Goal: Task Accomplishment & Management: Manage account settings

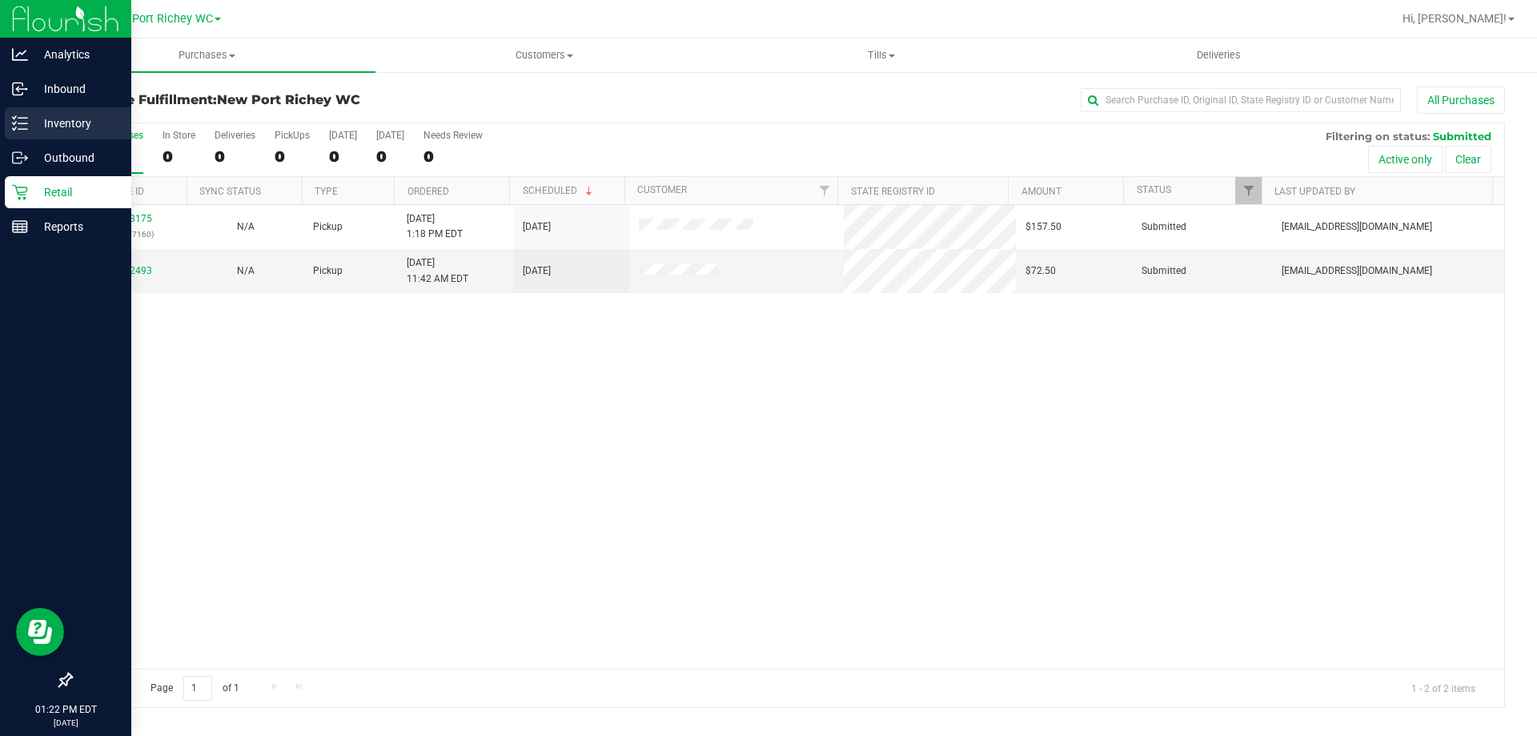
click at [23, 110] on div "Inventory" at bounding box center [68, 123] width 126 height 32
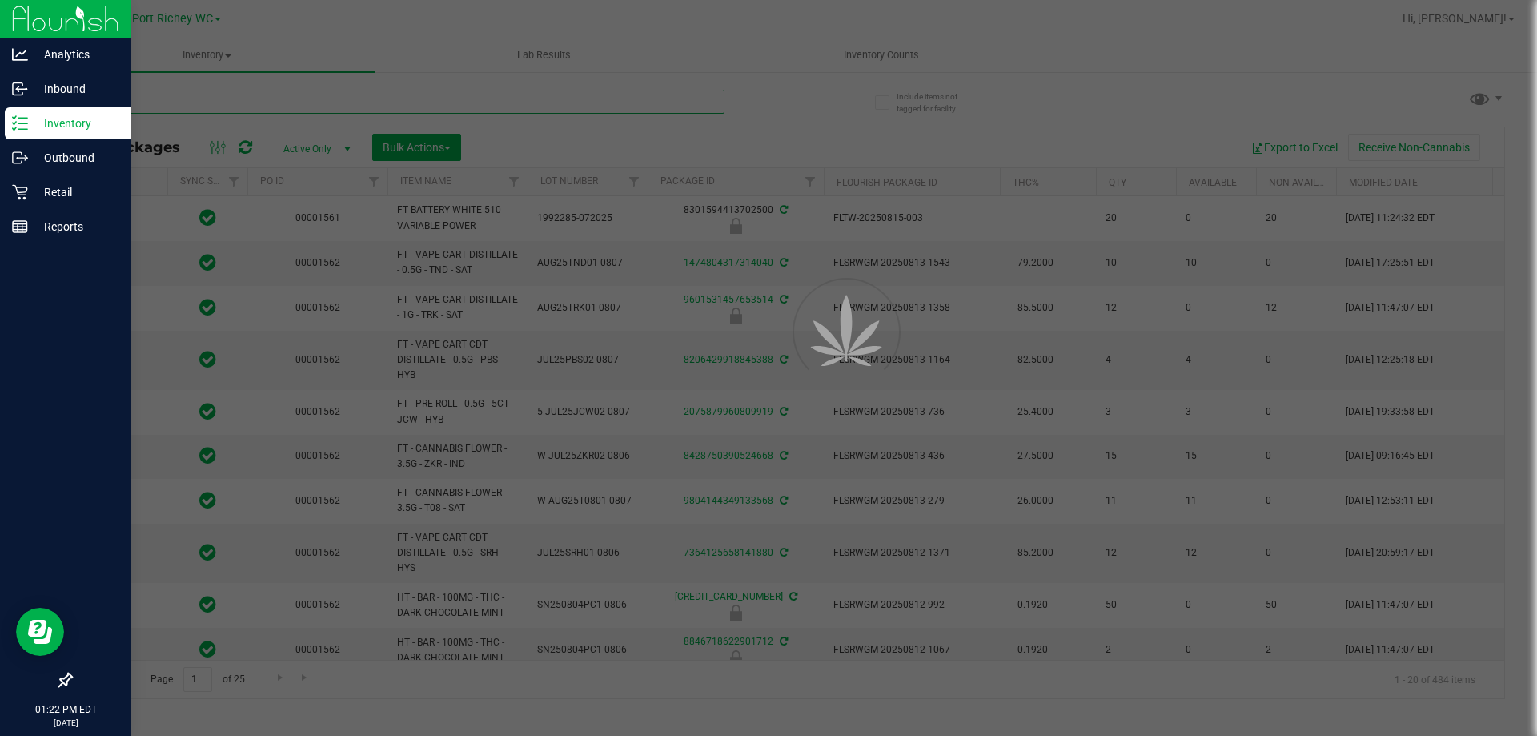
type input "[DATE]"
click at [142, 100] on input "text" at bounding box center [397, 102] width 654 height 24
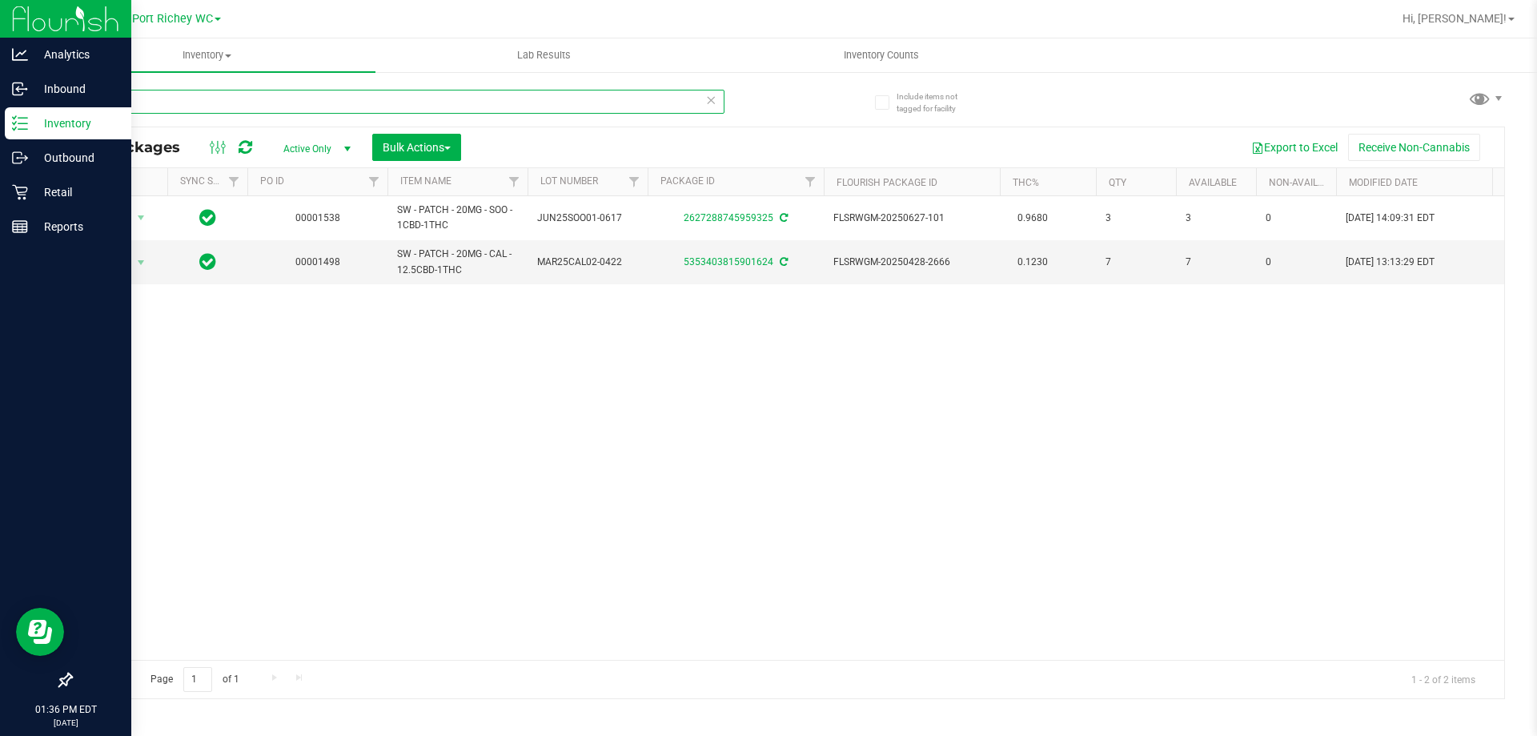
click at [232, 110] on input "patch" at bounding box center [397, 102] width 654 height 24
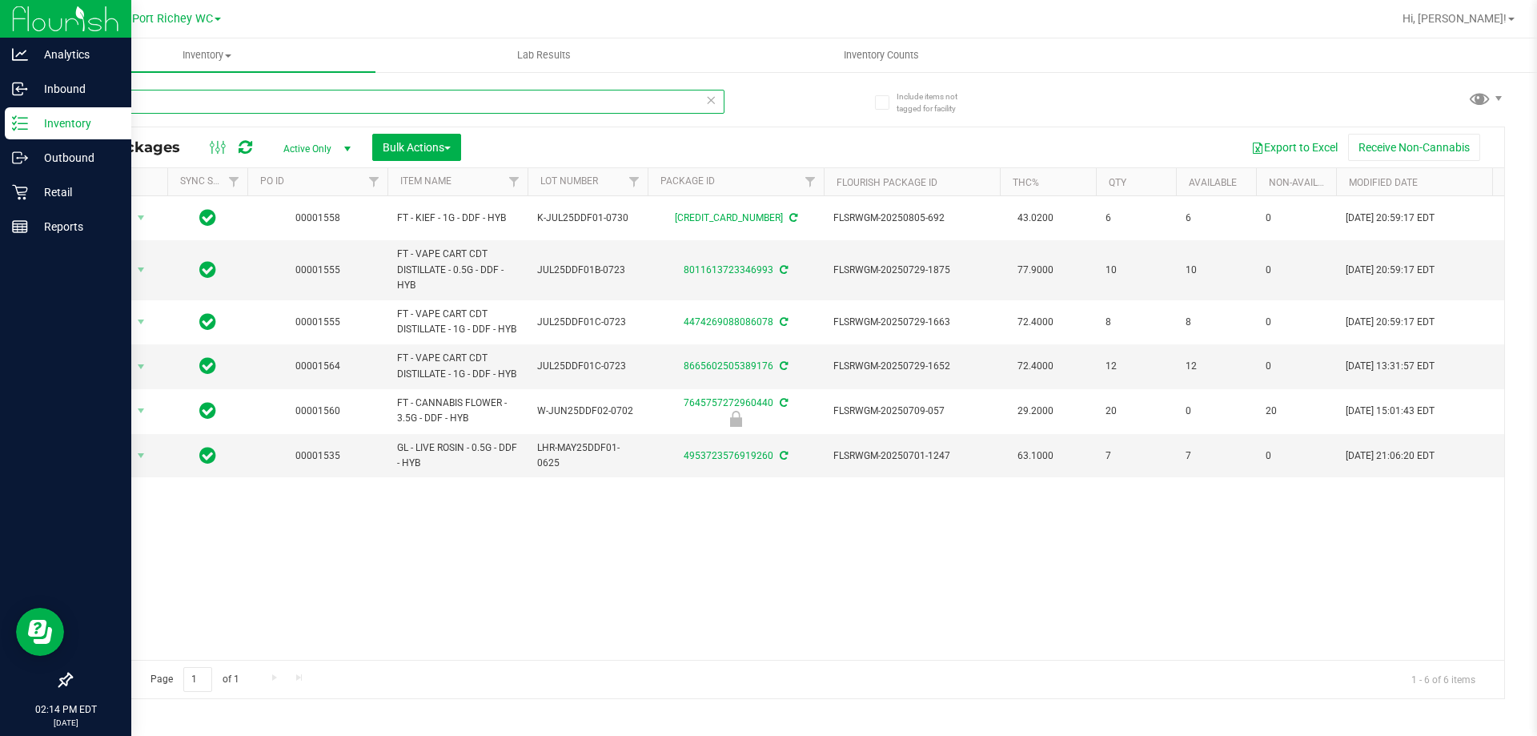
click at [269, 96] on input "ddf" at bounding box center [397, 102] width 654 height 24
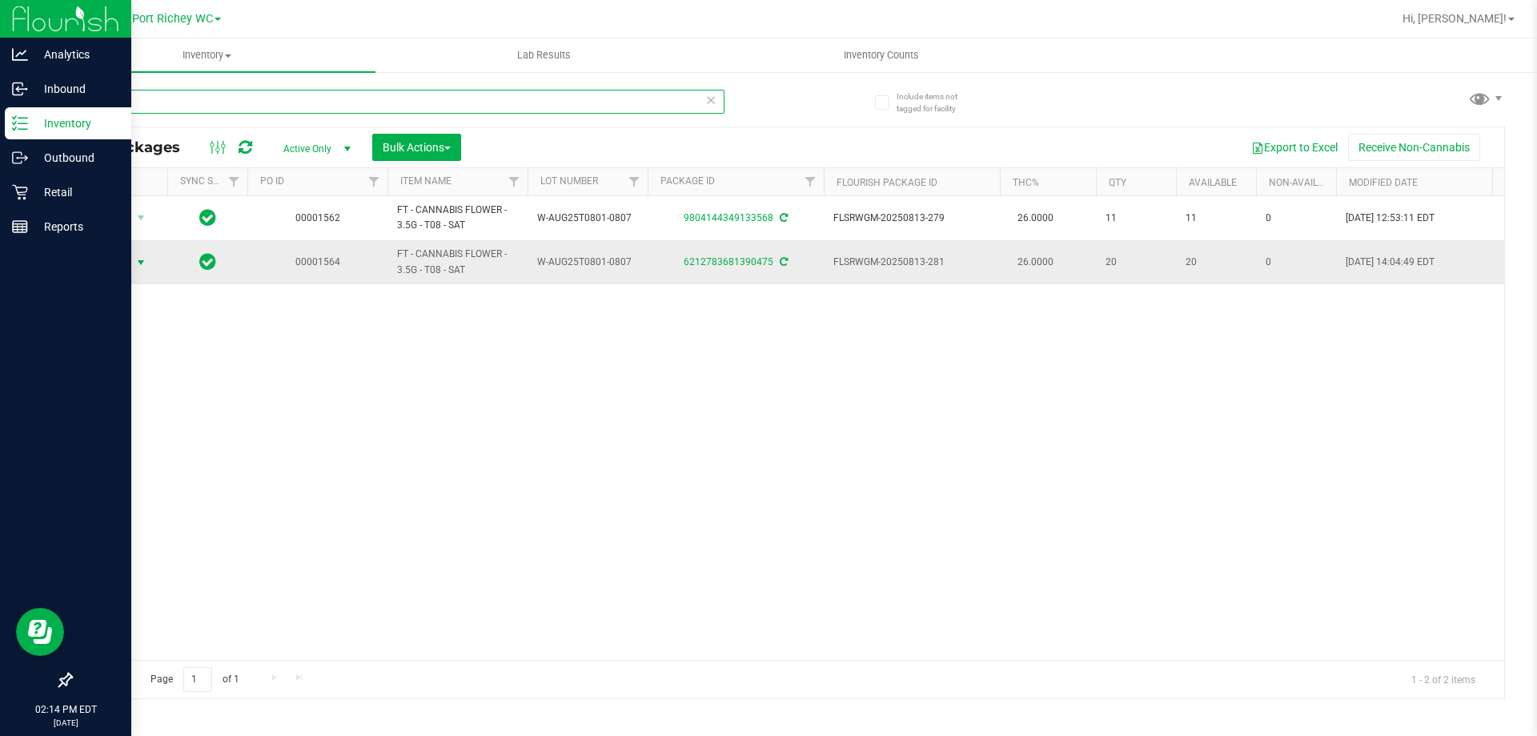
type input "t08"
click at [98, 257] on span "Action" at bounding box center [108, 262] width 43 height 22
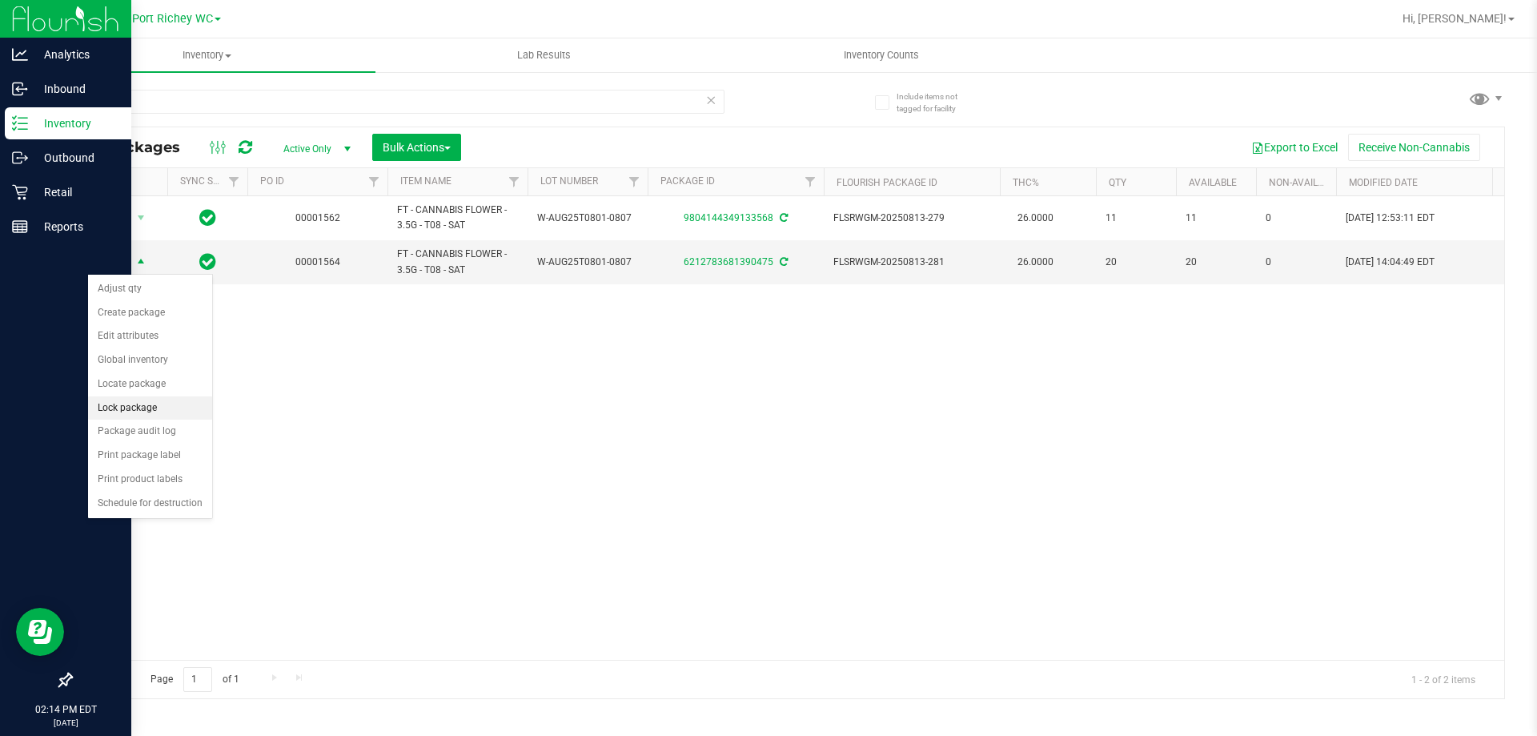
click at [142, 414] on li "Lock package" at bounding box center [150, 408] width 124 height 24
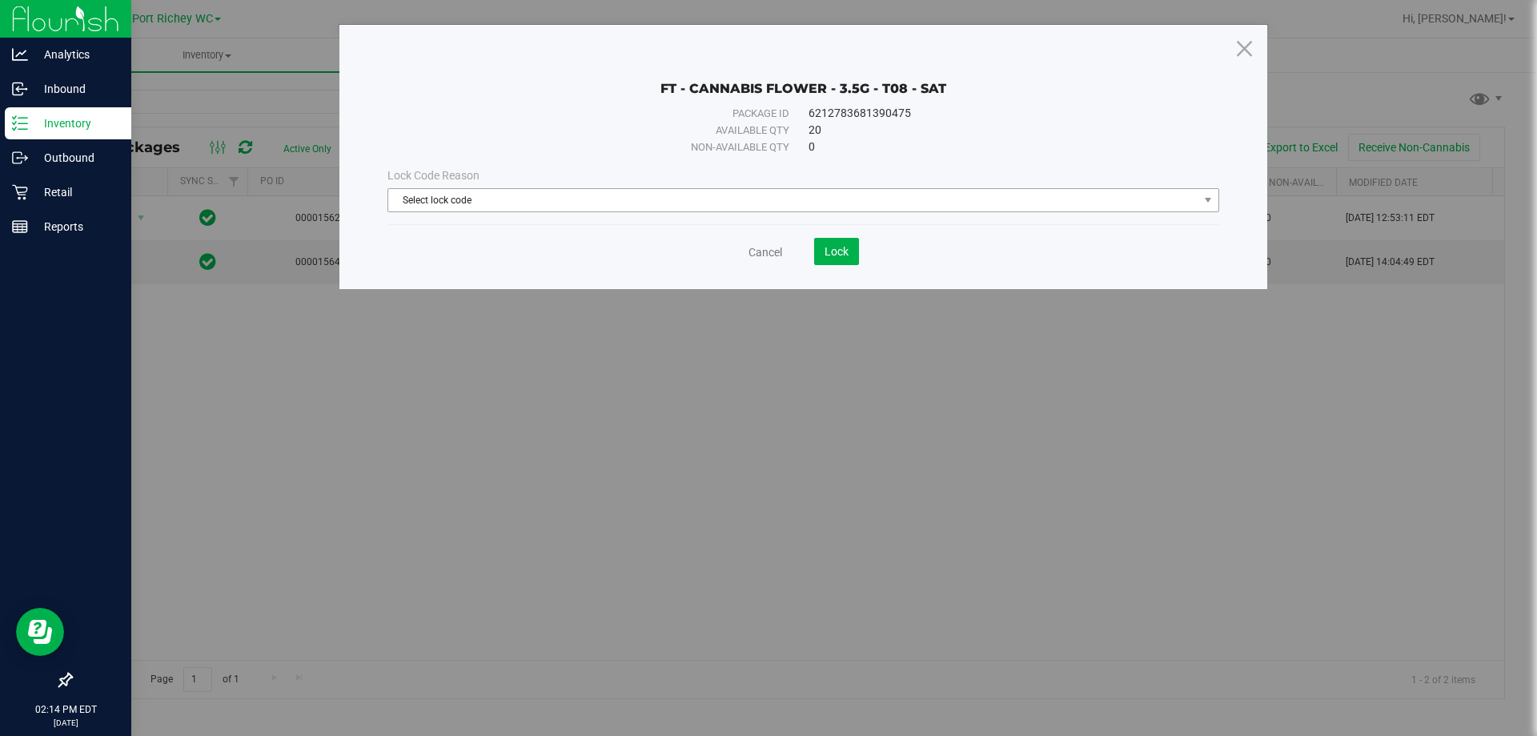
click at [639, 211] on span "Select lock code" at bounding box center [793, 200] width 810 height 22
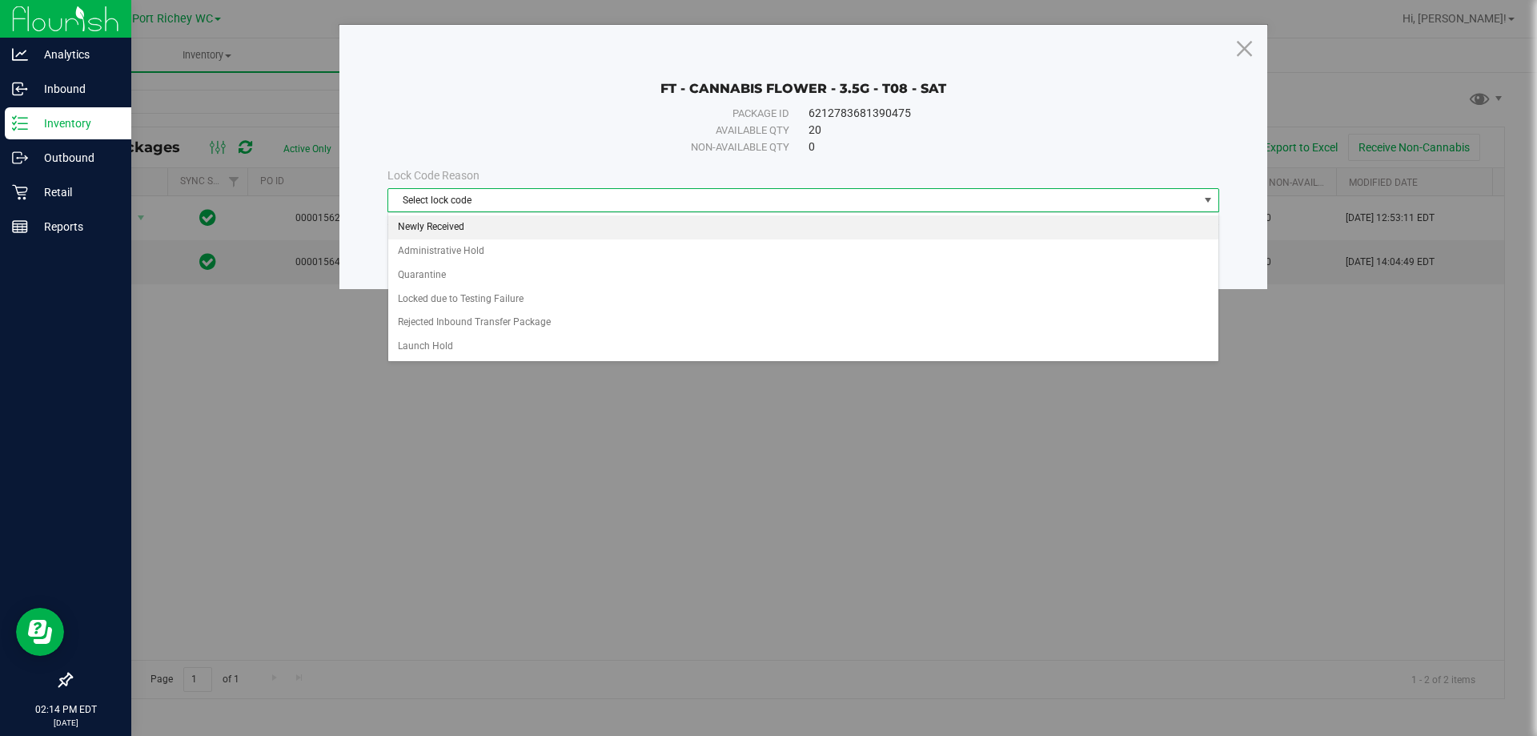
click at [500, 227] on li "Newly Received" at bounding box center [803, 227] width 830 height 24
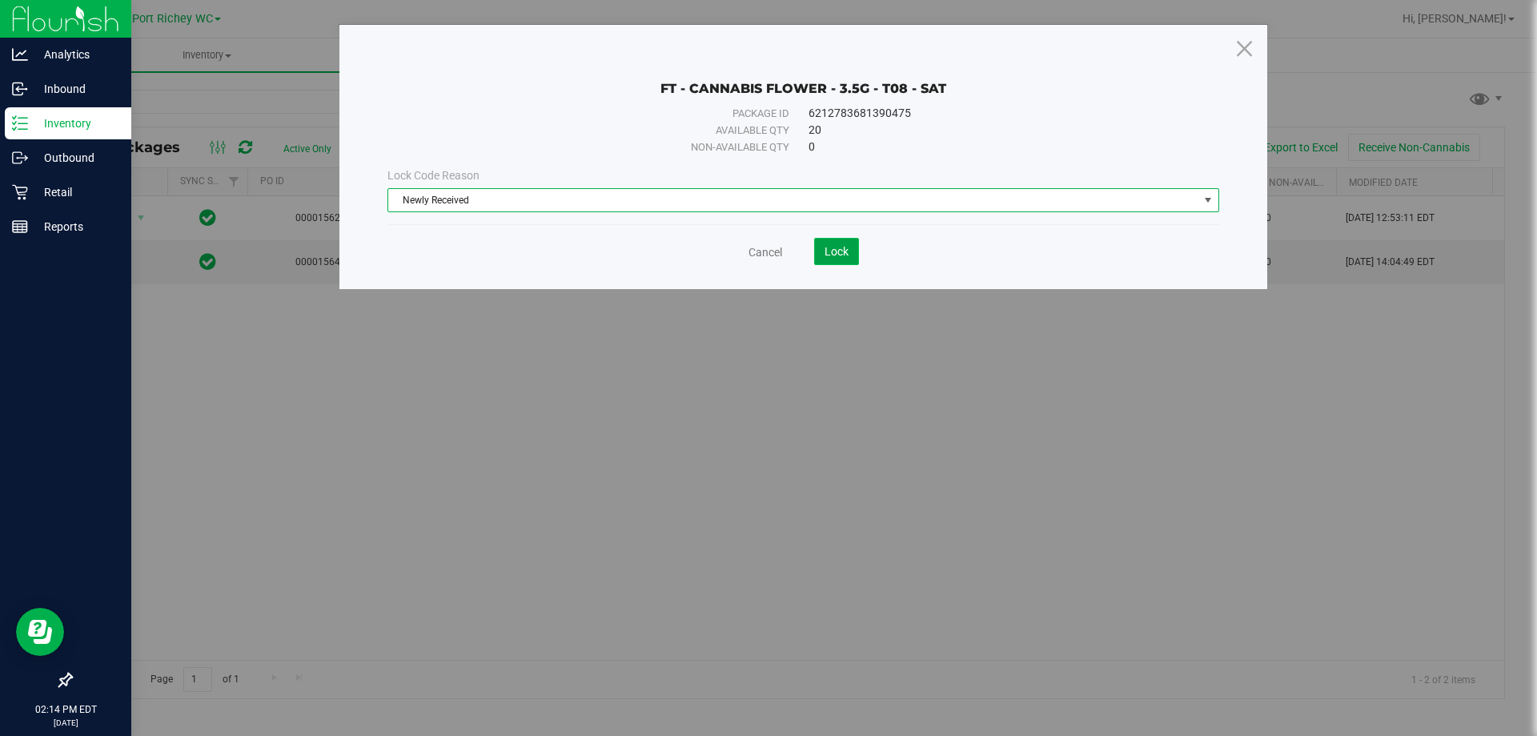
click at [768, 246] on span "Lock" at bounding box center [836, 251] width 24 height 13
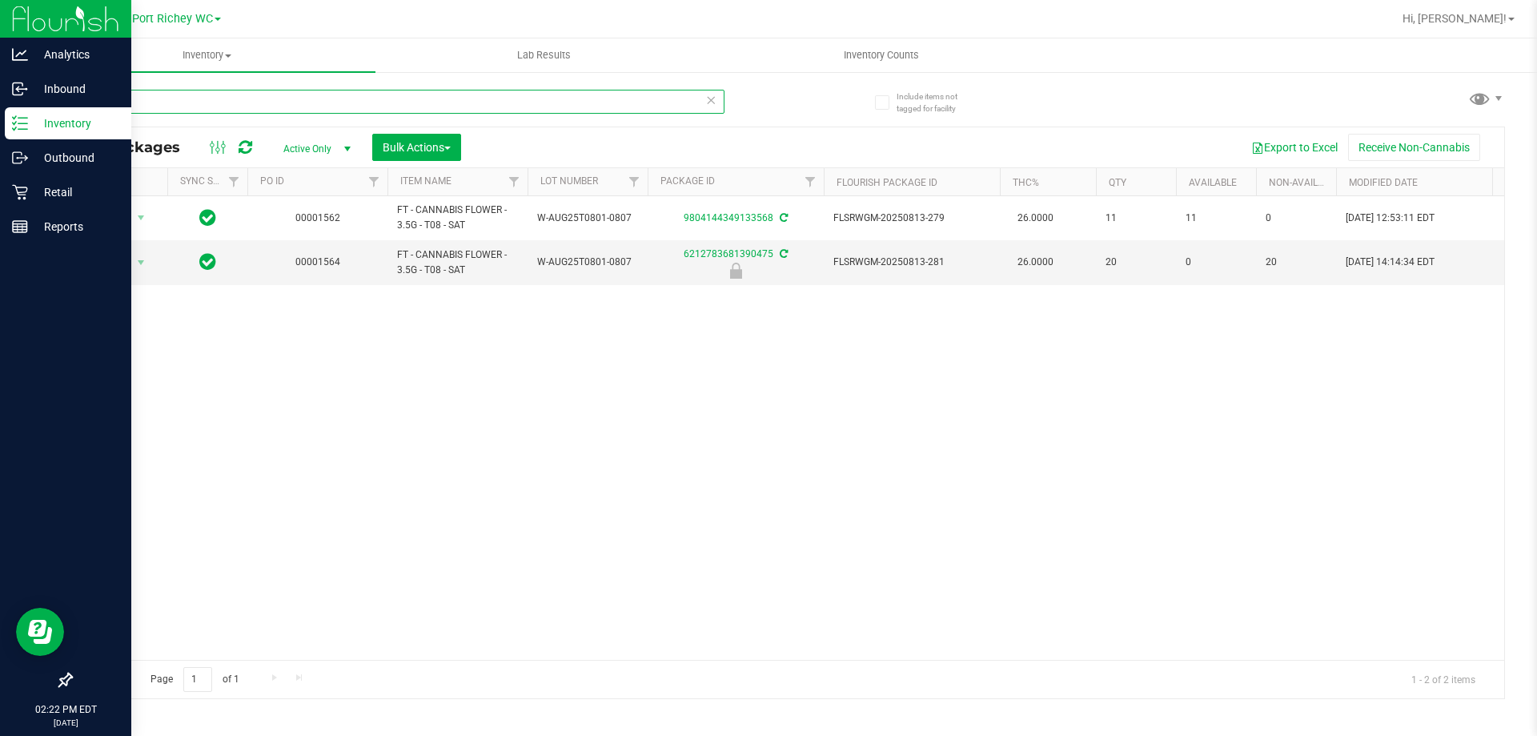
click at [175, 92] on input "t08" at bounding box center [397, 102] width 654 height 24
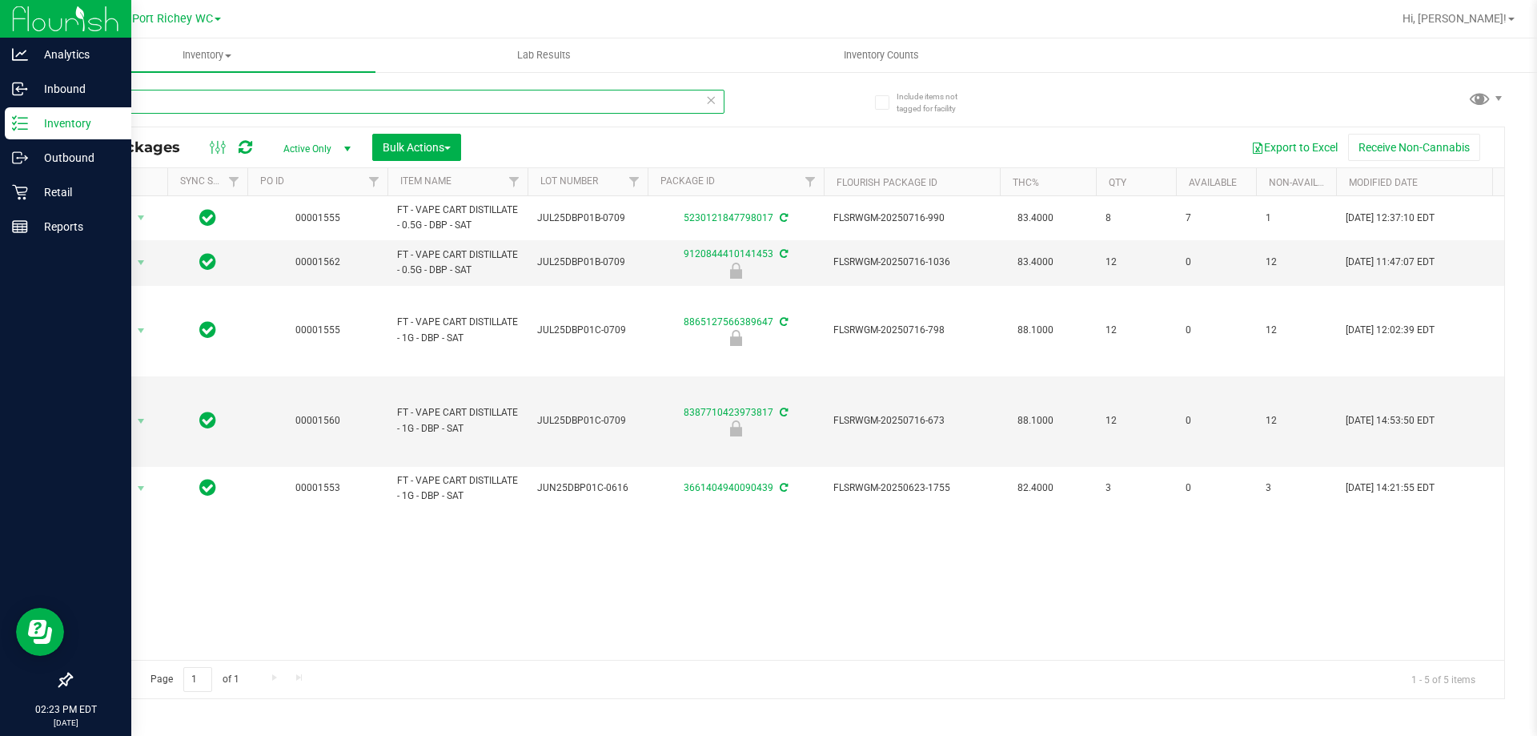
type input "d"
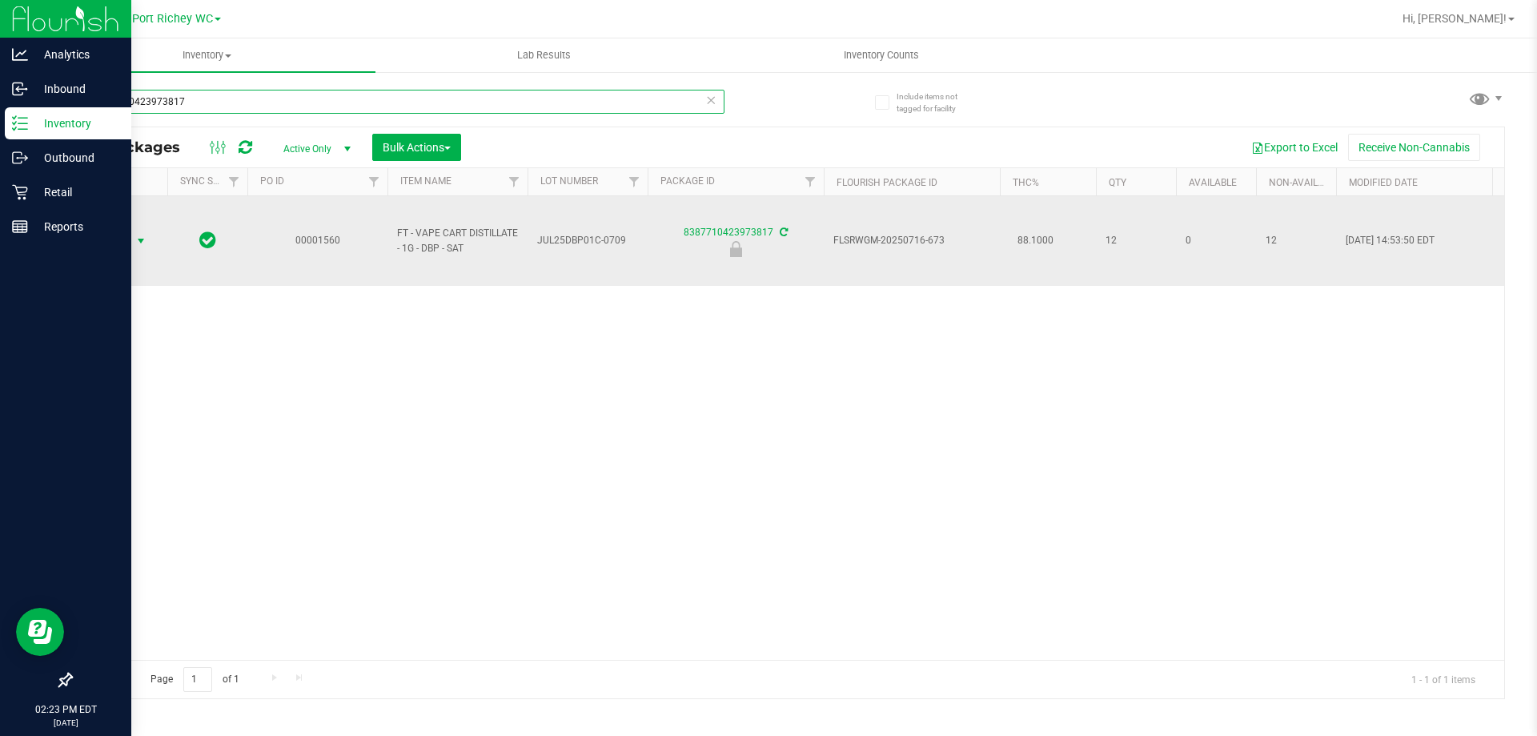
type input "8387710423973817"
click at [137, 243] on span "select" at bounding box center [140, 241] width 13 height 13
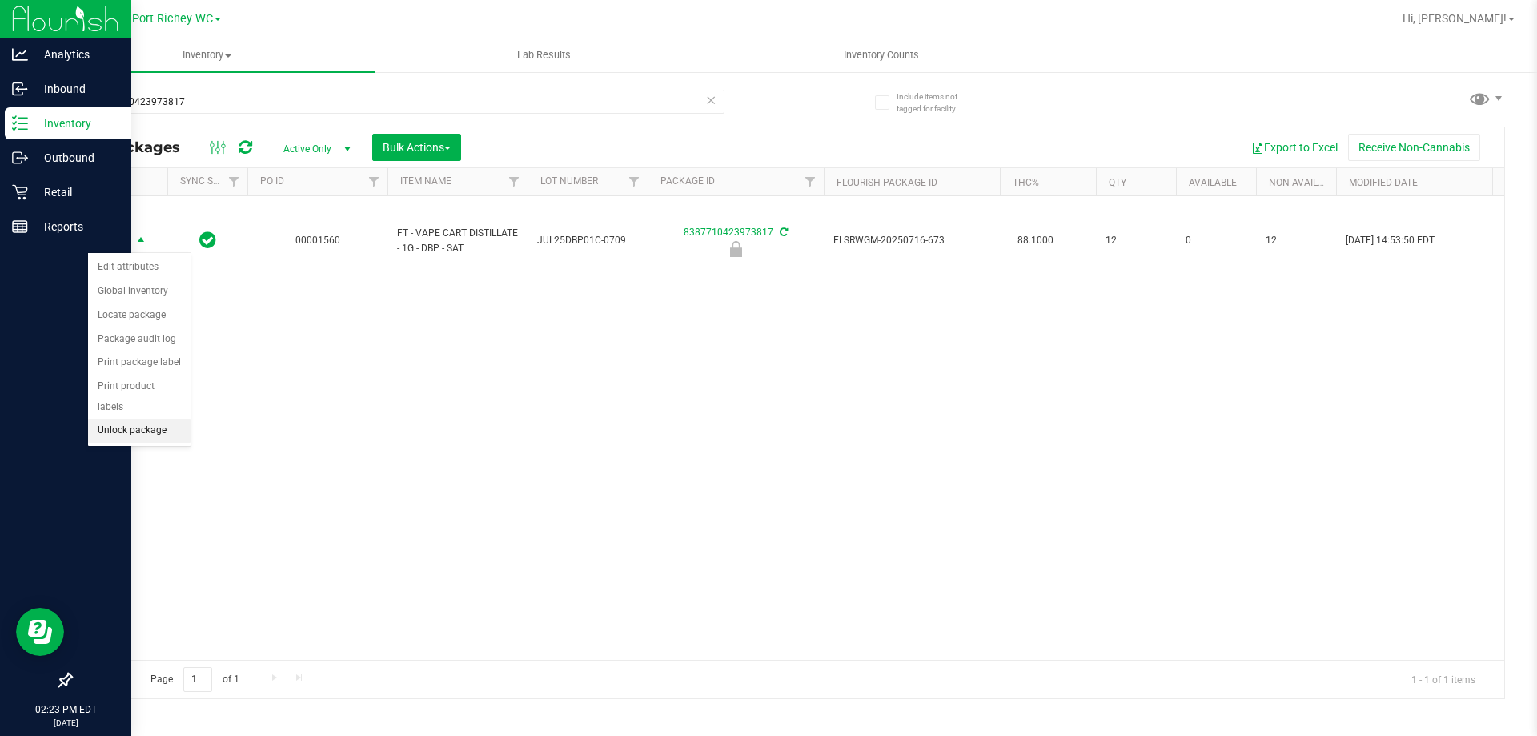
click at [138, 419] on li "Unlock package" at bounding box center [139, 431] width 102 height 24
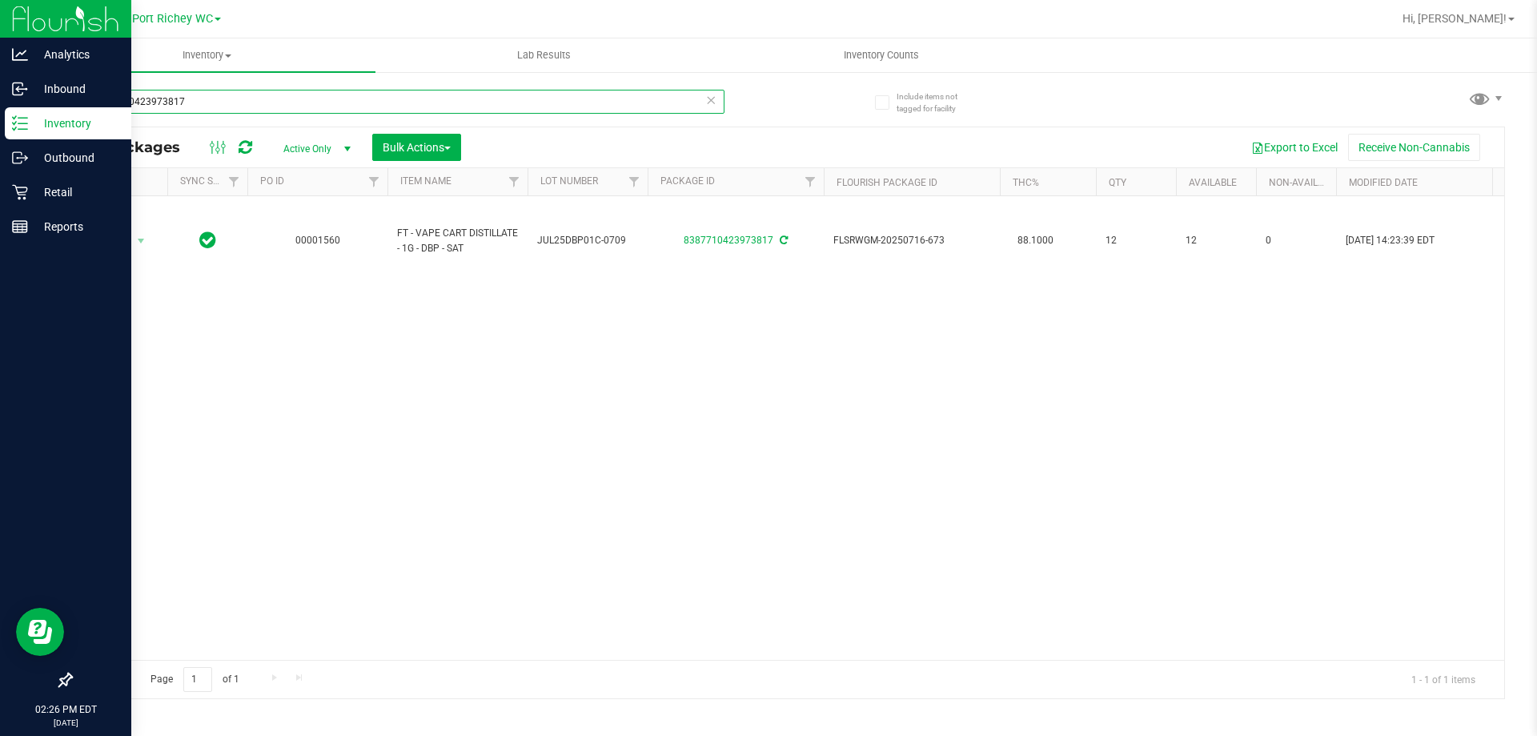
click at [271, 93] on input "8387710423973817" at bounding box center [397, 102] width 654 height 24
type input "8"
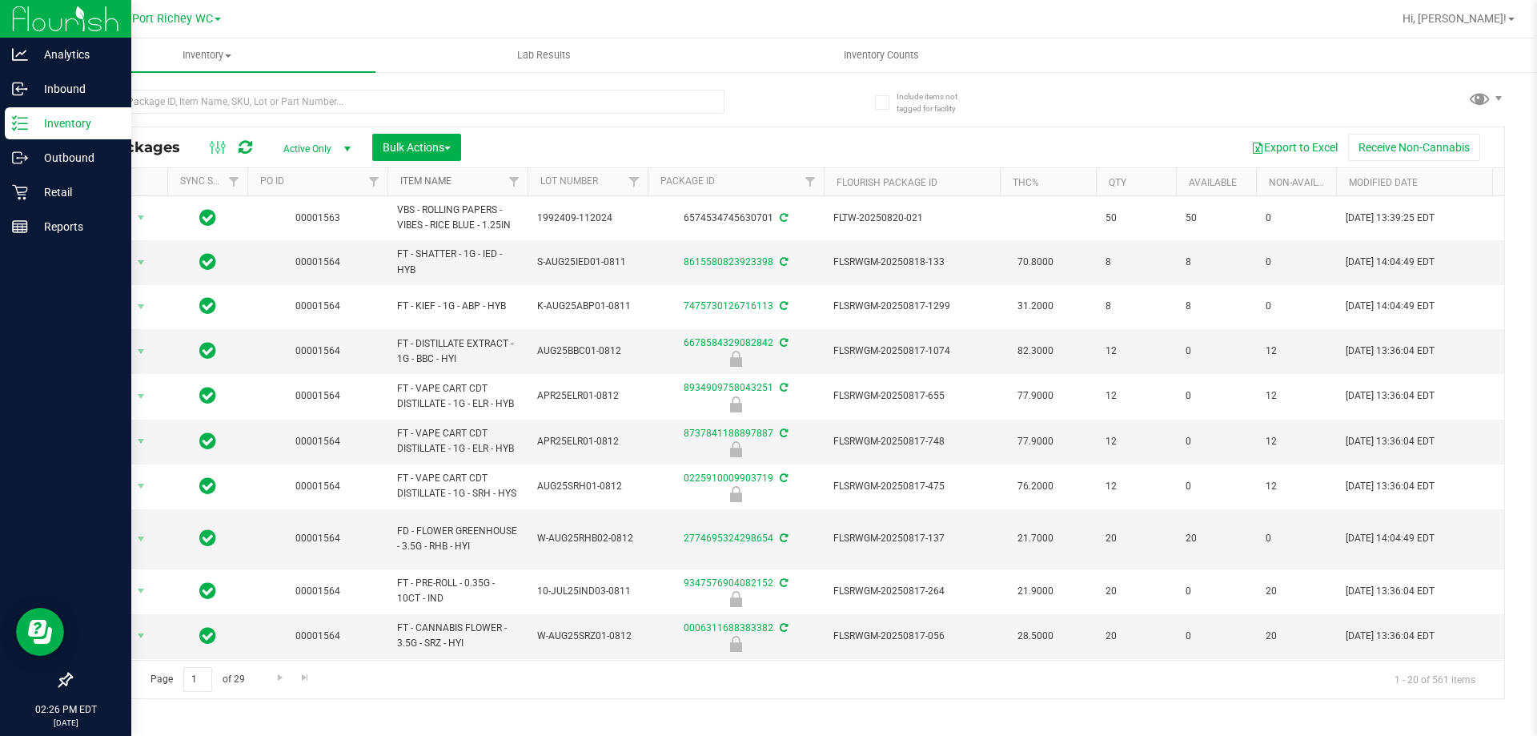
click at [435, 178] on link "Item Name" at bounding box center [425, 180] width 51 height 11
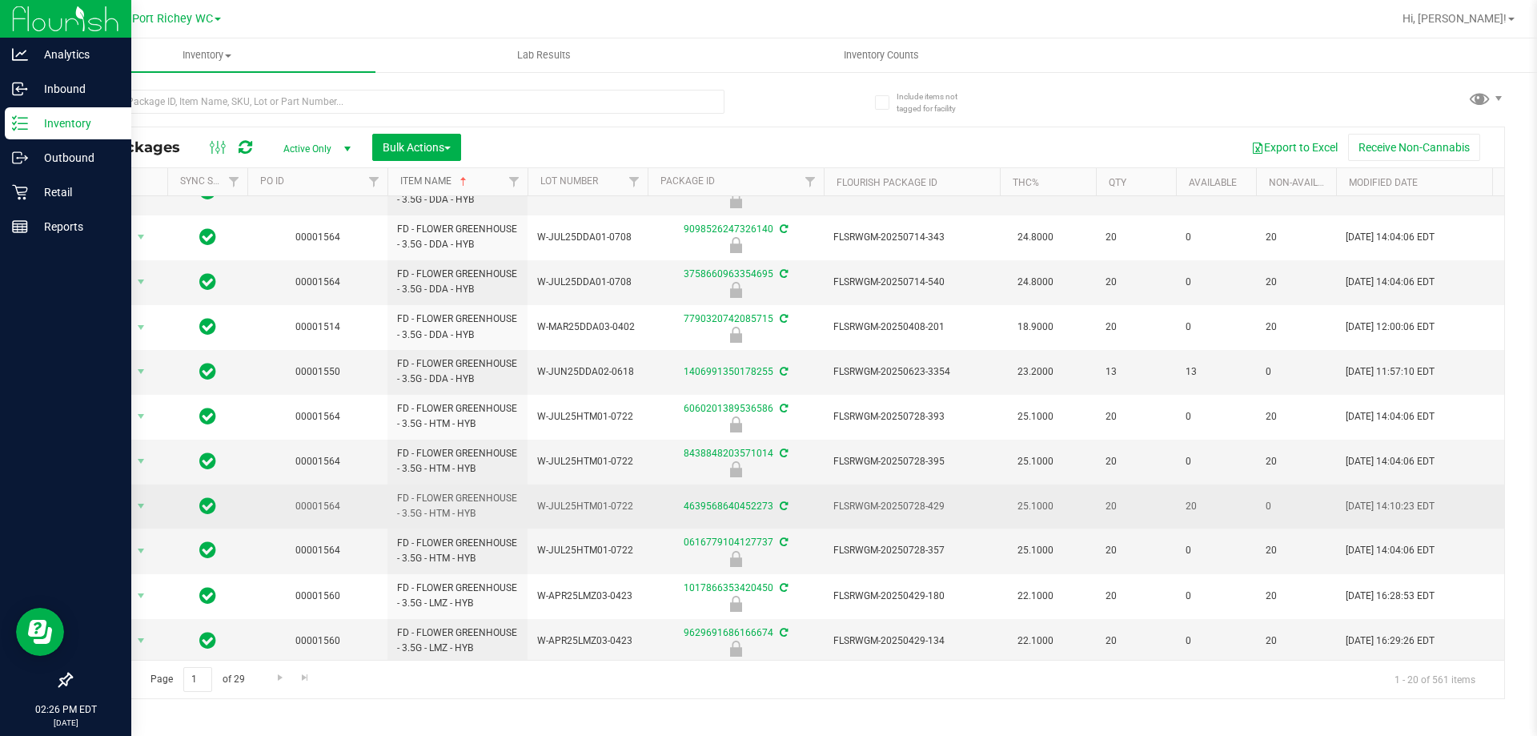
scroll to position [444, 0]
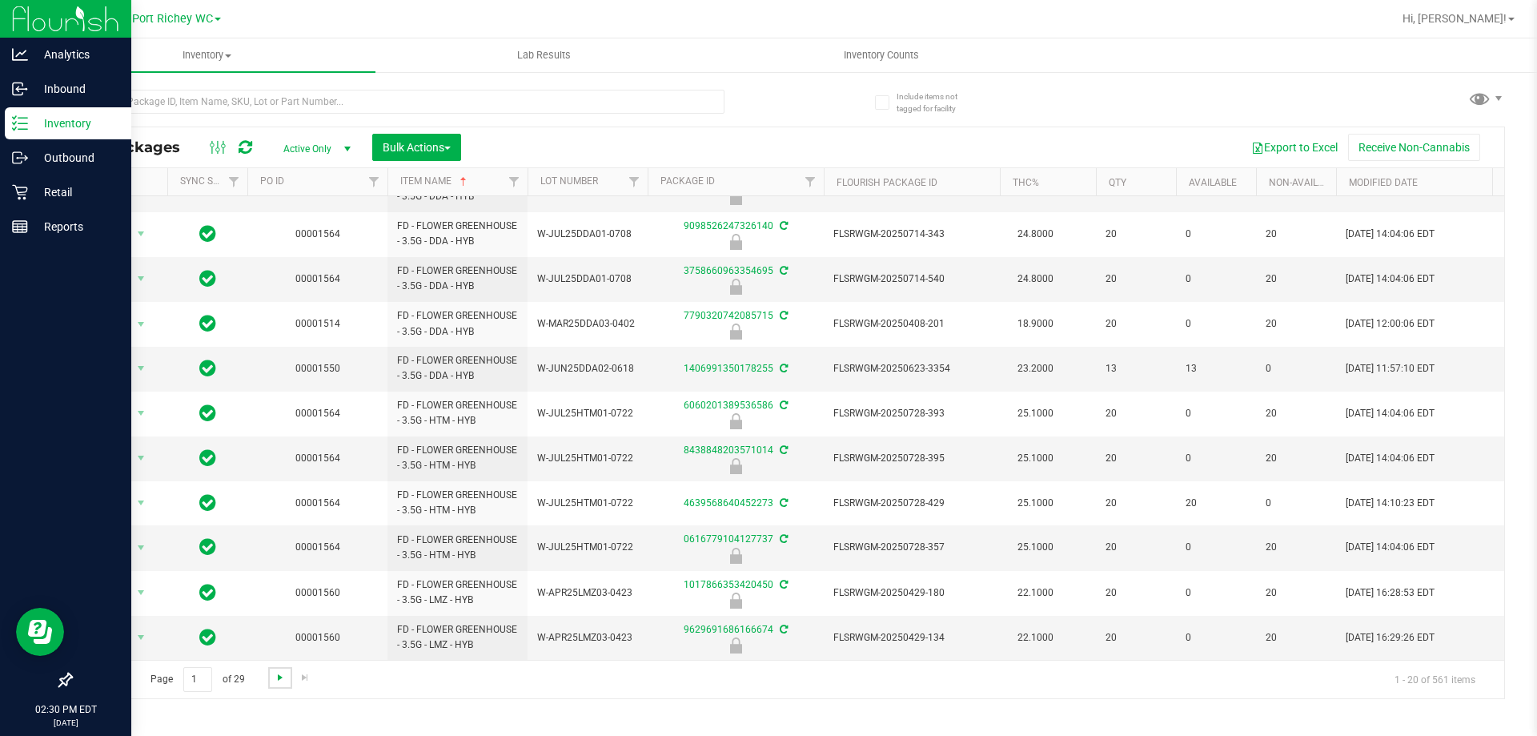
click at [280, 680] on span "Go to the next page" at bounding box center [280, 677] width 13 height 13
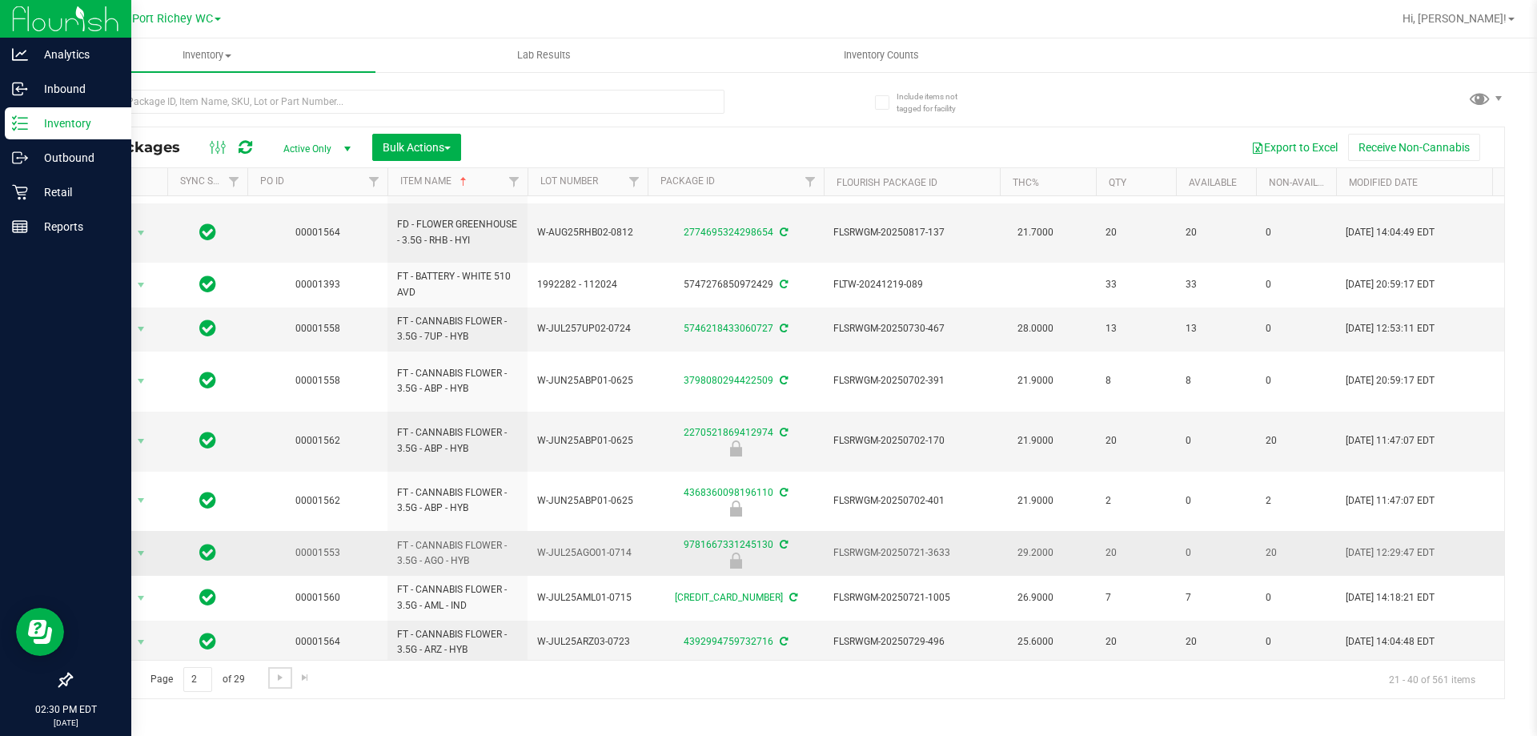
scroll to position [487, 0]
click at [276, 679] on span "Go to the next page" at bounding box center [280, 677] width 13 height 13
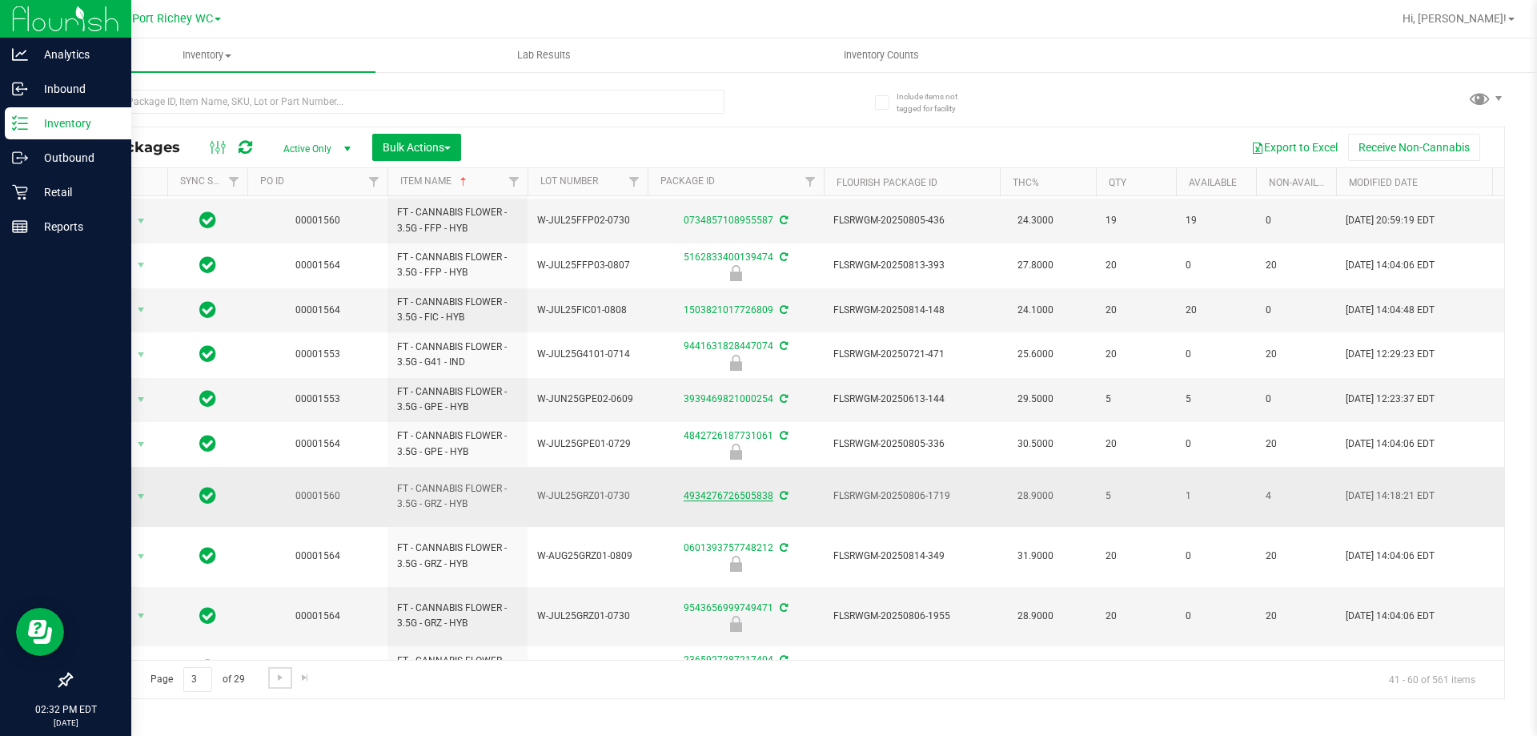
scroll to position [443, 0]
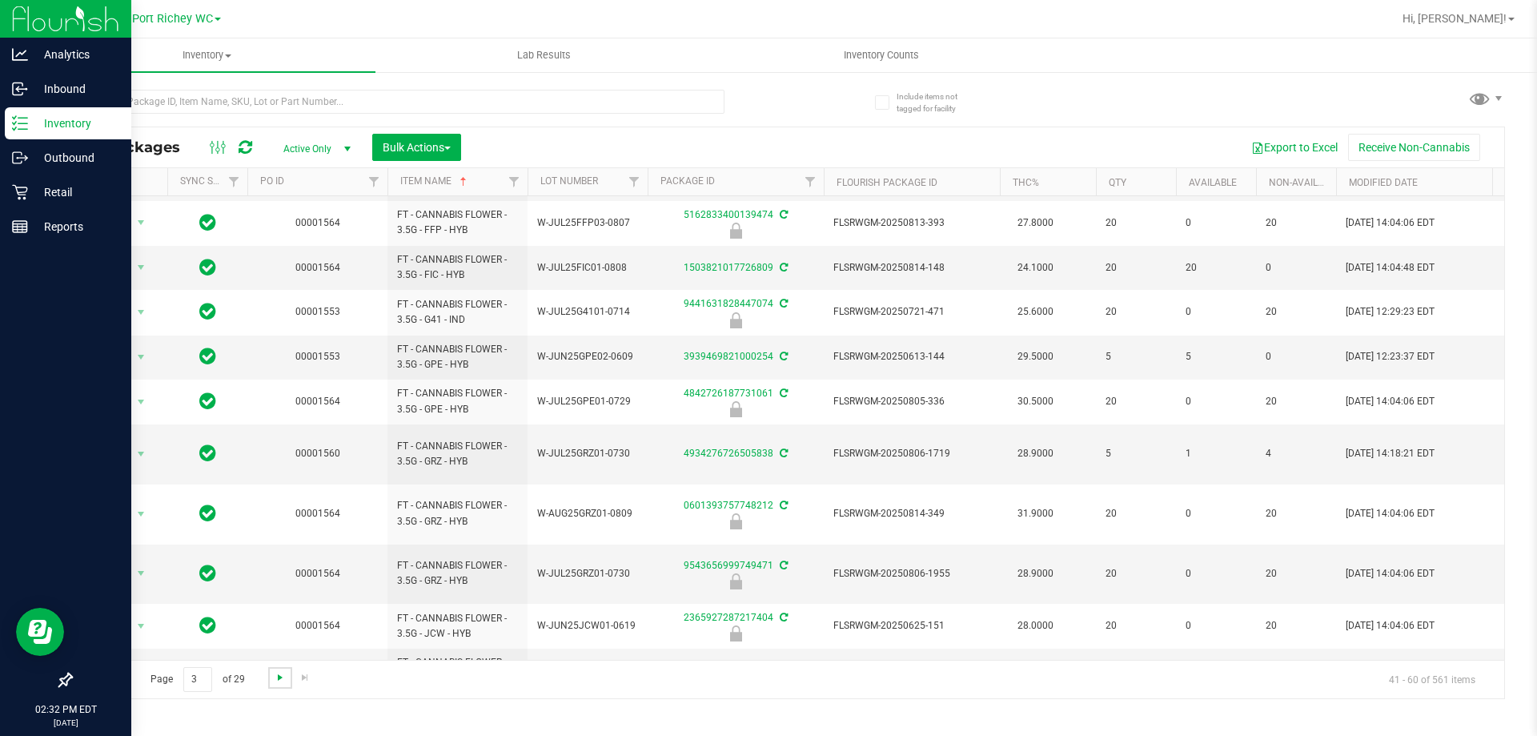
click at [281, 676] on span "Go to the next page" at bounding box center [280, 677] width 13 height 13
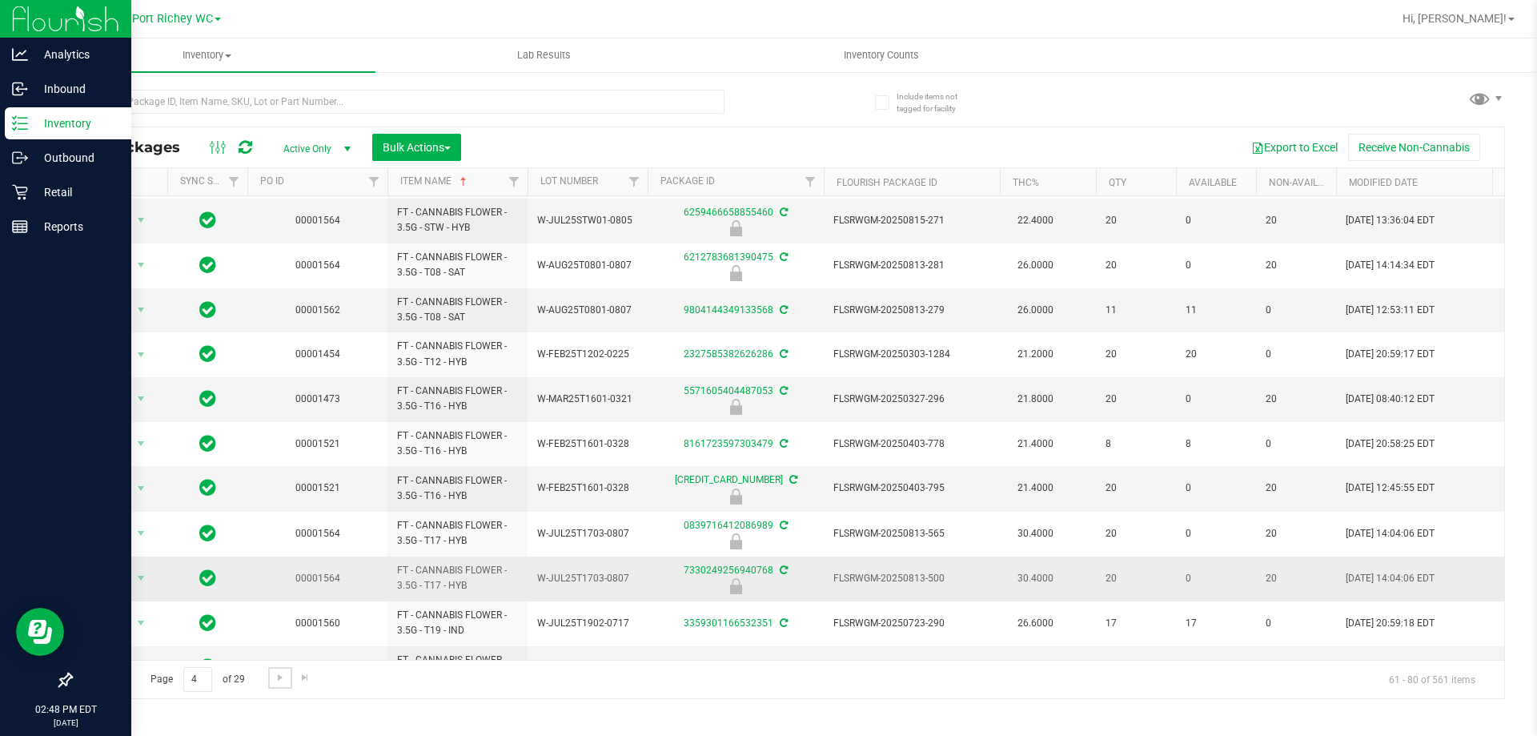
scroll to position [442, 0]
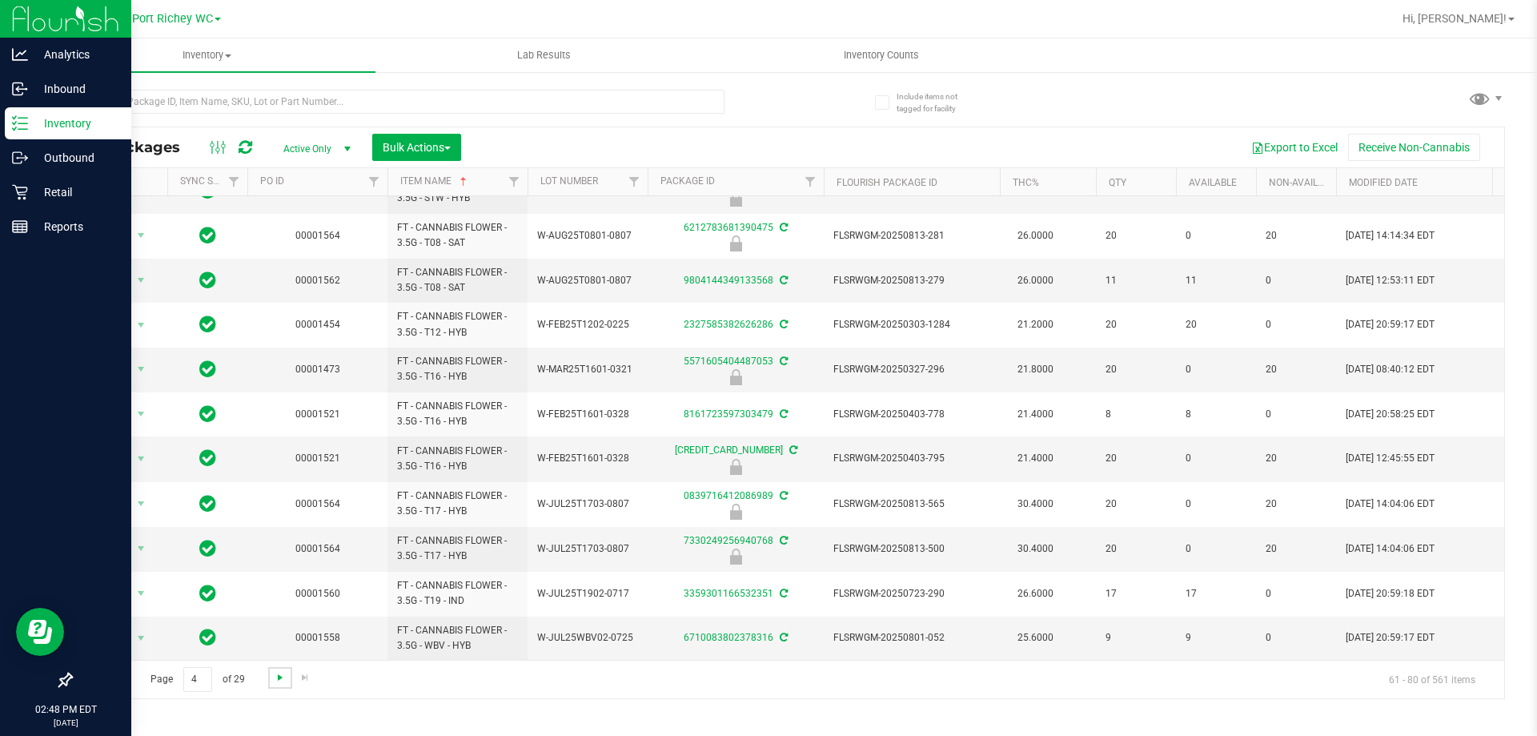
click at [275, 676] on span "Go to the next page" at bounding box center [280, 677] width 13 height 13
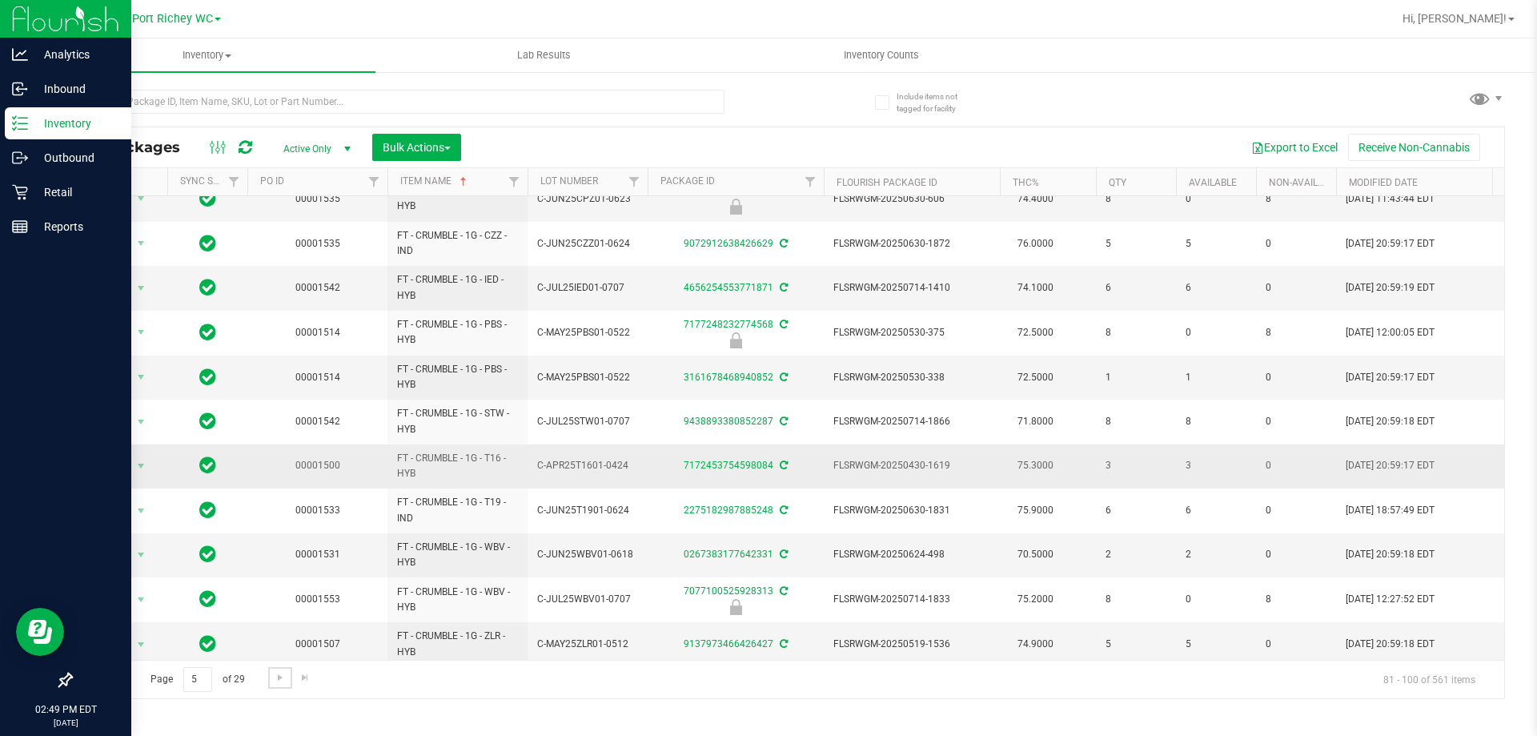
scroll to position [455, 0]
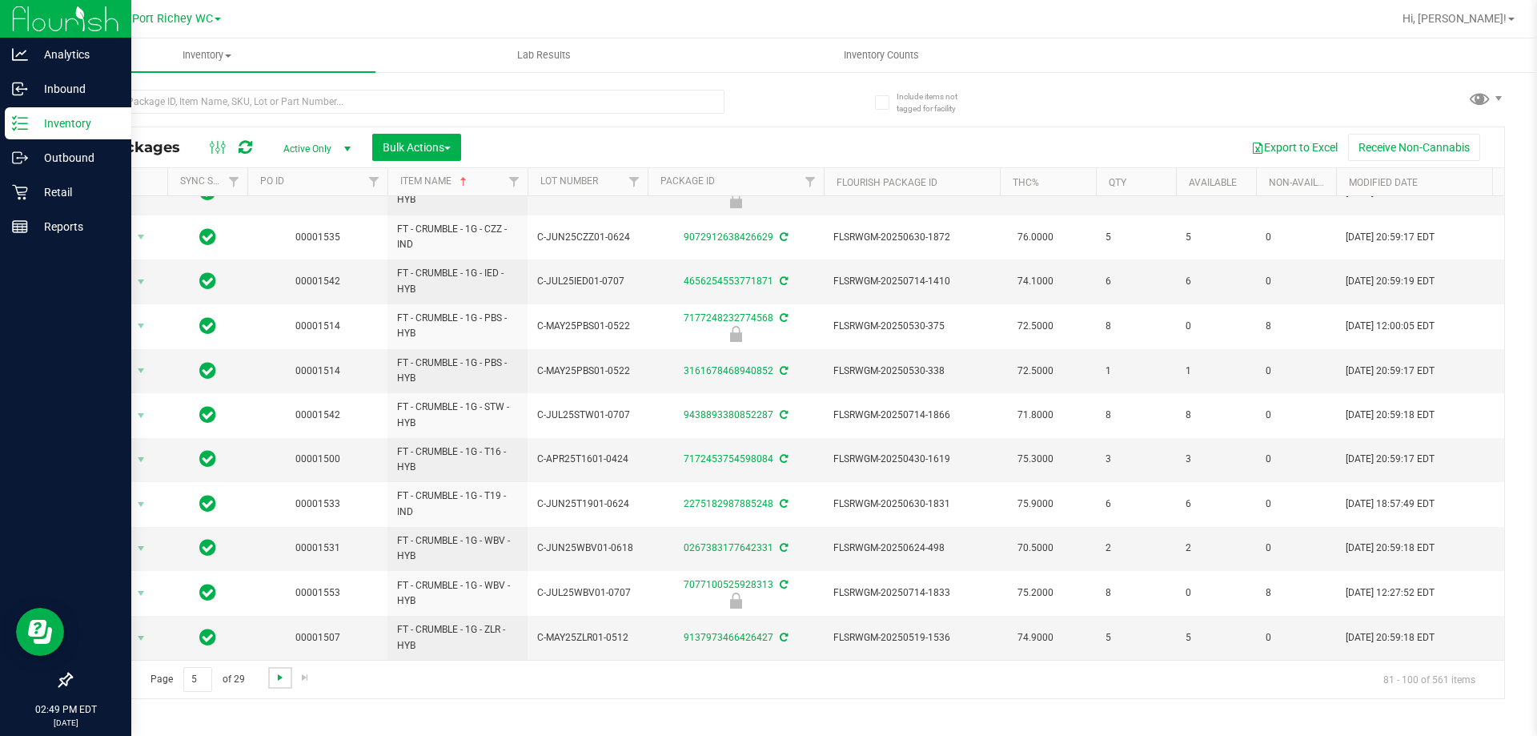
click at [282, 676] on span "Go to the next page" at bounding box center [280, 677] width 13 height 13
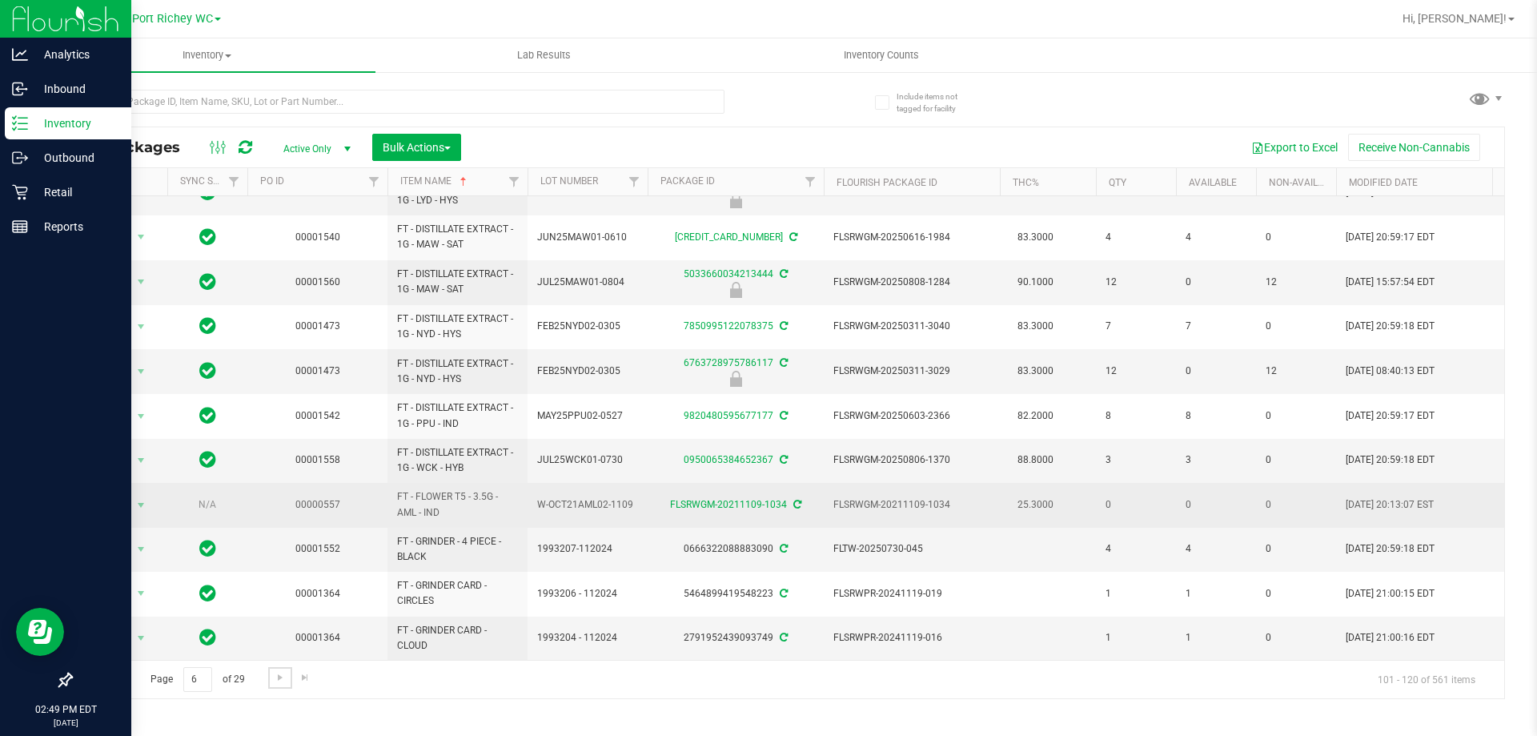
scroll to position [439, 0]
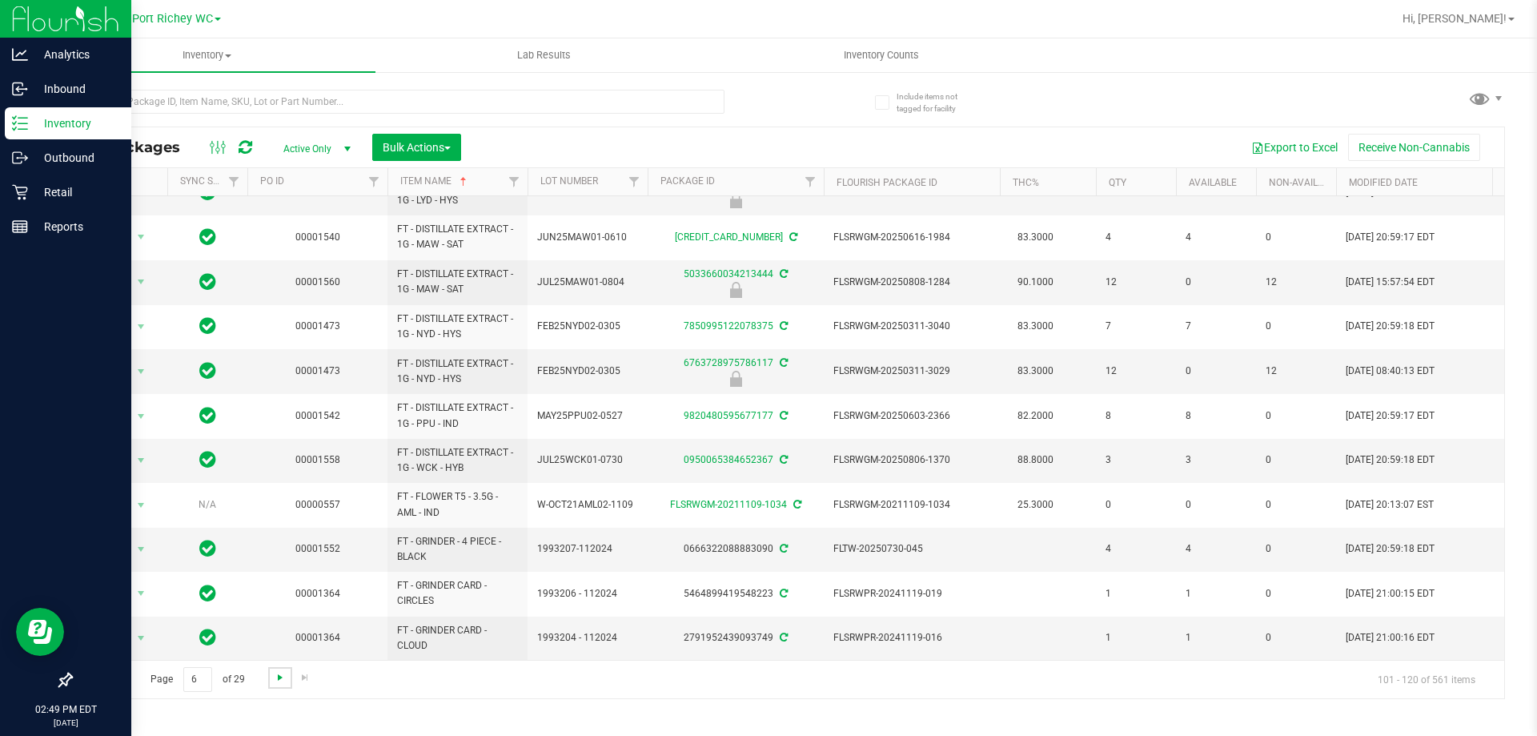
click at [283, 679] on span "Go to the next page" at bounding box center [280, 677] width 13 height 13
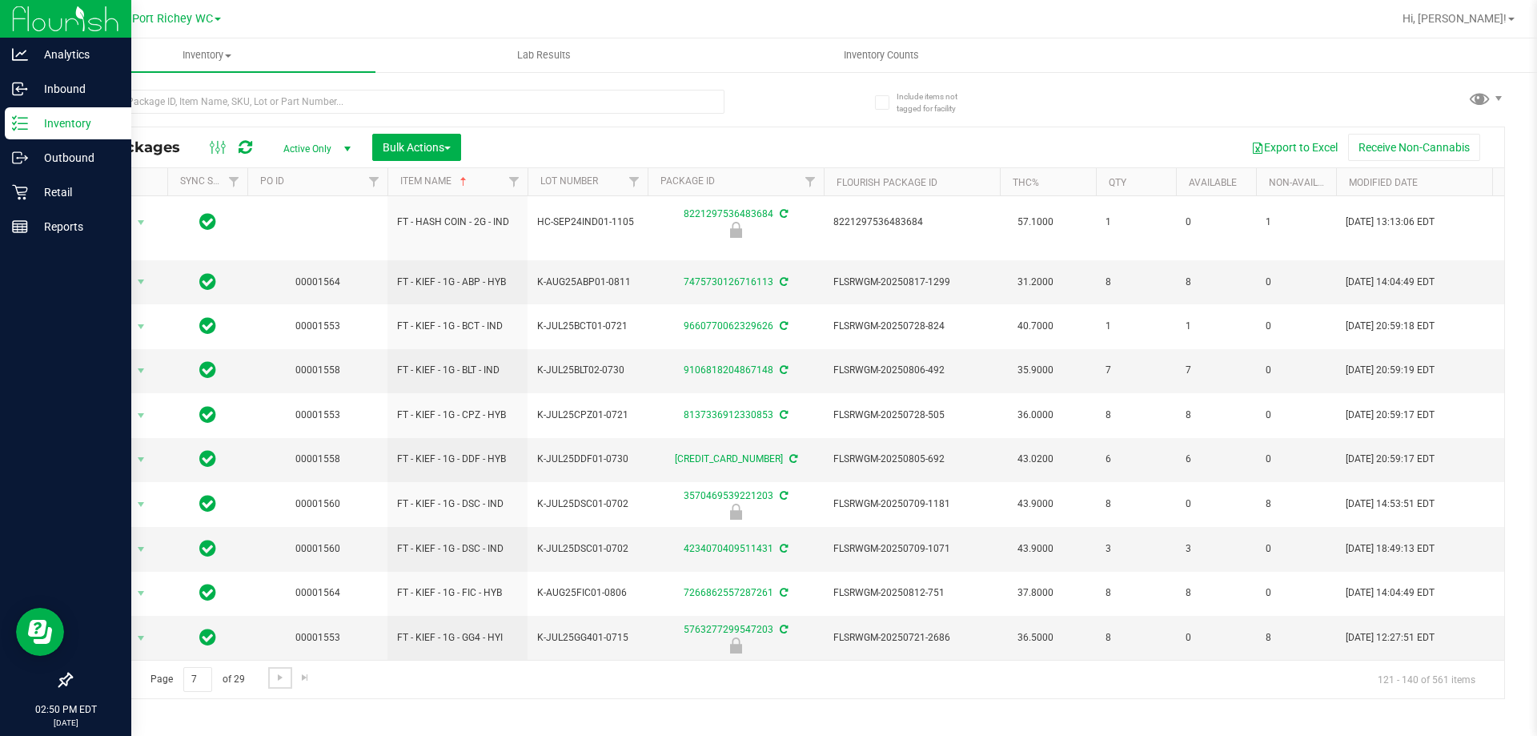
scroll to position [501, 0]
click at [283, 680] on span "Go to the next page" at bounding box center [280, 677] width 13 height 13
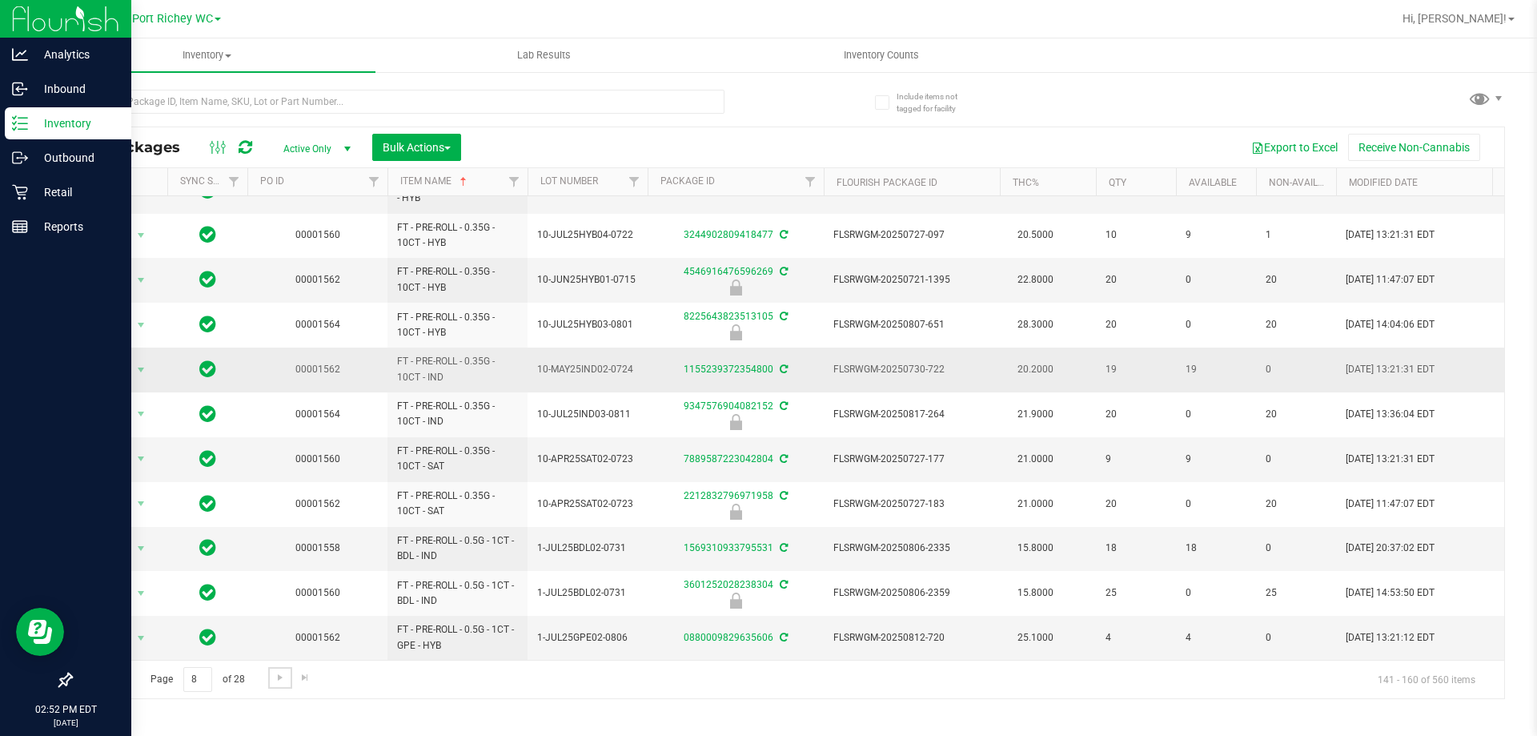
scroll to position [439, 0]
click at [282, 683] on span "Go to the next page" at bounding box center [280, 677] width 13 height 13
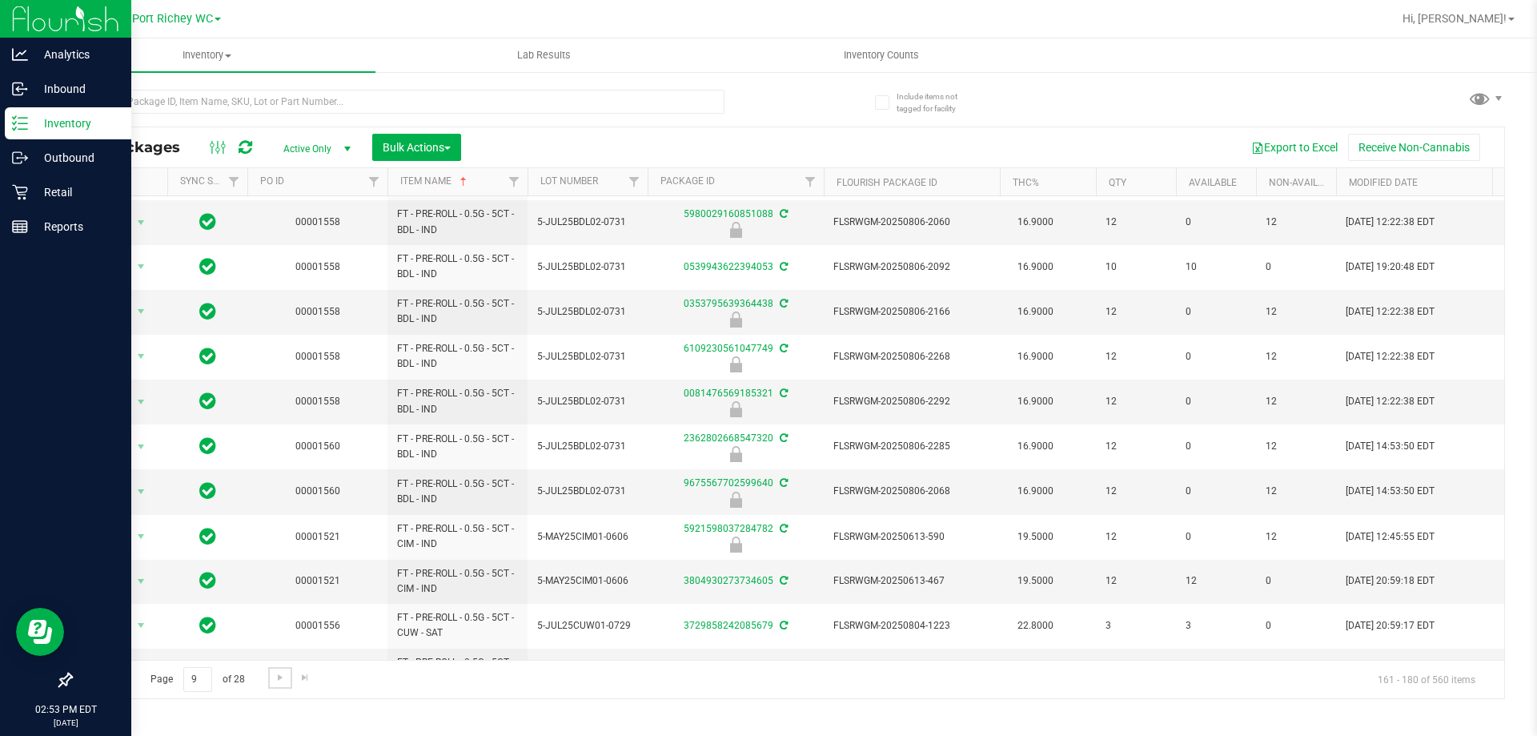
scroll to position [444, 0]
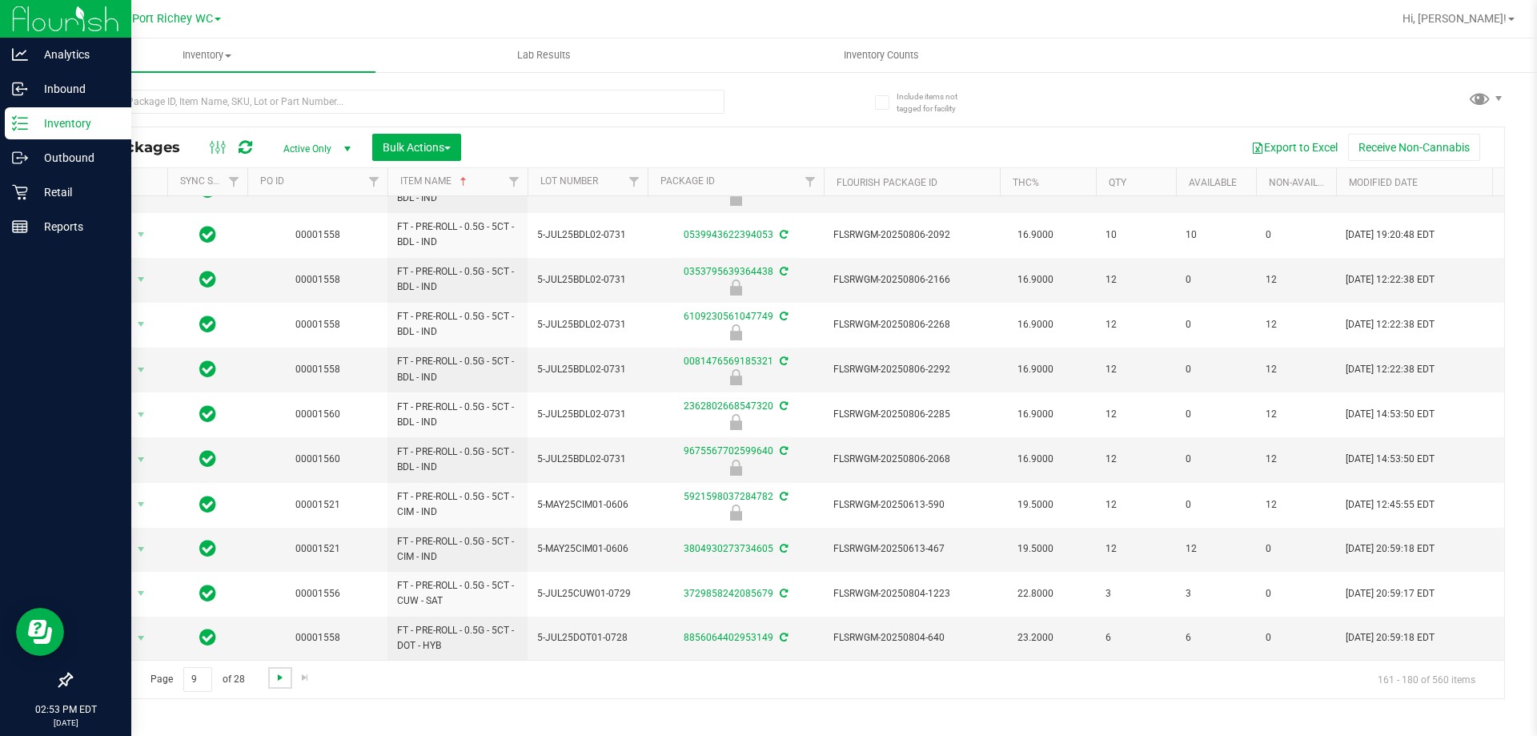
click at [282, 677] on span "Go to the next page" at bounding box center [280, 677] width 13 height 13
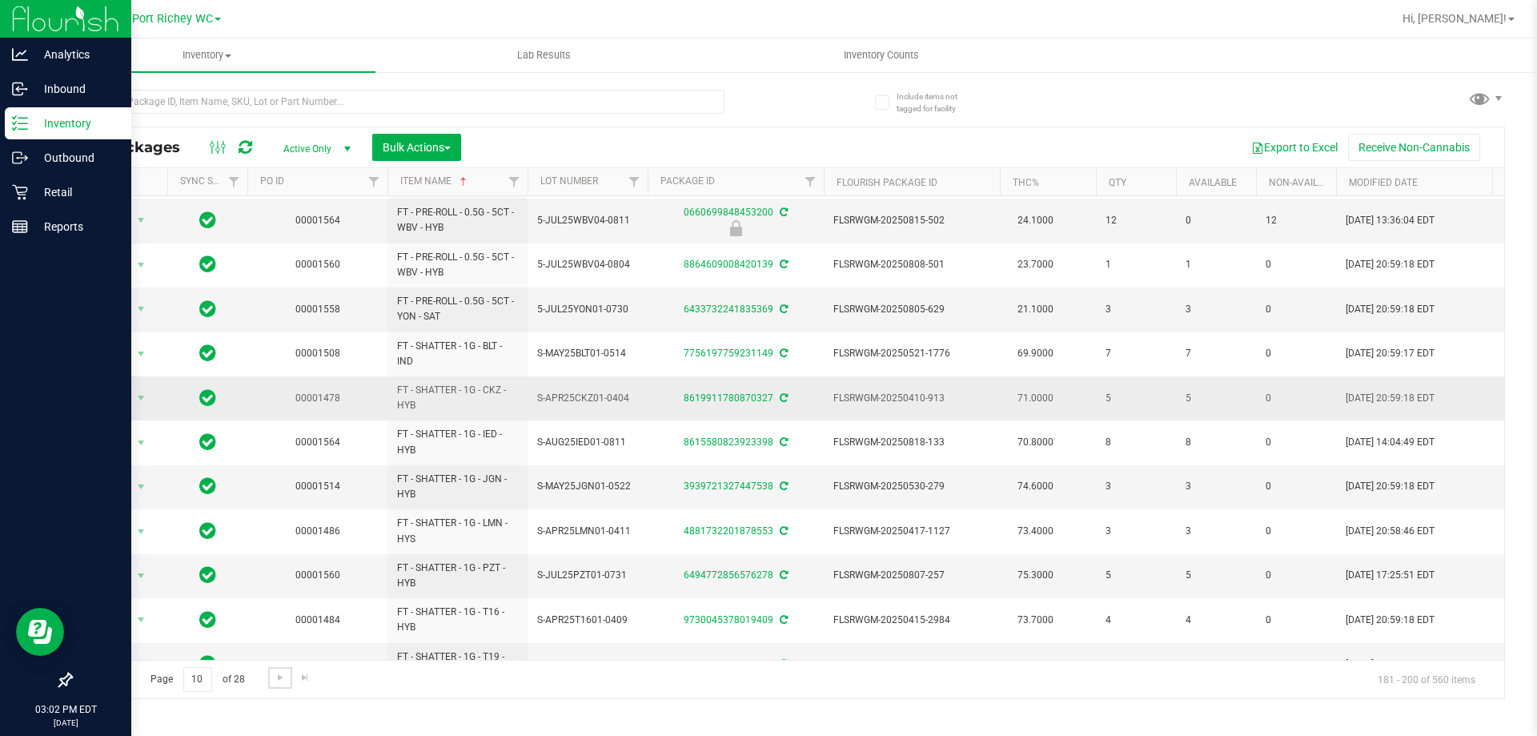
scroll to position [439, 0]
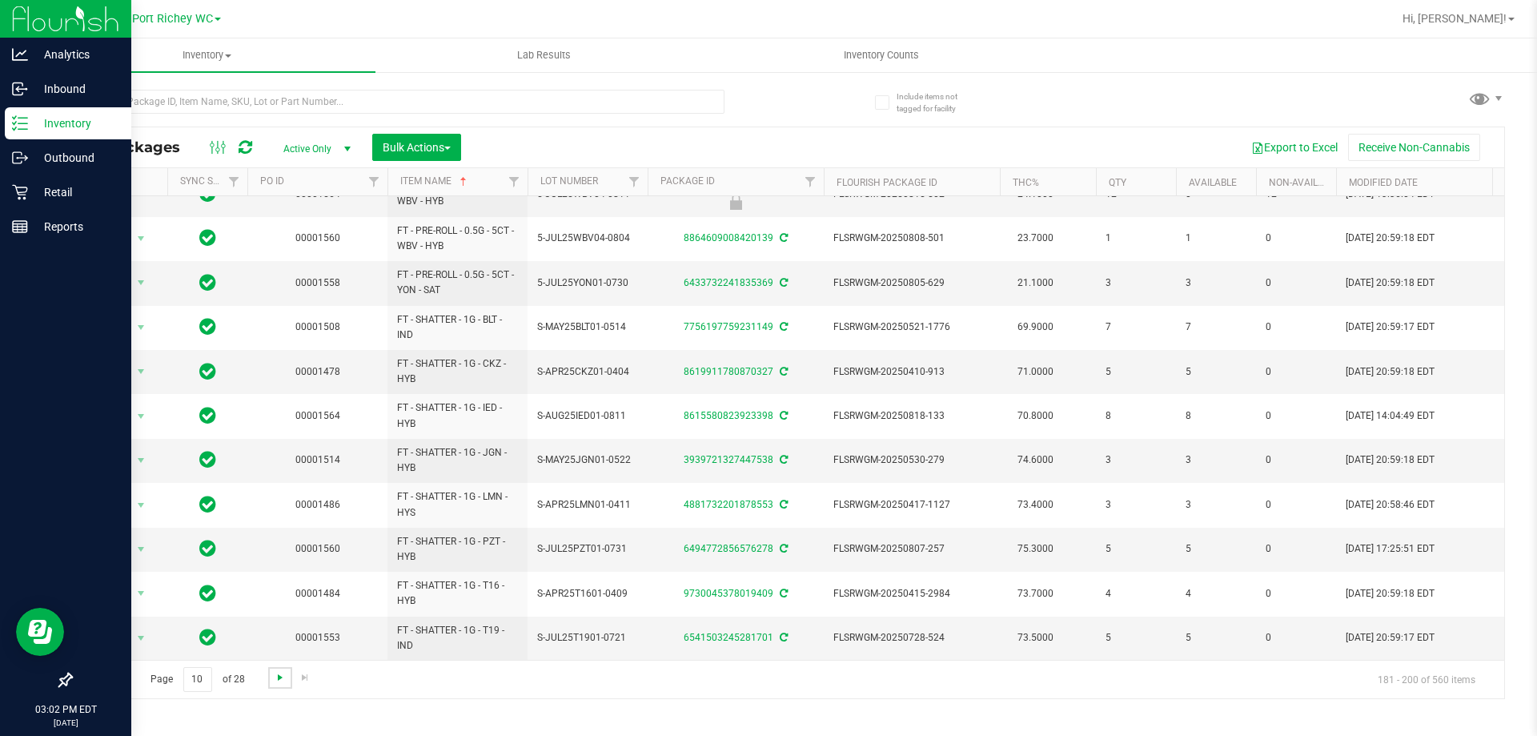
click at [277, 680] on span "Go to the next page" at bounding box center [280, 677] width 13 height 13
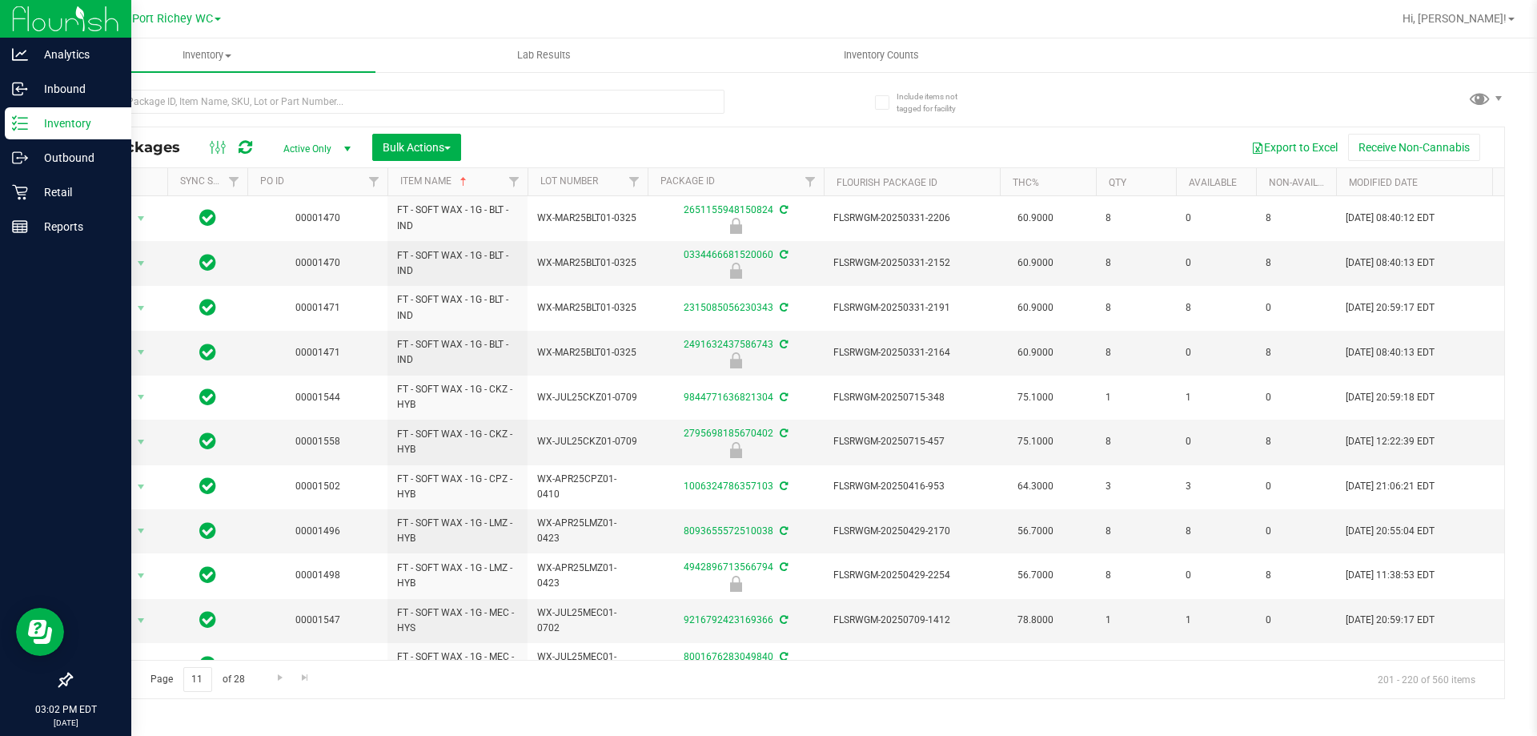
click at [119, 679] on span "Go to the previous page" at bounding box center [115, 677] width 13 height 13
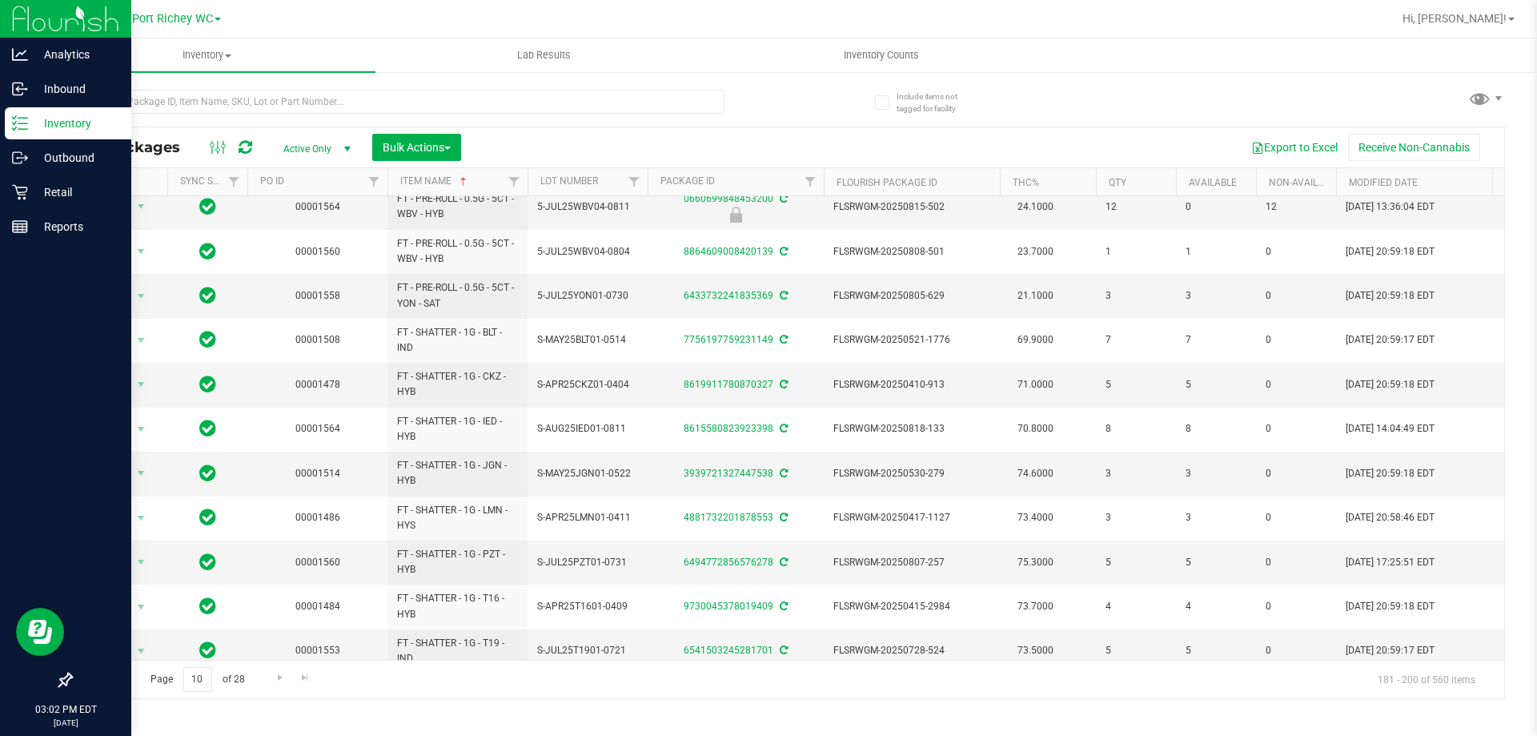
scroll to position [438, 0]
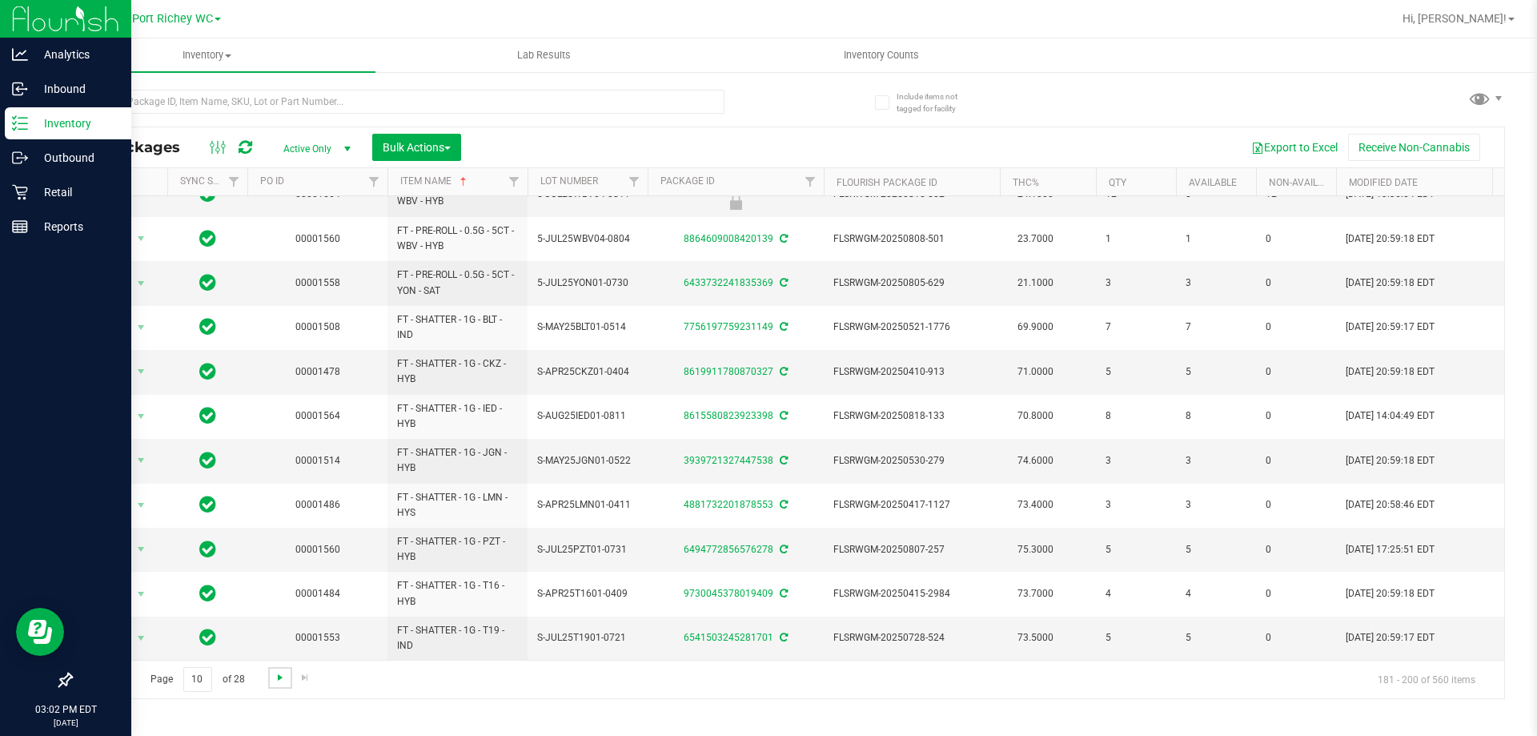
click at [282, 677] on span "Go to the next page" at bounding box center [280, 677] width 13 height 13
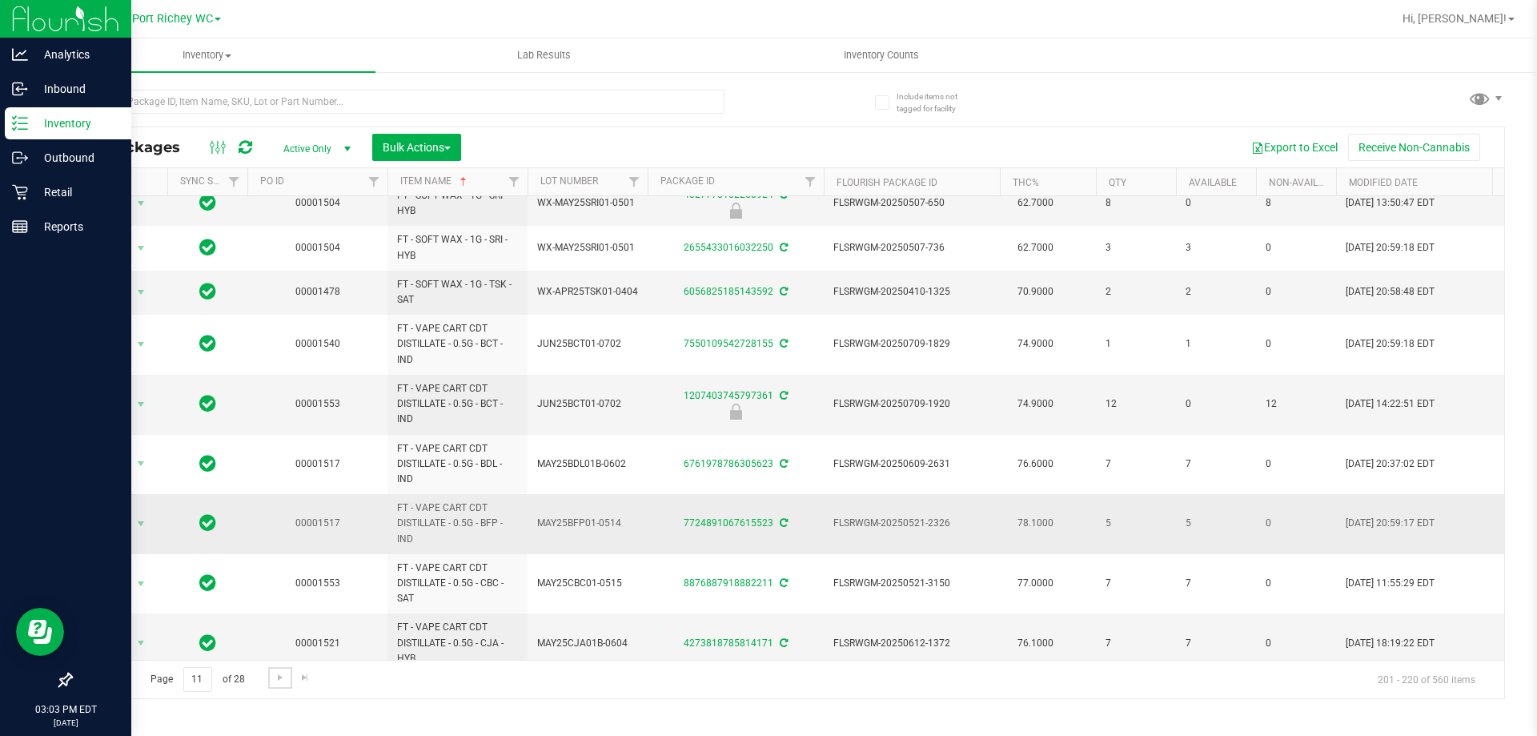
scroll to position [531, 0]
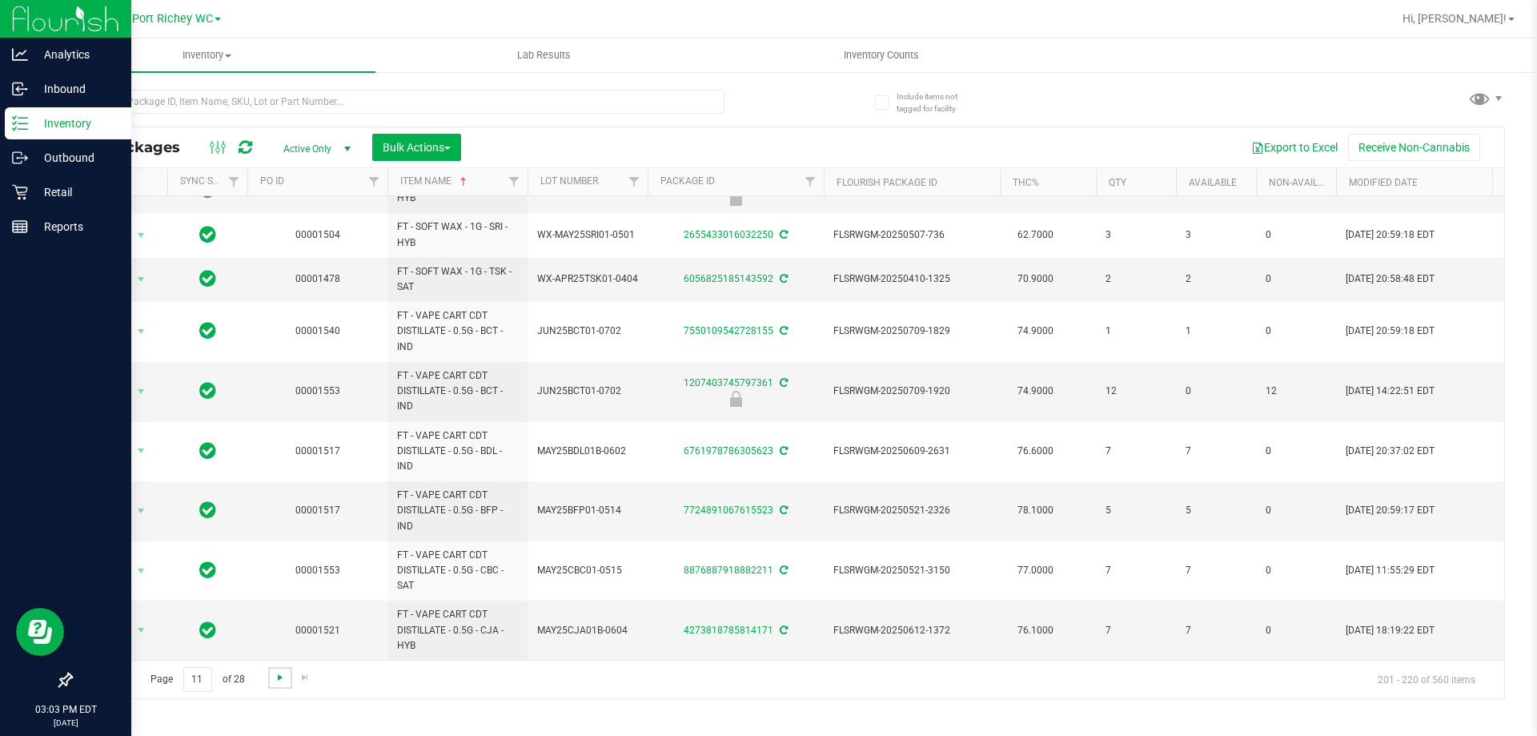
click at [278, 678] on span "Go to the next page" at bounding box center [280, 677] width 13 height 13
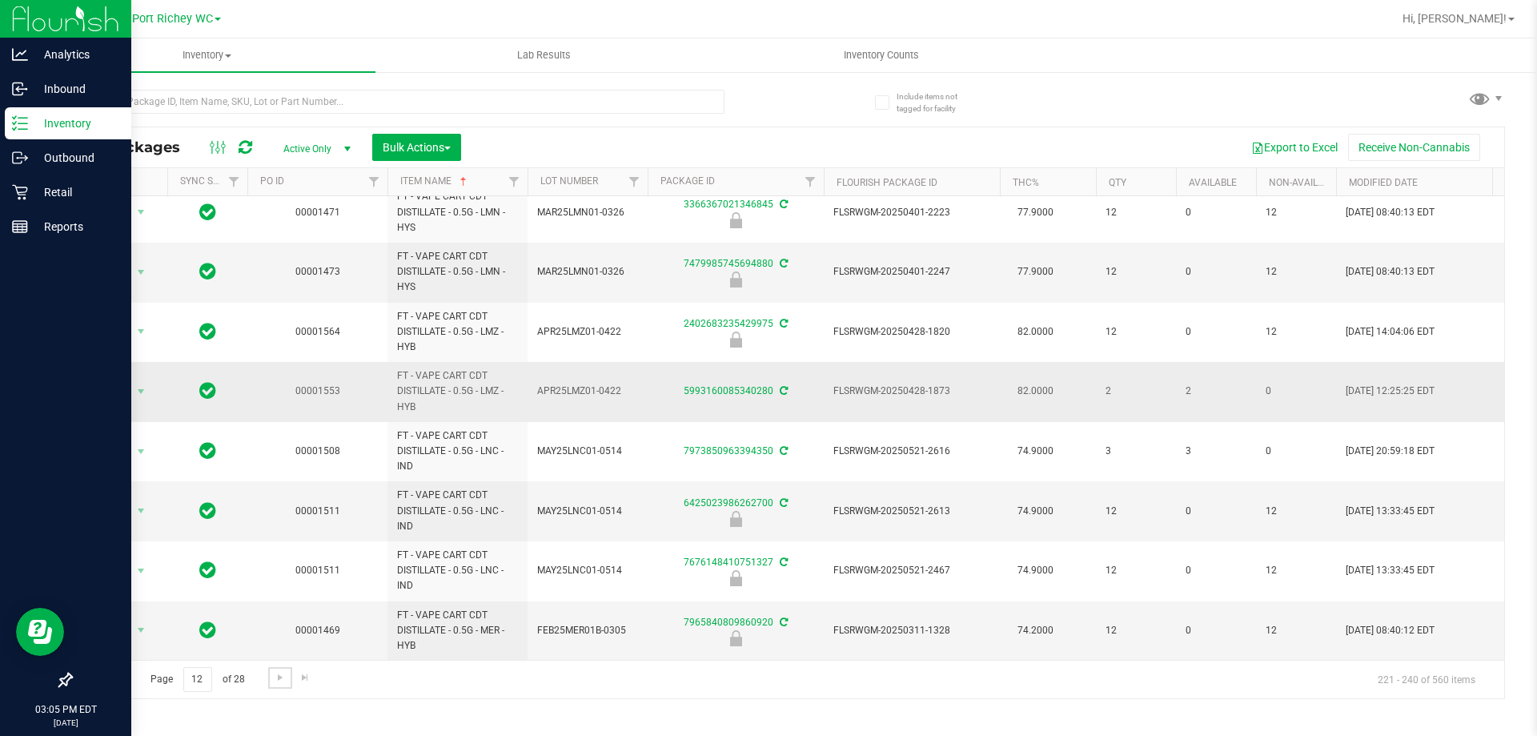
scroll to position [742, 0]
click at [274, 675] on span "Go to the next page" at bounding box center [280, 677] width 13 height 13
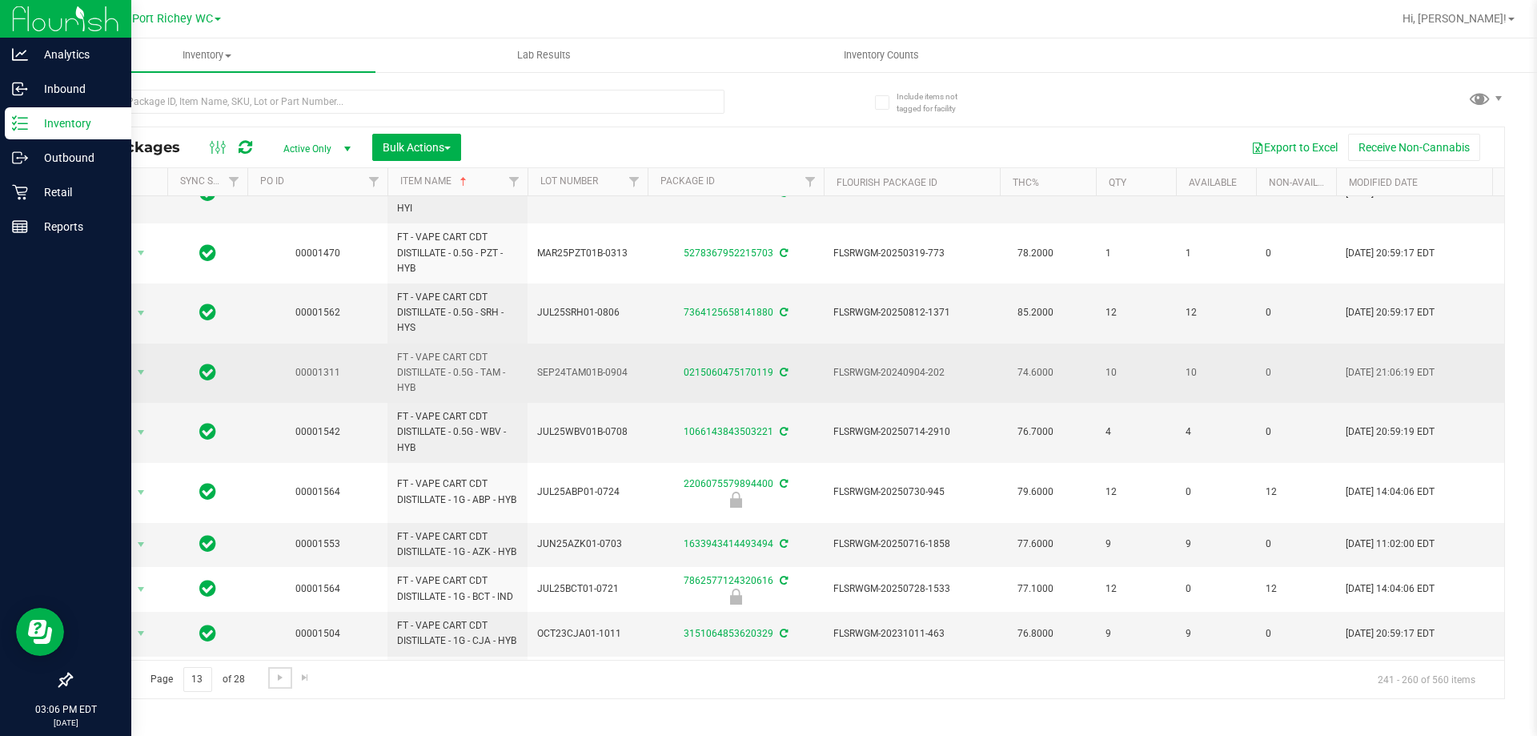
scroll to position [240, 0]
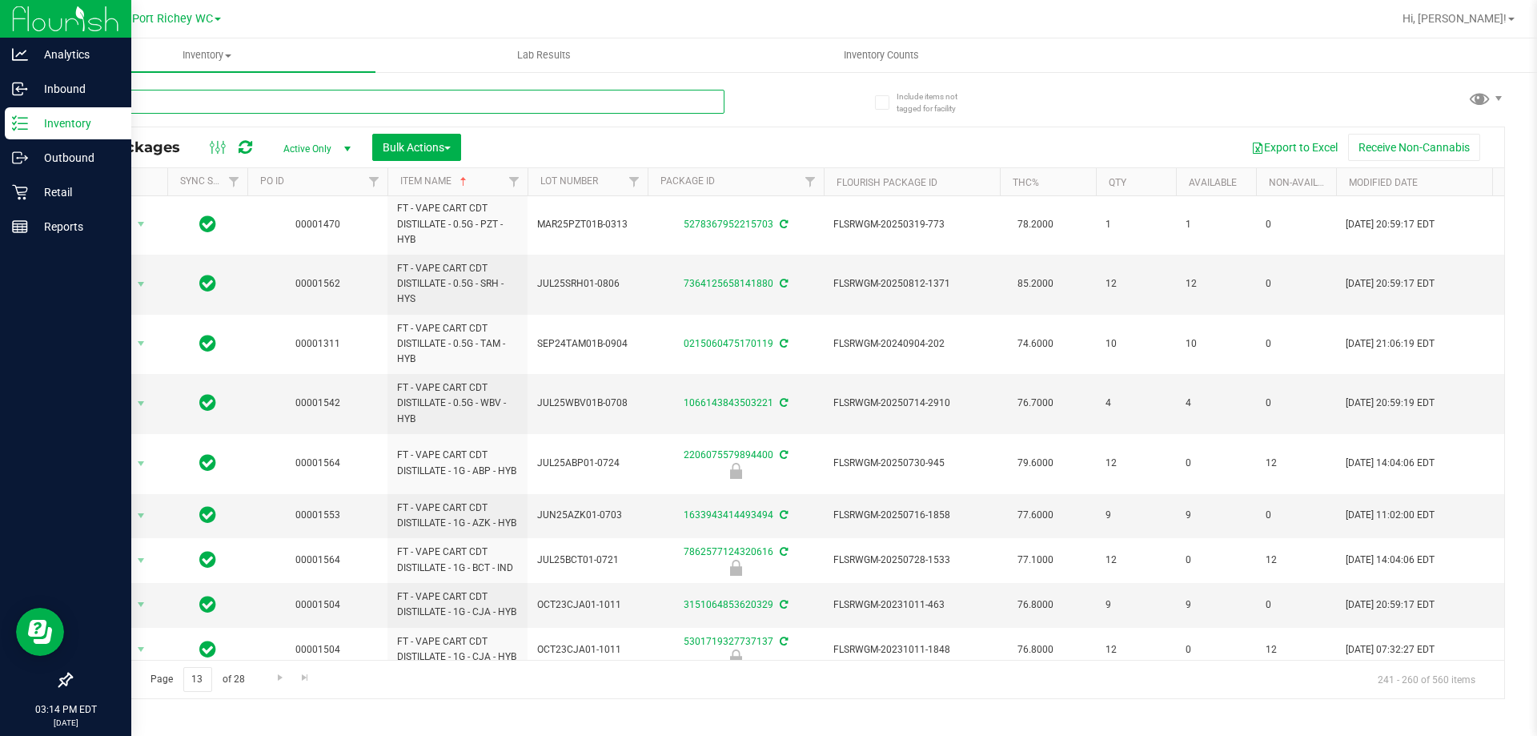
click at [152, 103] on input "text" at bounding box center [397, 102] width 654 height 24
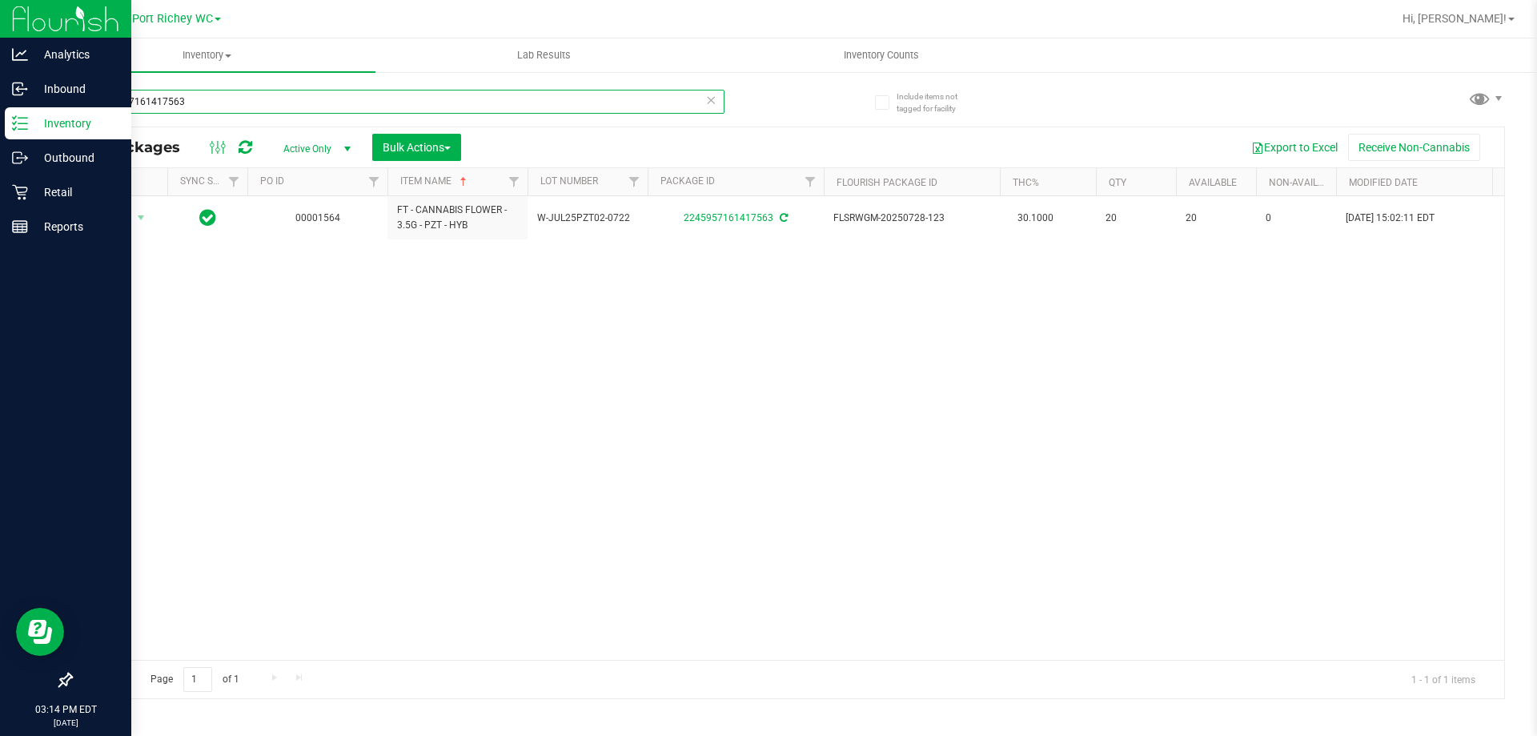
type input "2245957161417563"
click at [713, 98] on icon at bounding box center [710, 99] width 11 height 19
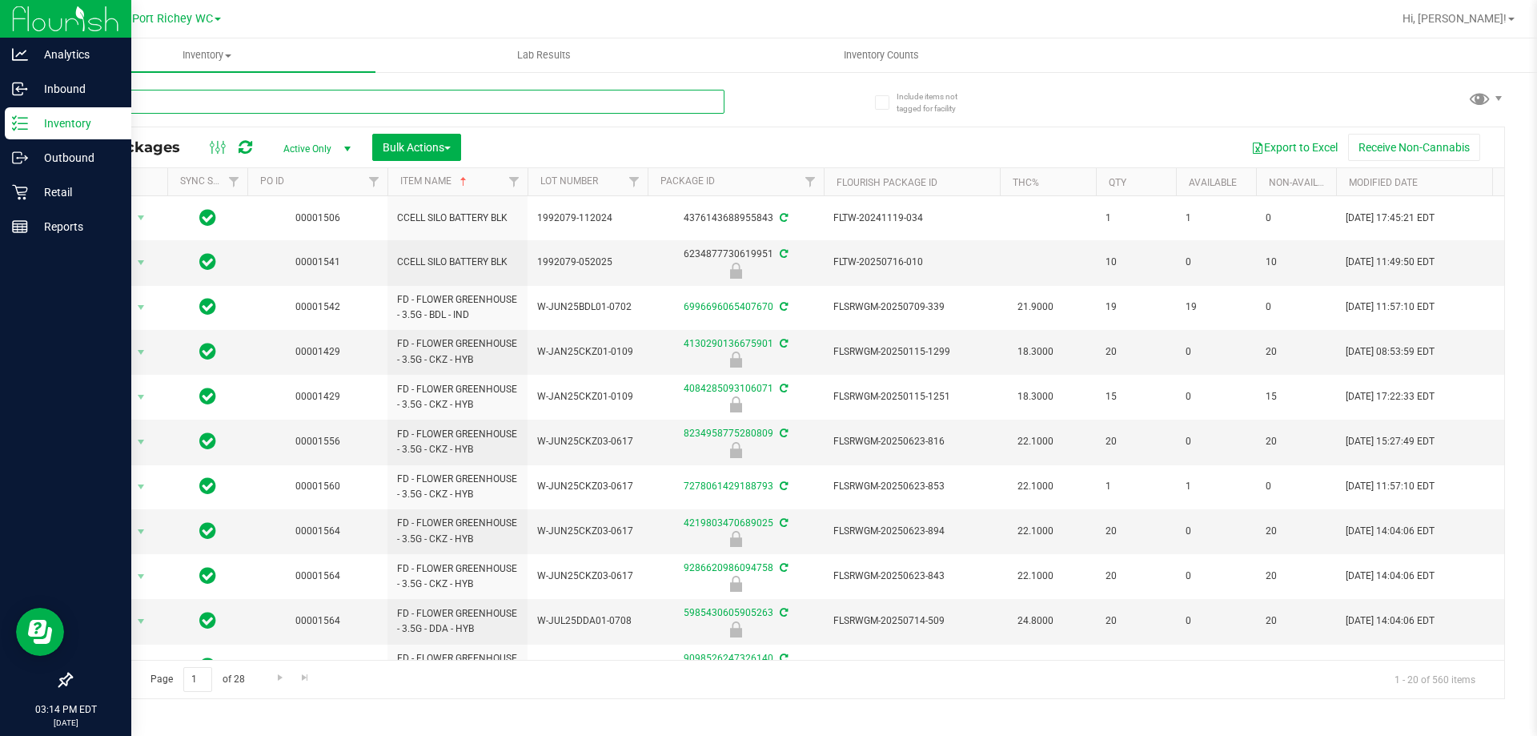
click at [367, 105] on input "text" at bounding box center [397, 102] width 654 height 24
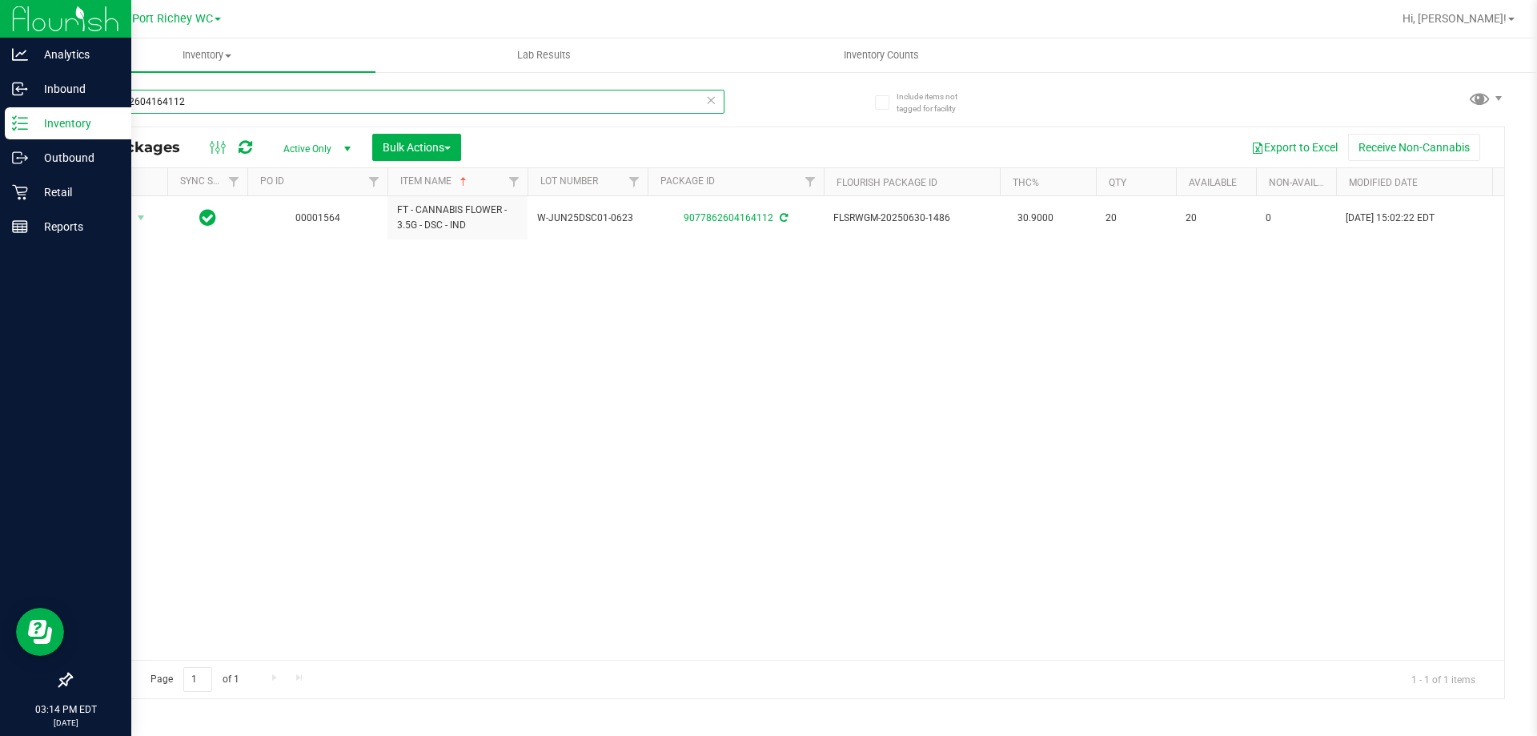
type input "9077862604164112"
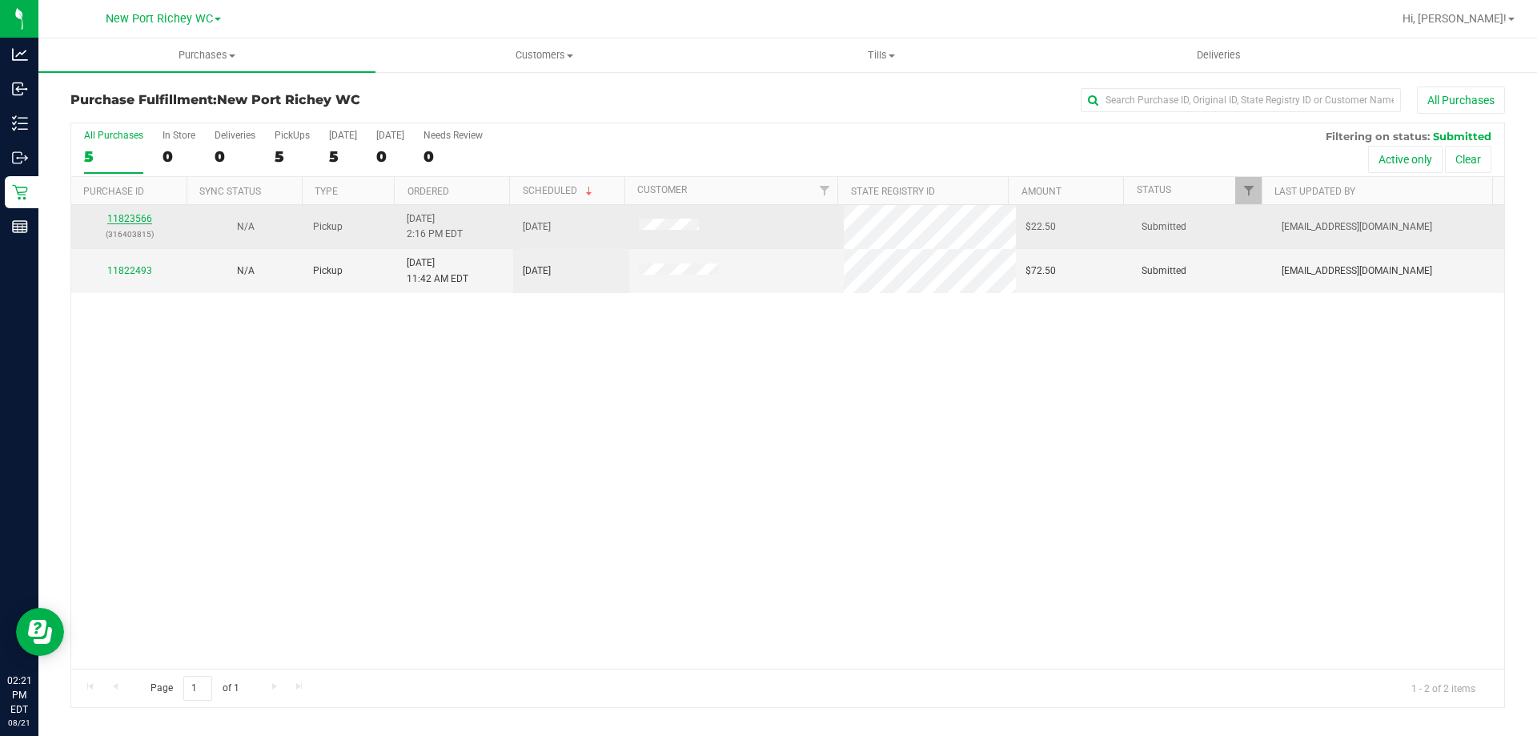
click at [135, 219] on link "11823566" at bounding box center [129, 218] width 45 height 11
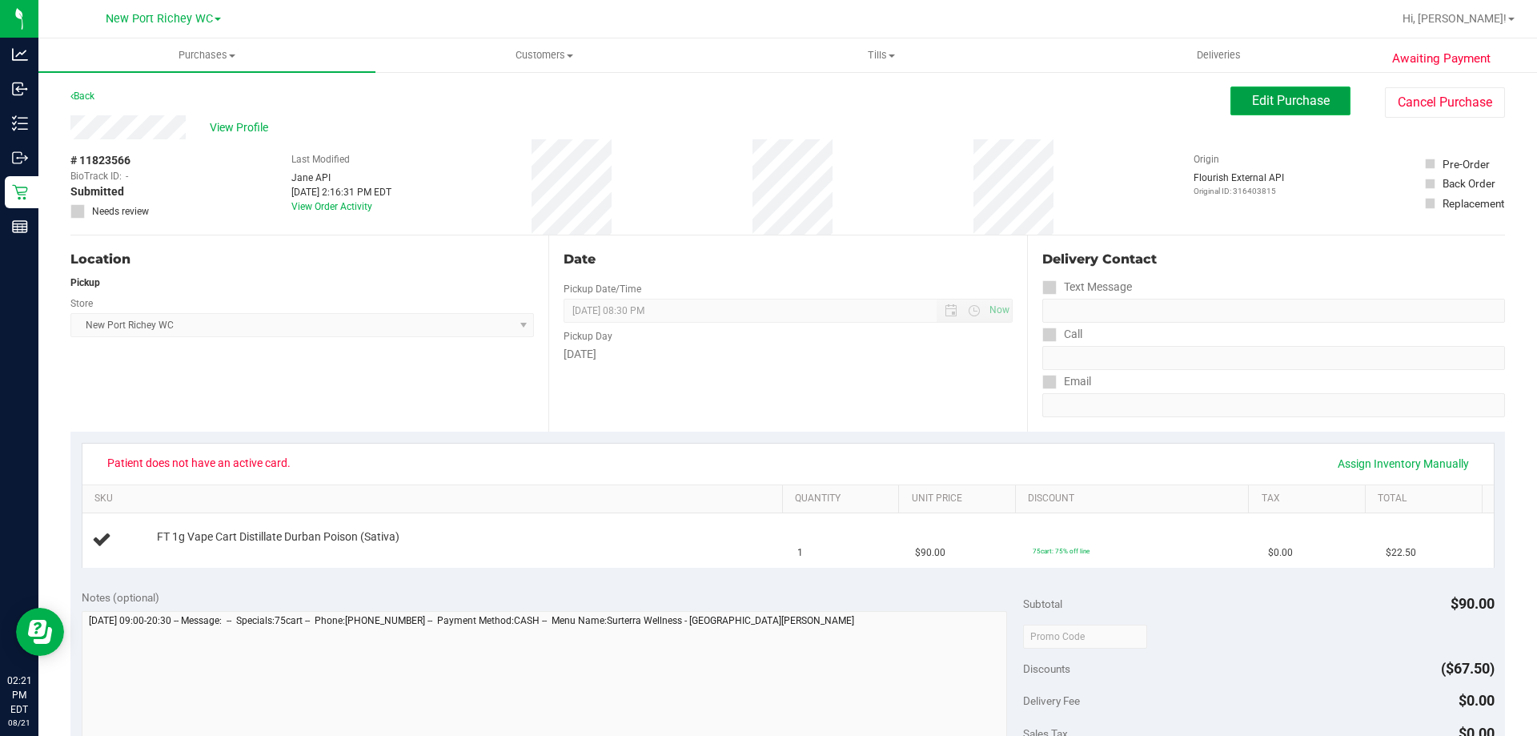
click at [1275, 98] on span "Edit Purchase" at bounding box center [1291, 100] width 78 height 15
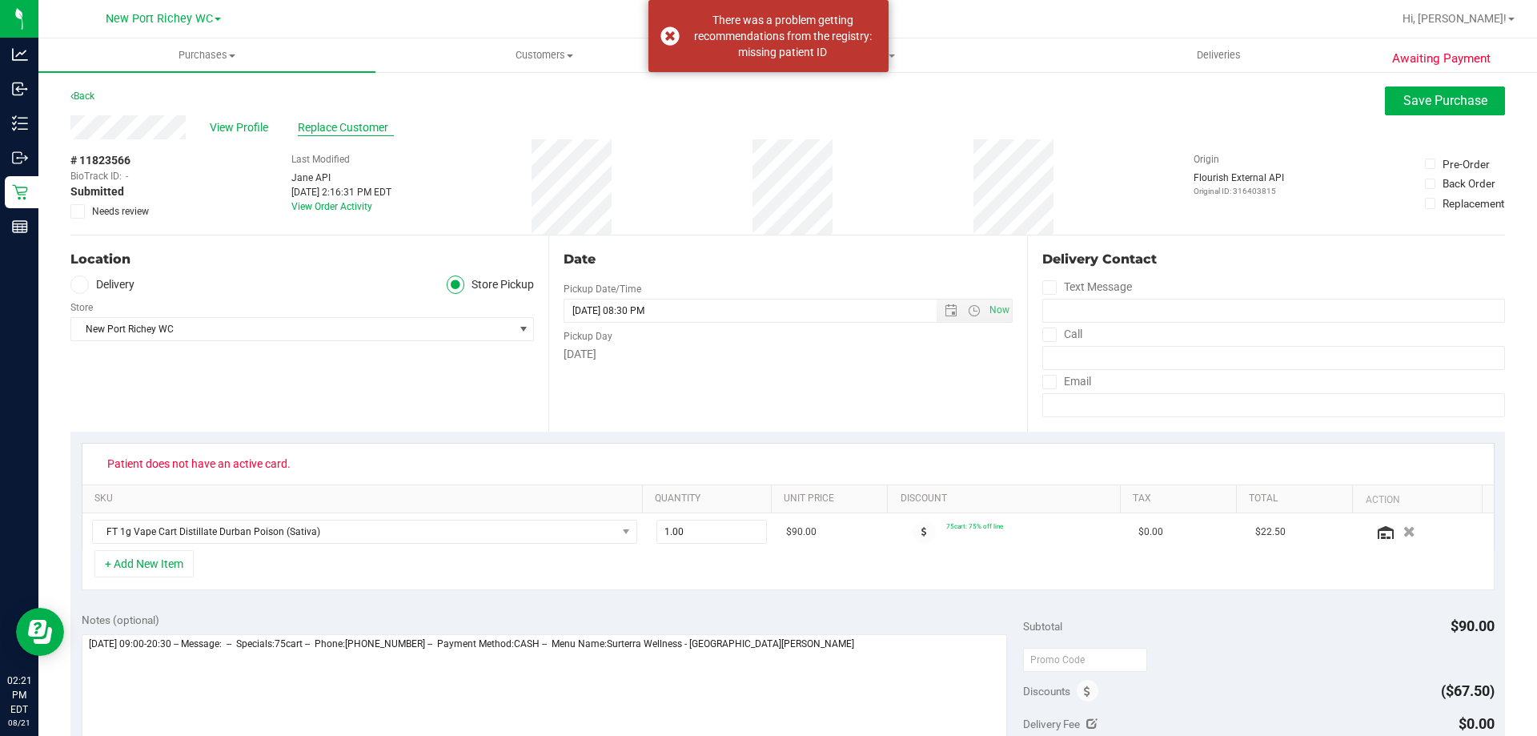
click at [375, 131] on span "Replace Customer" at bounding box center [346, 127] width 96 height 17
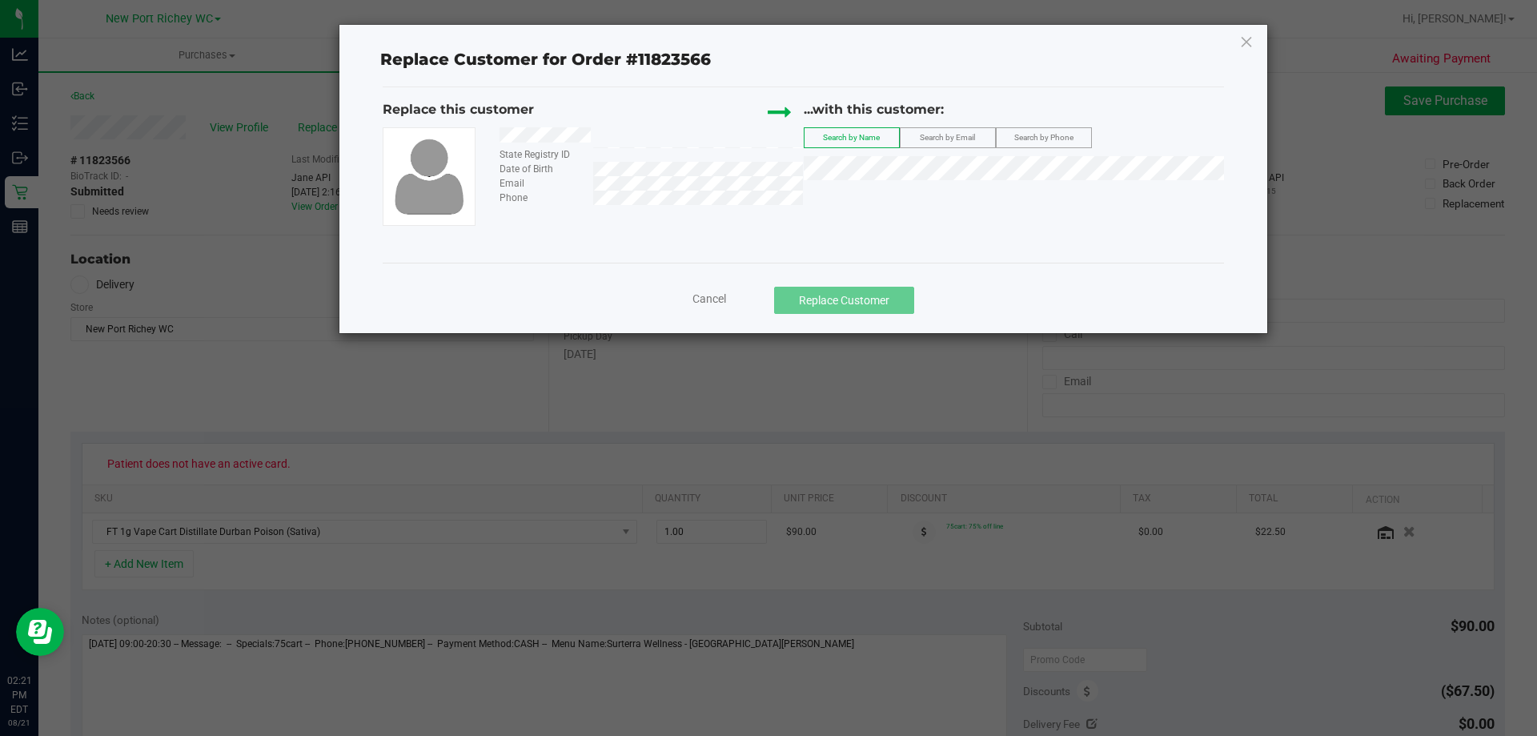
click at [832, 139] on span "Search by Name" at bounding box center [851, 137] width 57 height 9
click at [604, 134] on div at bounding box center [644, 137] width 315 height 20
click at [882, 203] on span "Jessica Quish" at bounding box center [857, 197] width 86 height 13
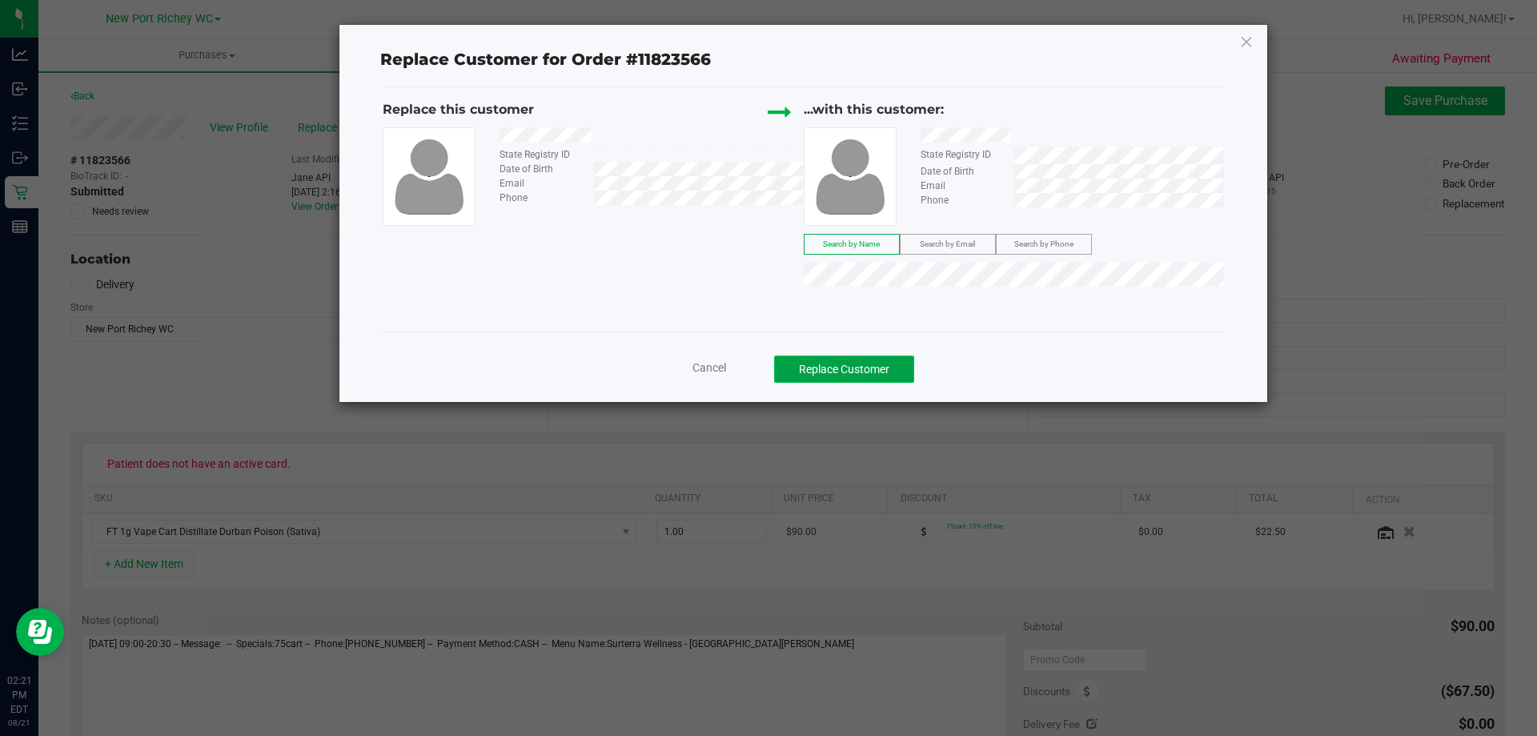
click at [872, 361] on button "Replace Customer" at bounding box center [844, 368] width 140 height 27
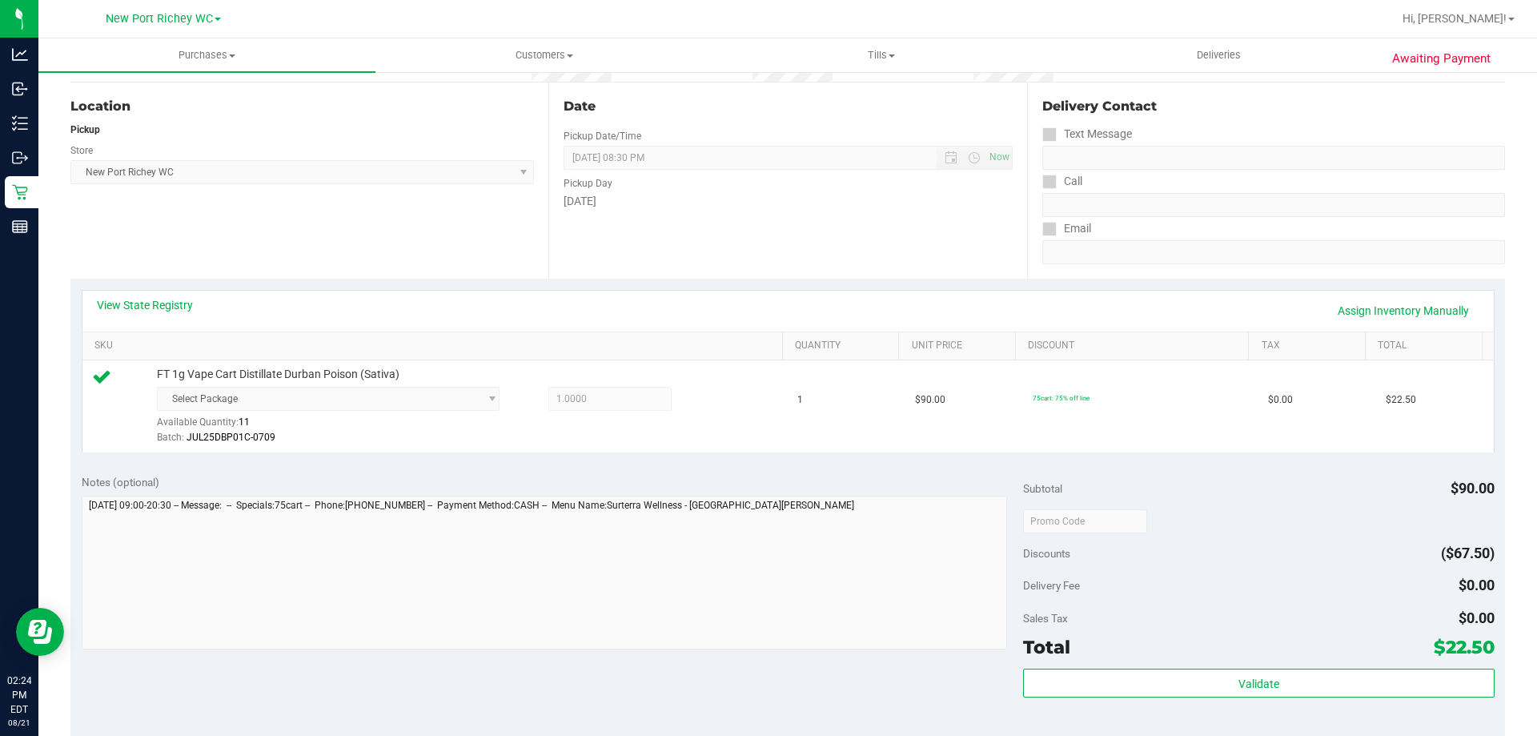
scroll to position [160, 0]
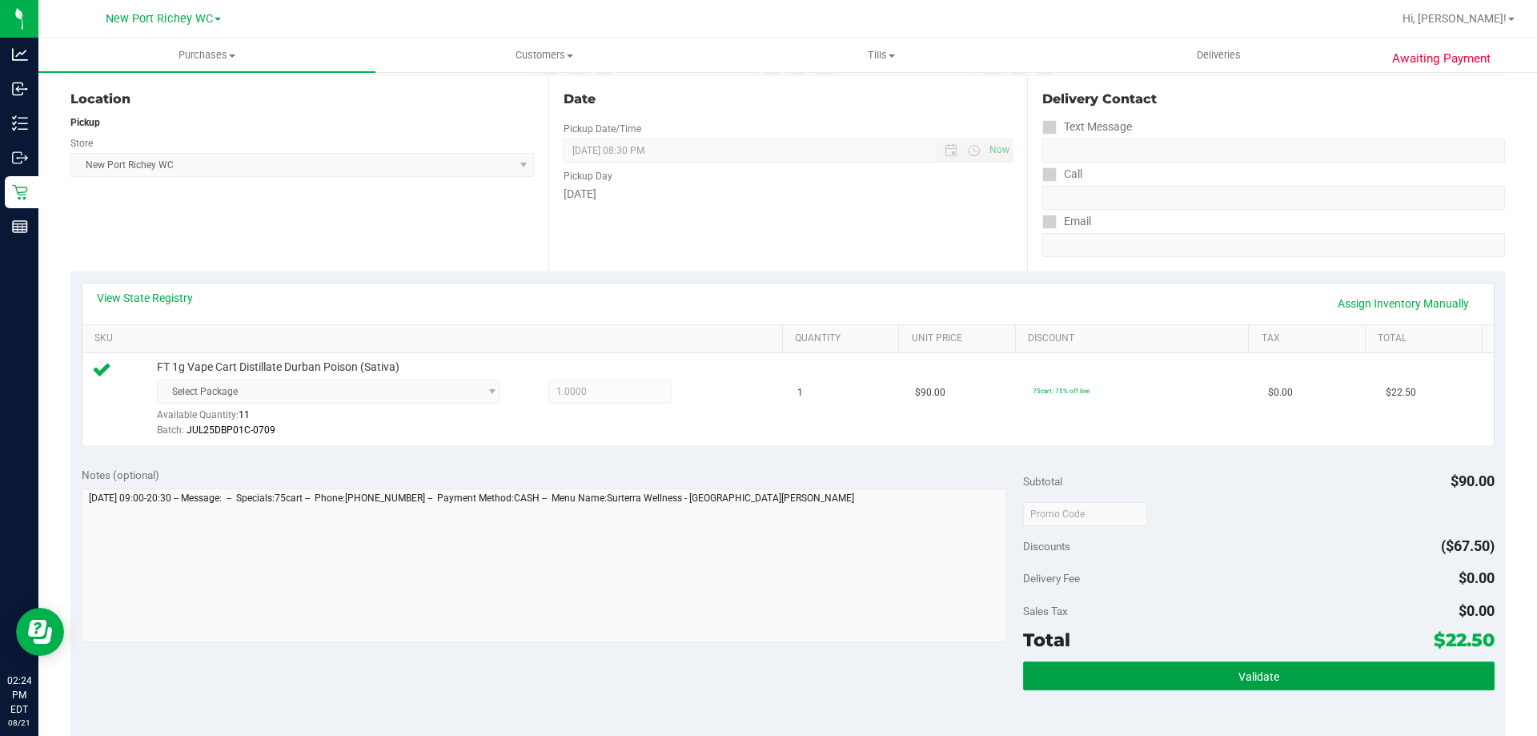
click at [1080, 668] on button "Validate" at bounding box center [1258, 675] width 471 height 29
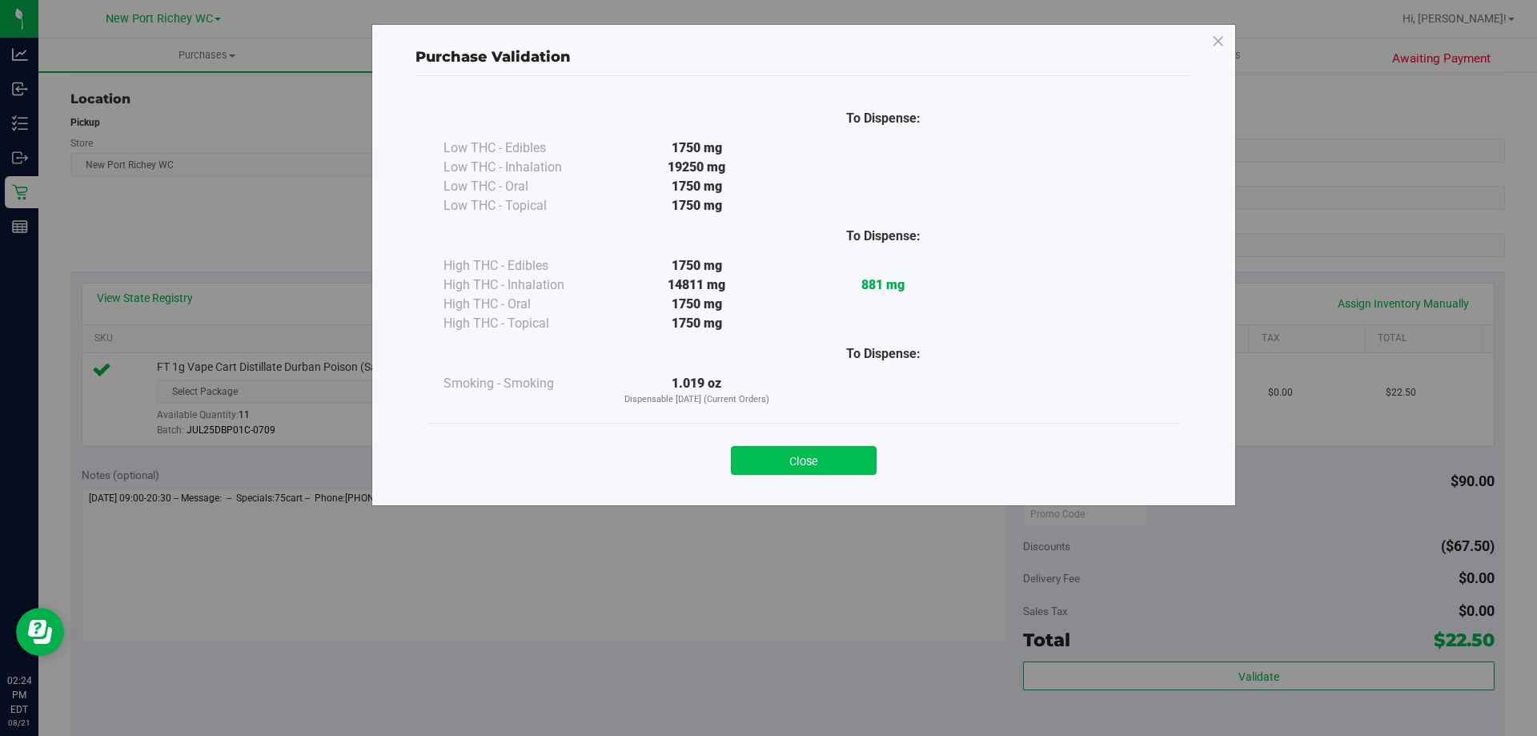
click at [844, 467] on button "Close" at bounding box center [804, 460] width 146 height 29
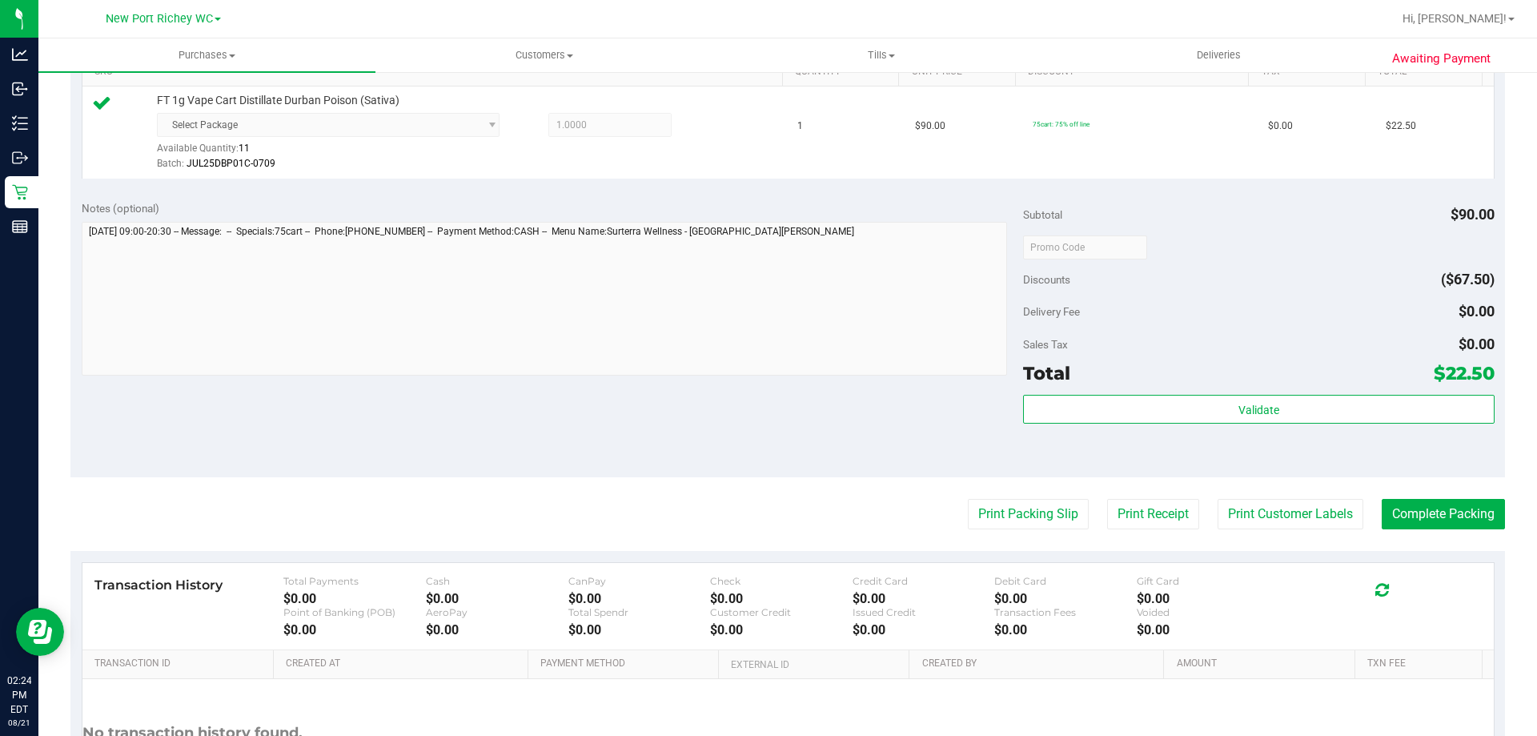
scroll to position [560, 0]
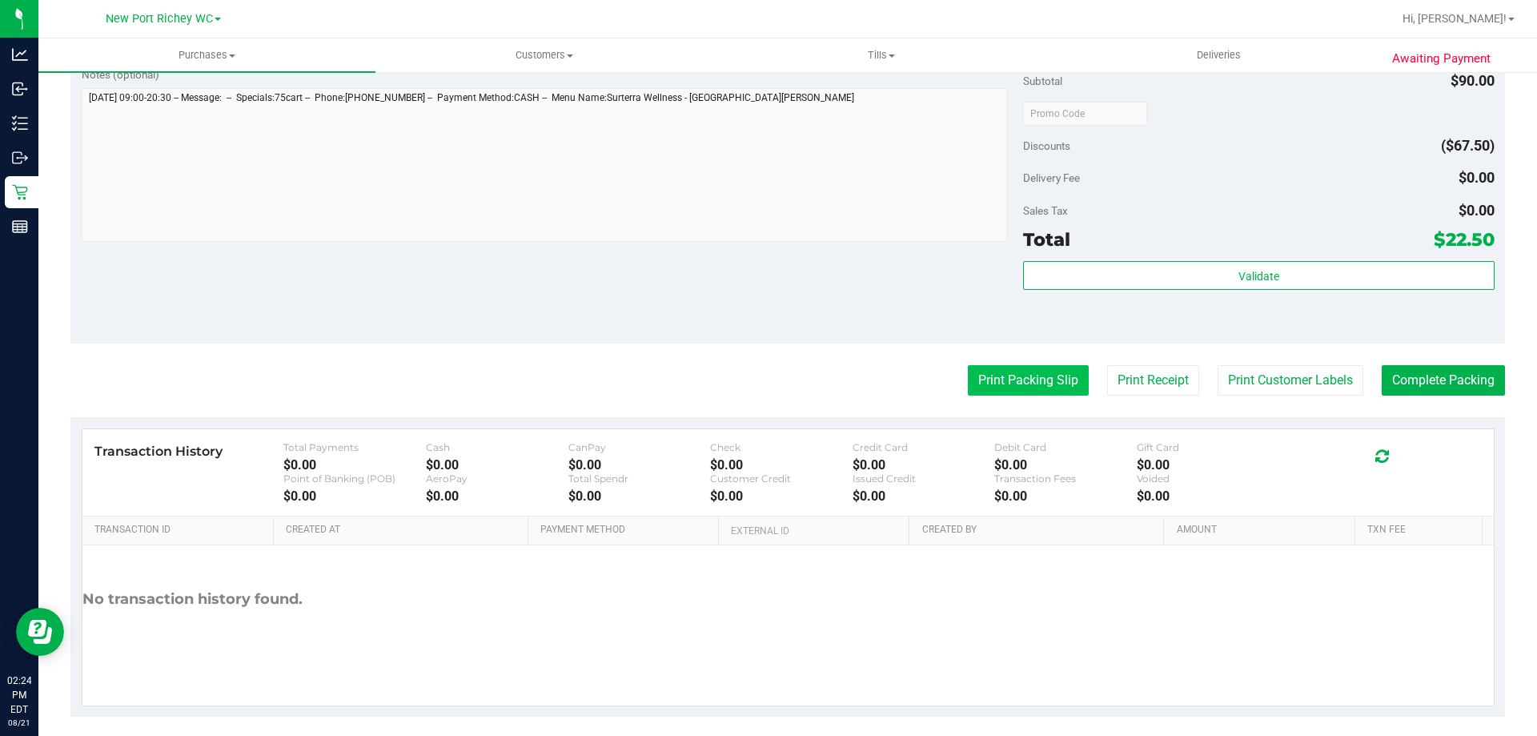
click at [1018, 378] on button "Print Packing Slip" at bounding box center [1028, 380] width 121 height 30
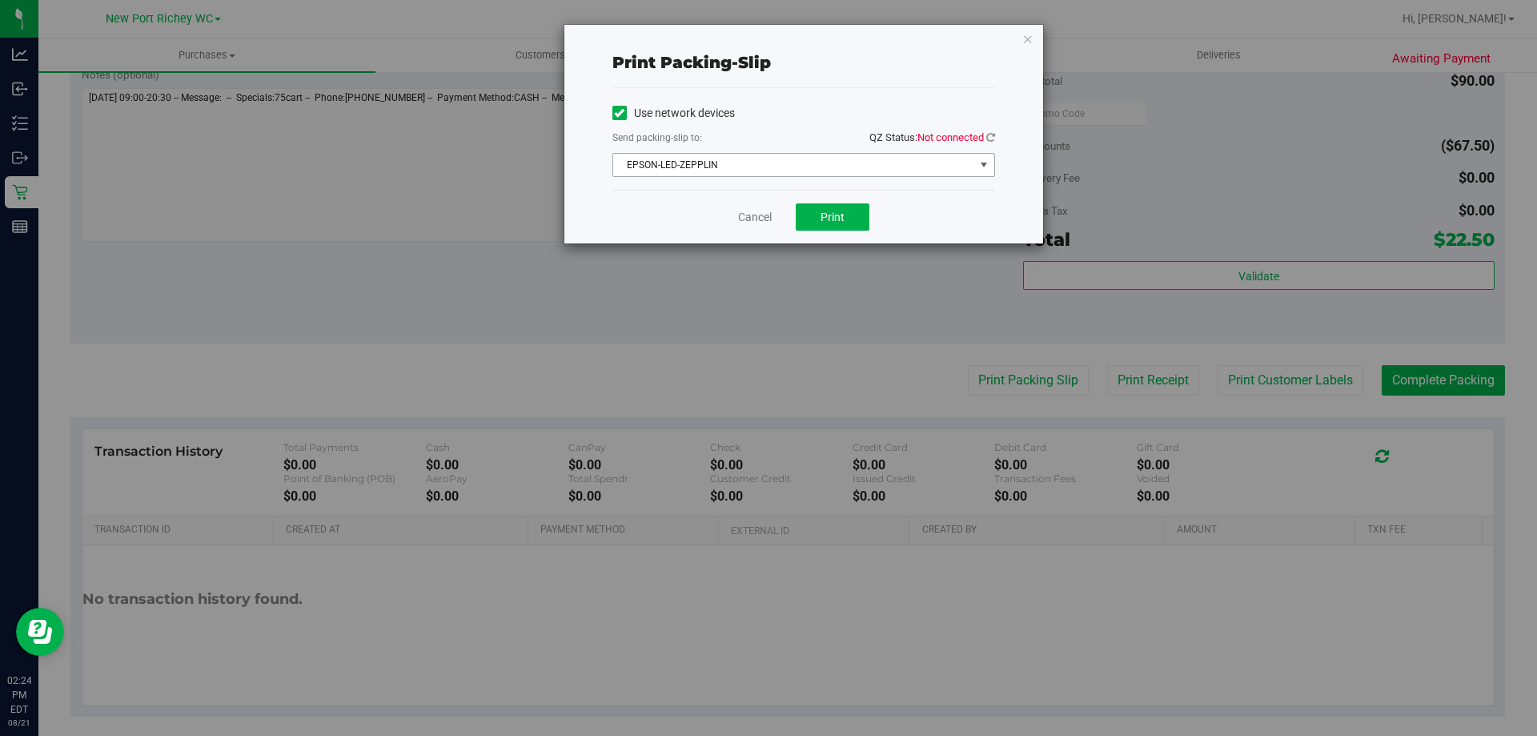
click at [840, 163] on span "EPSON-LED-ZEPPLIN" at bounding box center [793, 165] width 361 height 22
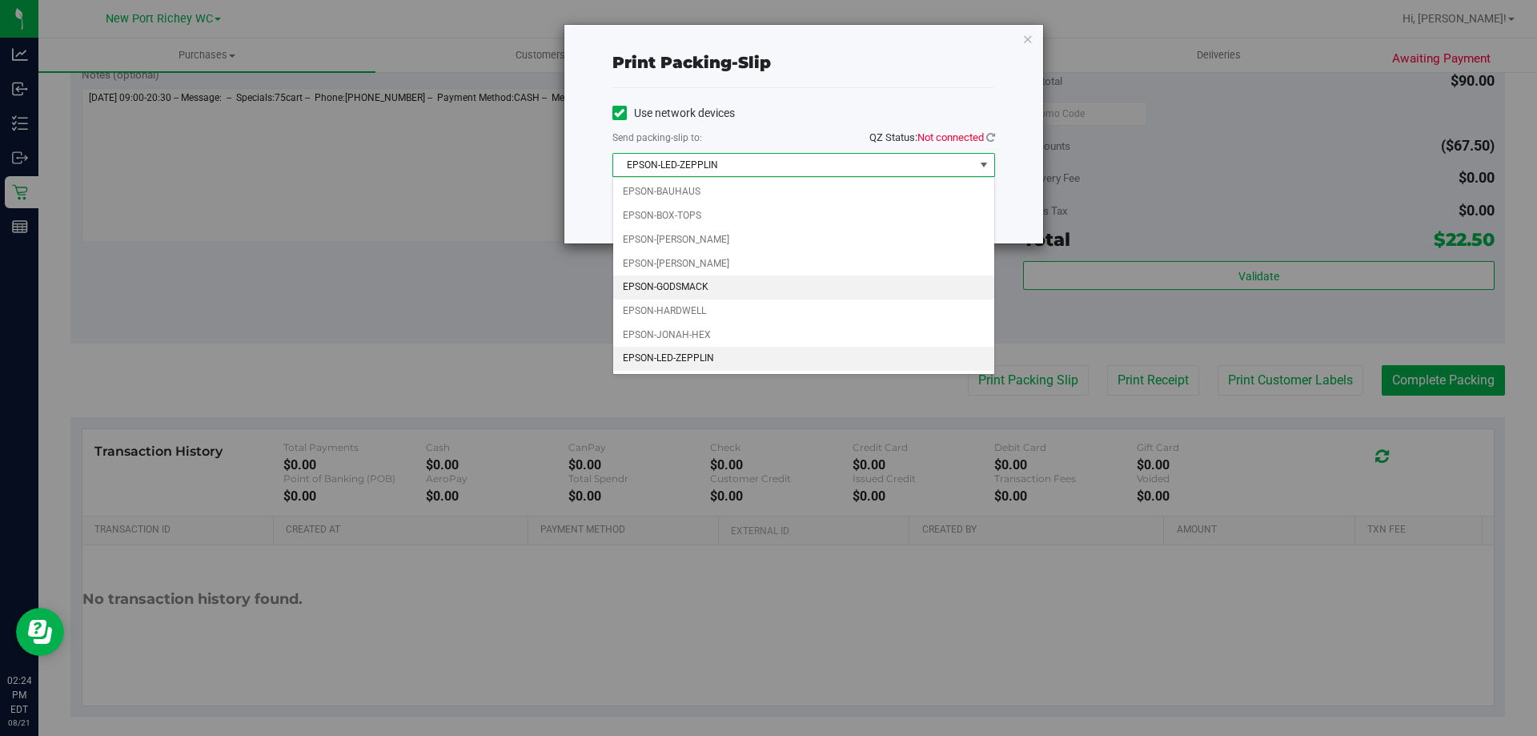
click at [696, 282] on li "EPSON-GODSMACK" at bounding box center [803, 287] width 381 height 24
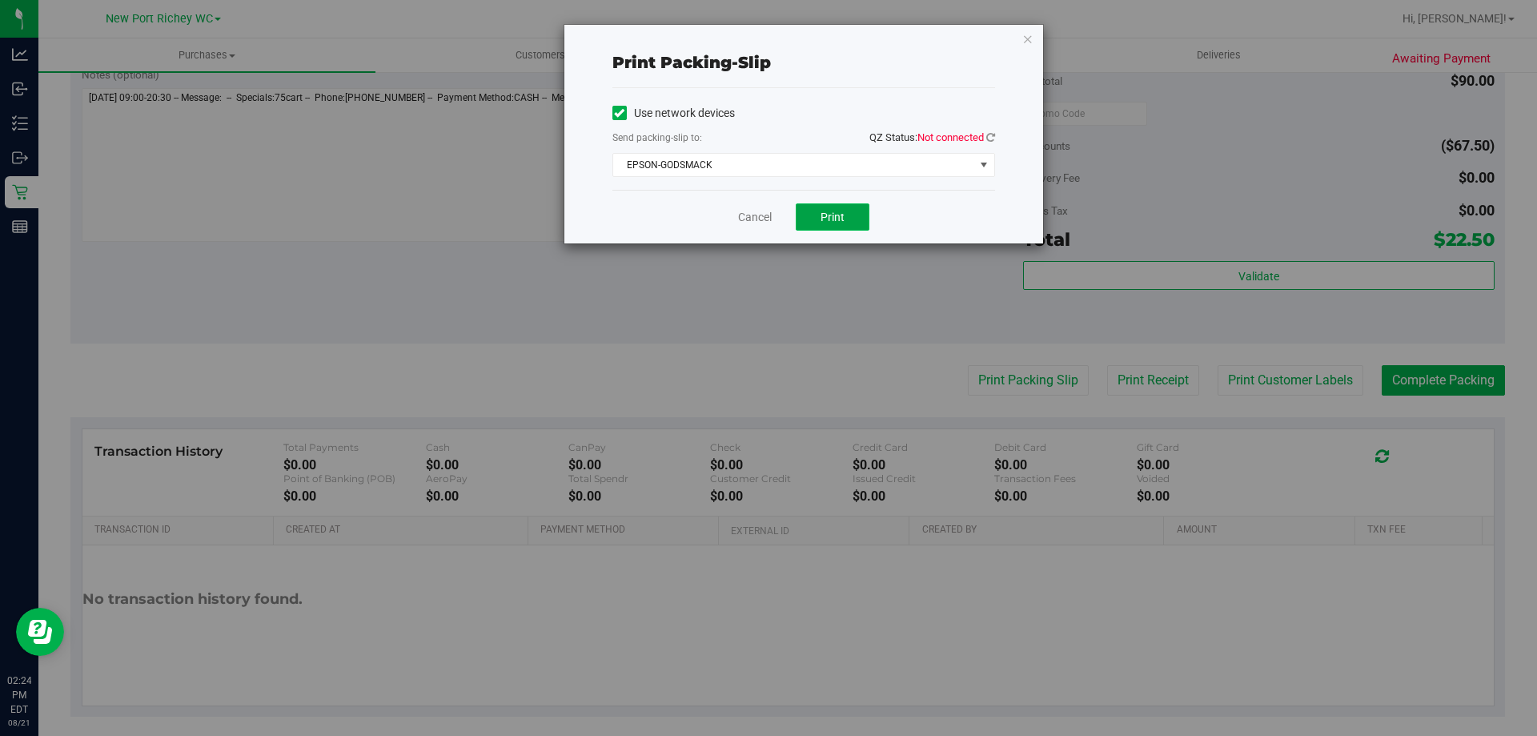
click at [826, 212] on span "Print" at bounding box center [832, 217] width 24 height 13
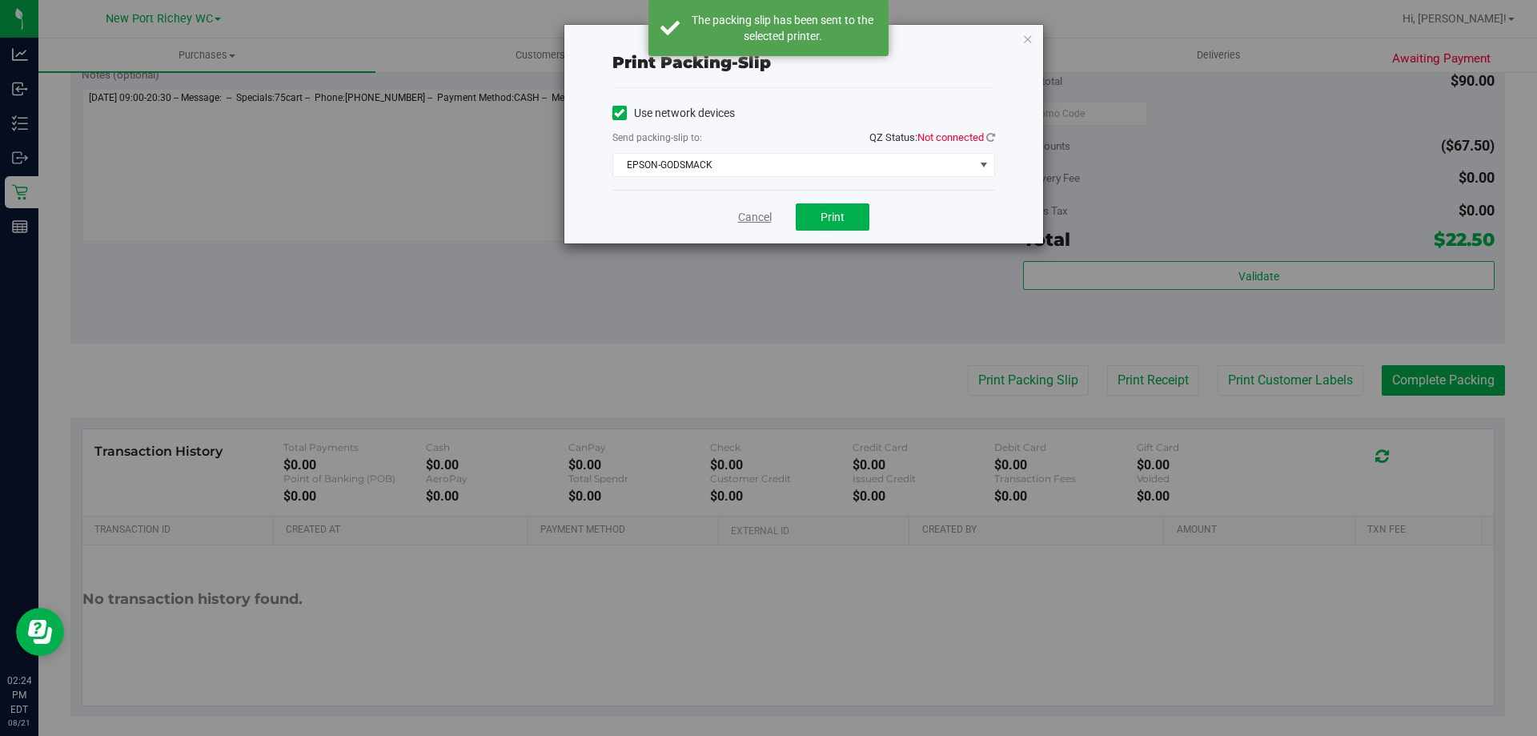
click at [760, 218] on link "Cancel" at bounding box center [755, 217] width 34 height 17
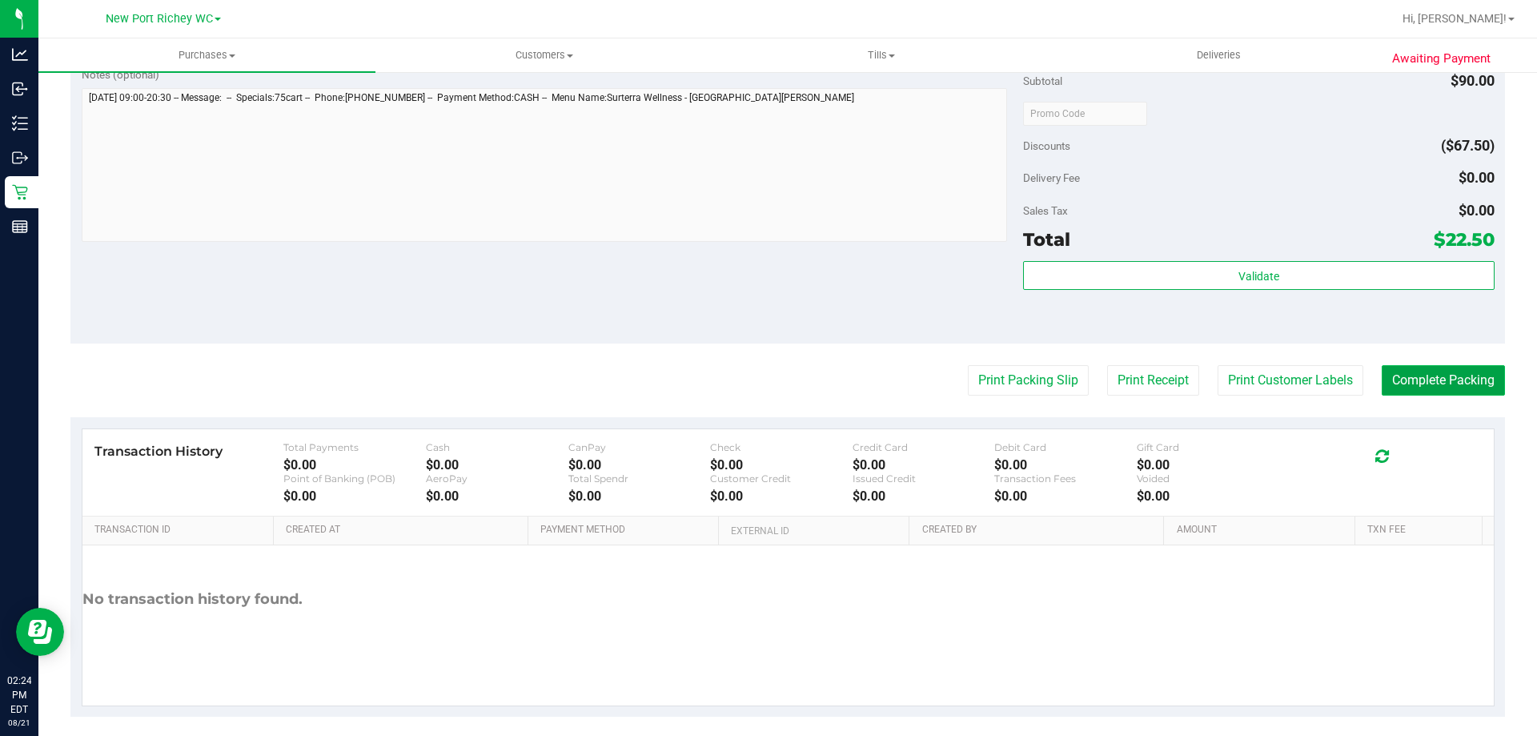
click at [1400, 385] on button "Complete Packing" at bounding box center [1443, 380] width 123 height 30
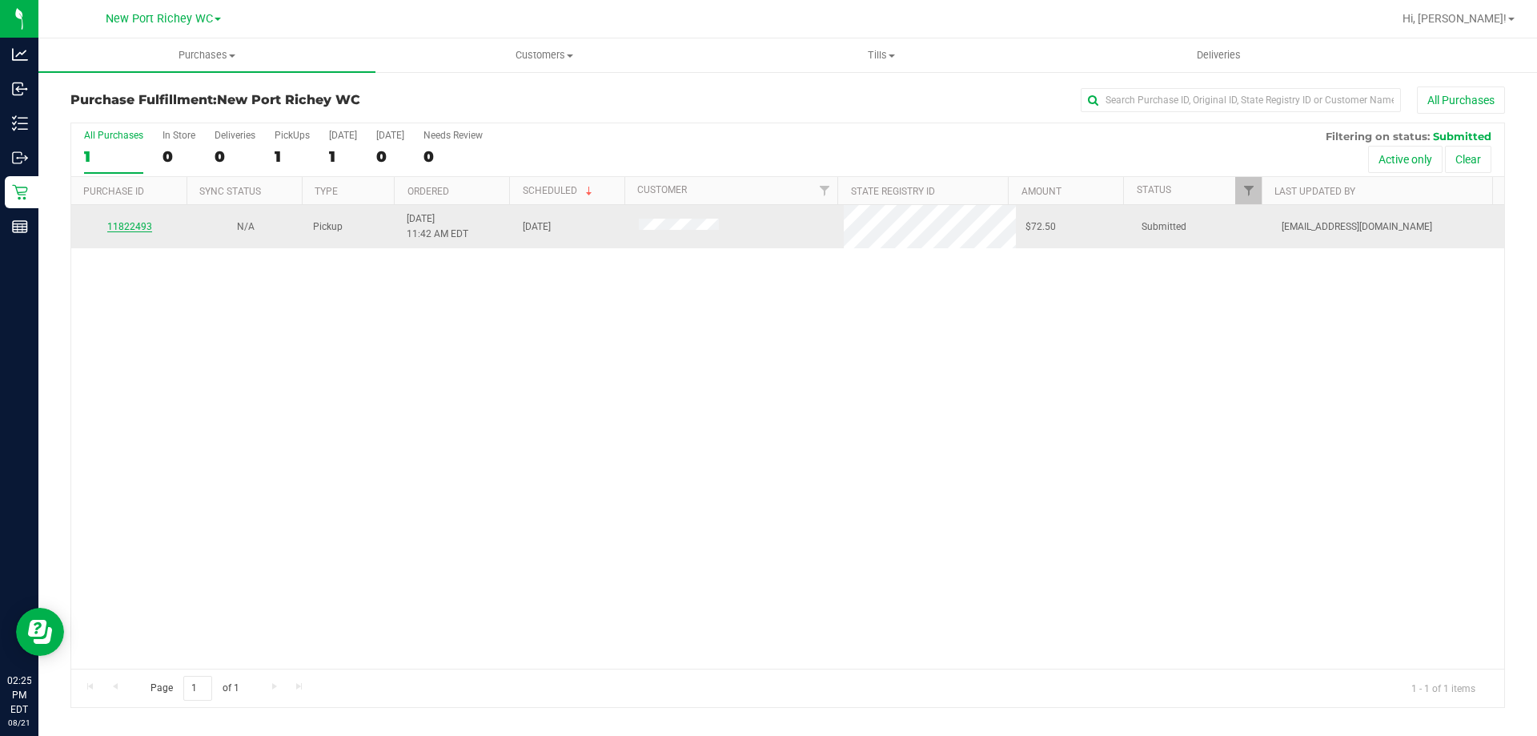
click at [142, 228] on link "11822493" at bounding box center [129, 226] width 45 height 11
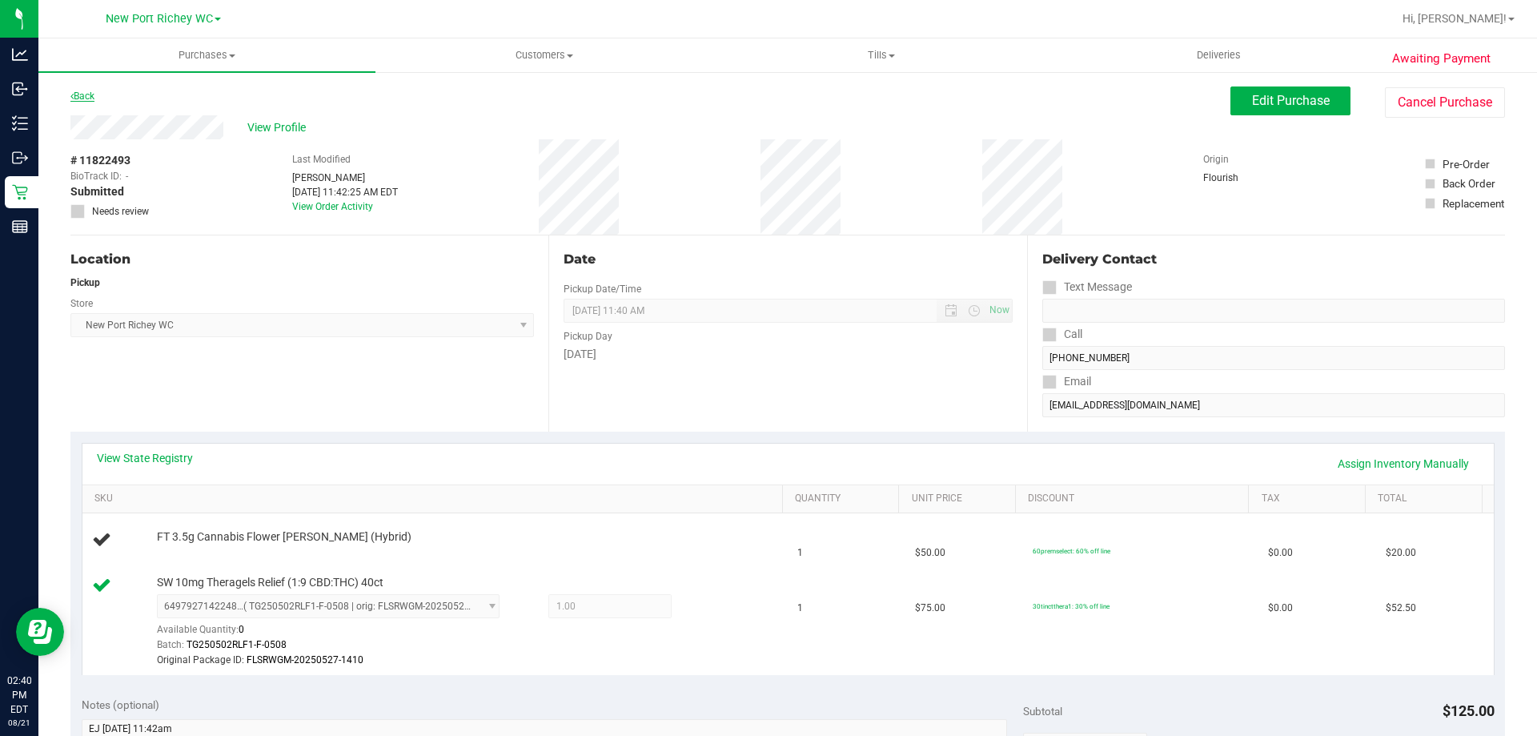
click at [78, 98] on link "Back" at bounding box center [82, 95] width 24 height 11
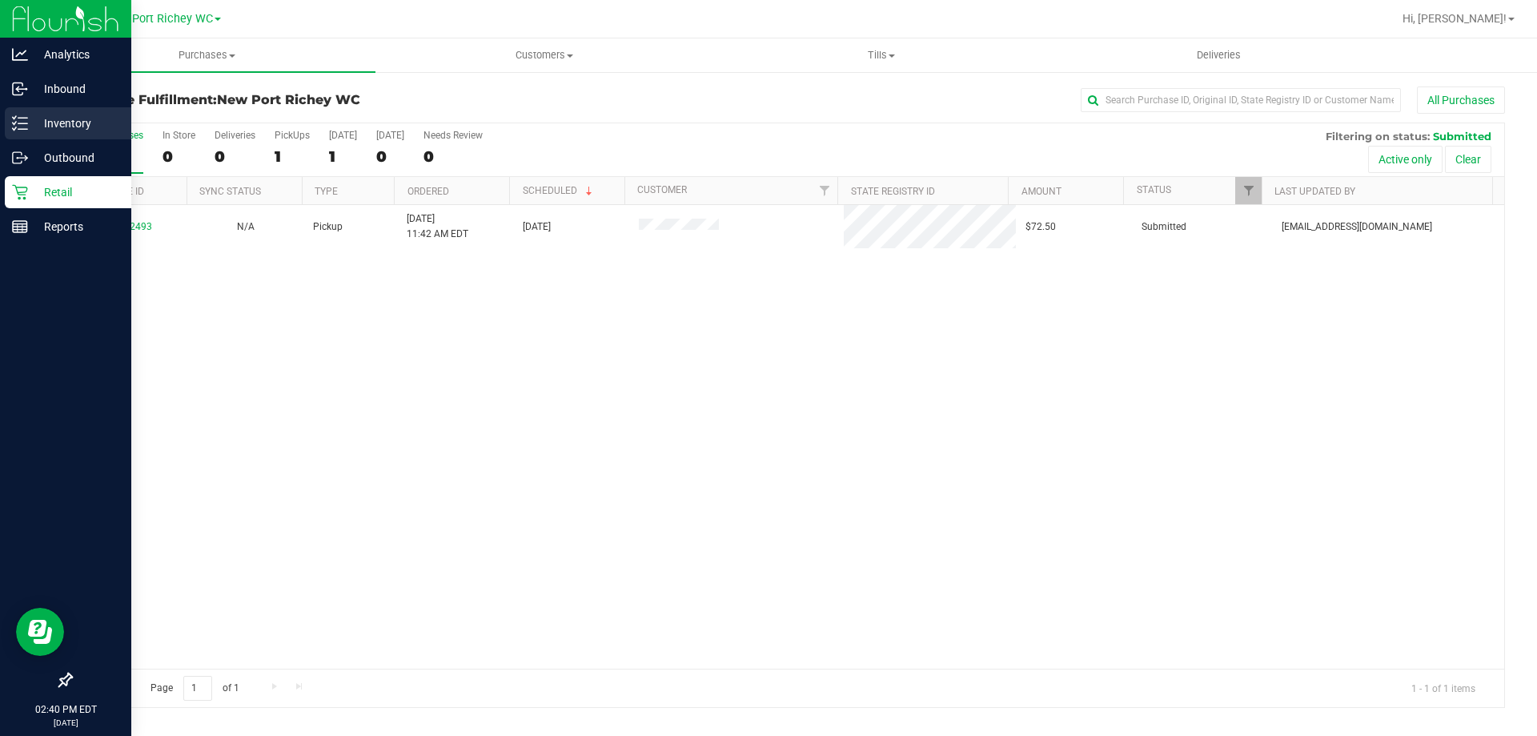
click at [18, 122] on icon at bounding box center [20, 123] width 16 height 16
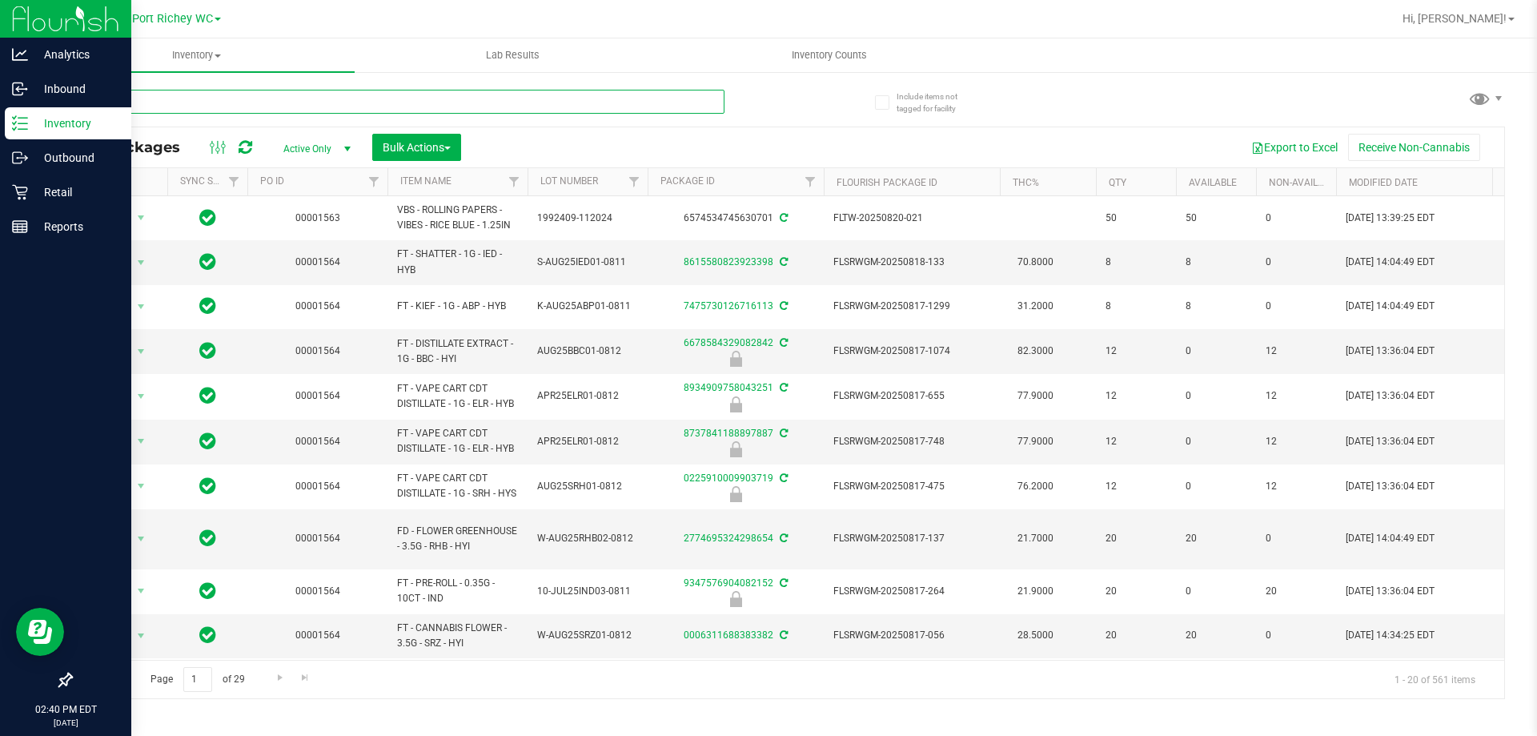
click at [243, 103] on input "text" at bounding box center [397, 102] width 654 height 24
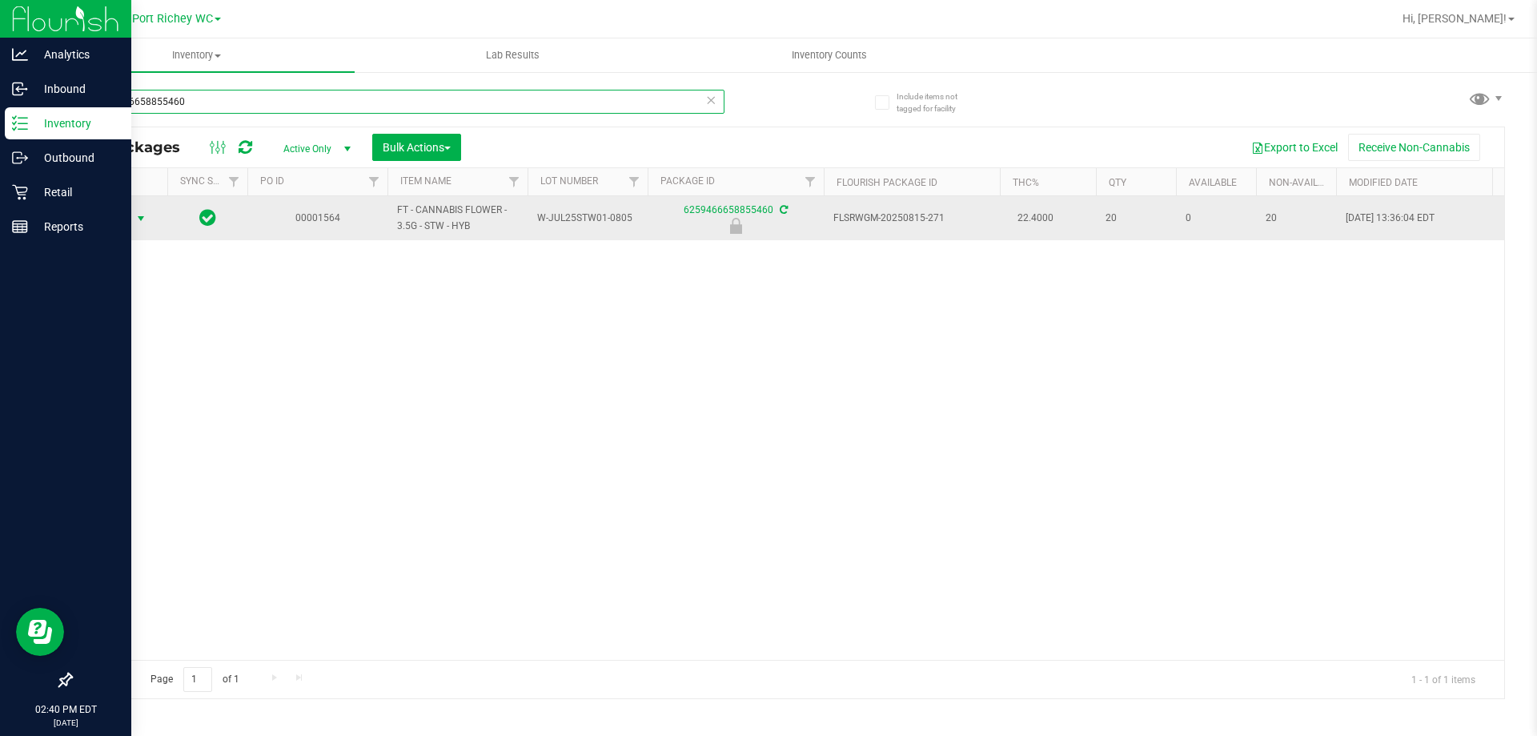
type input "6259466658855460"
click at [136, 215] on span "select" at bounding box center [140, 218] width 13 height 13
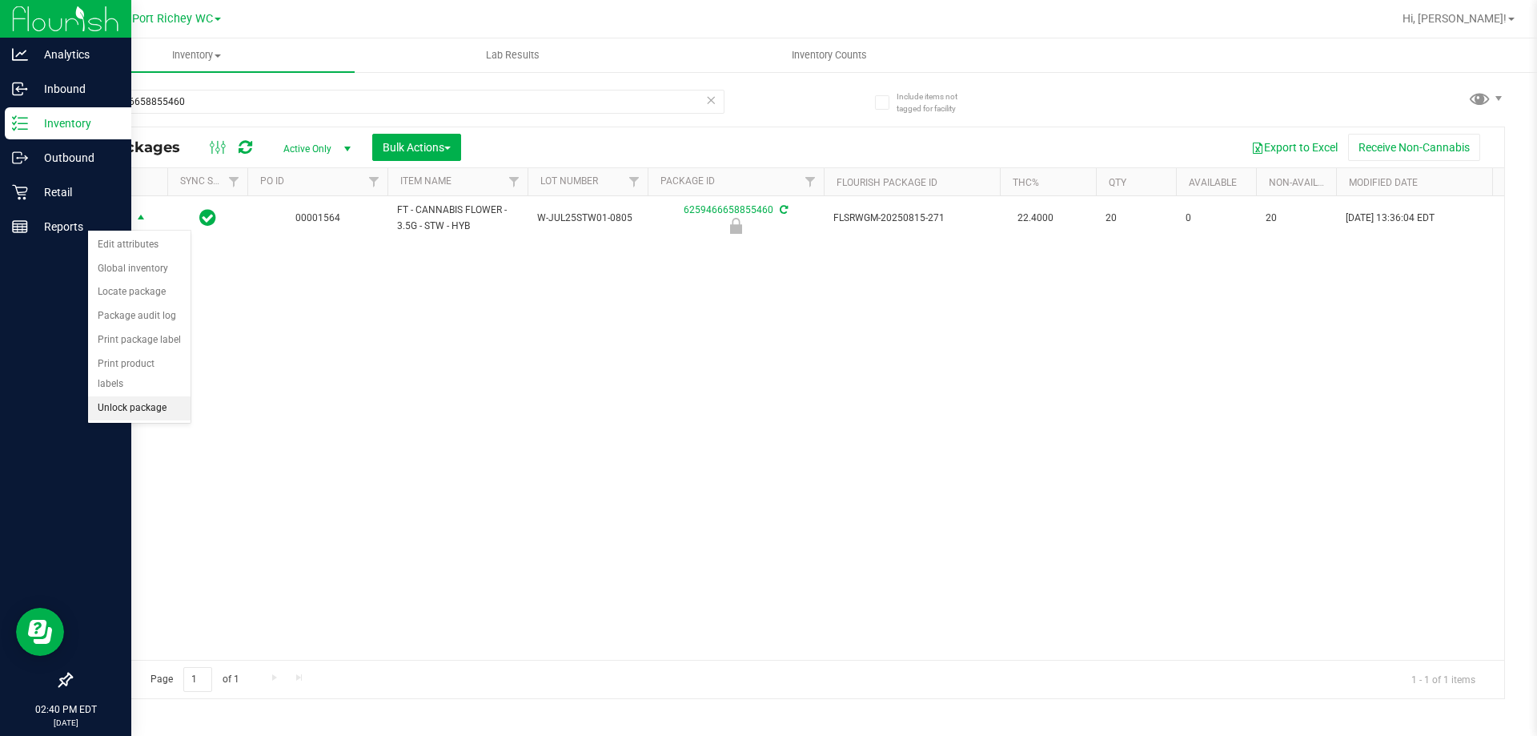
click at [166, 396] on li "Unlock package" at bounding box center [139, 408] width 102 height 24
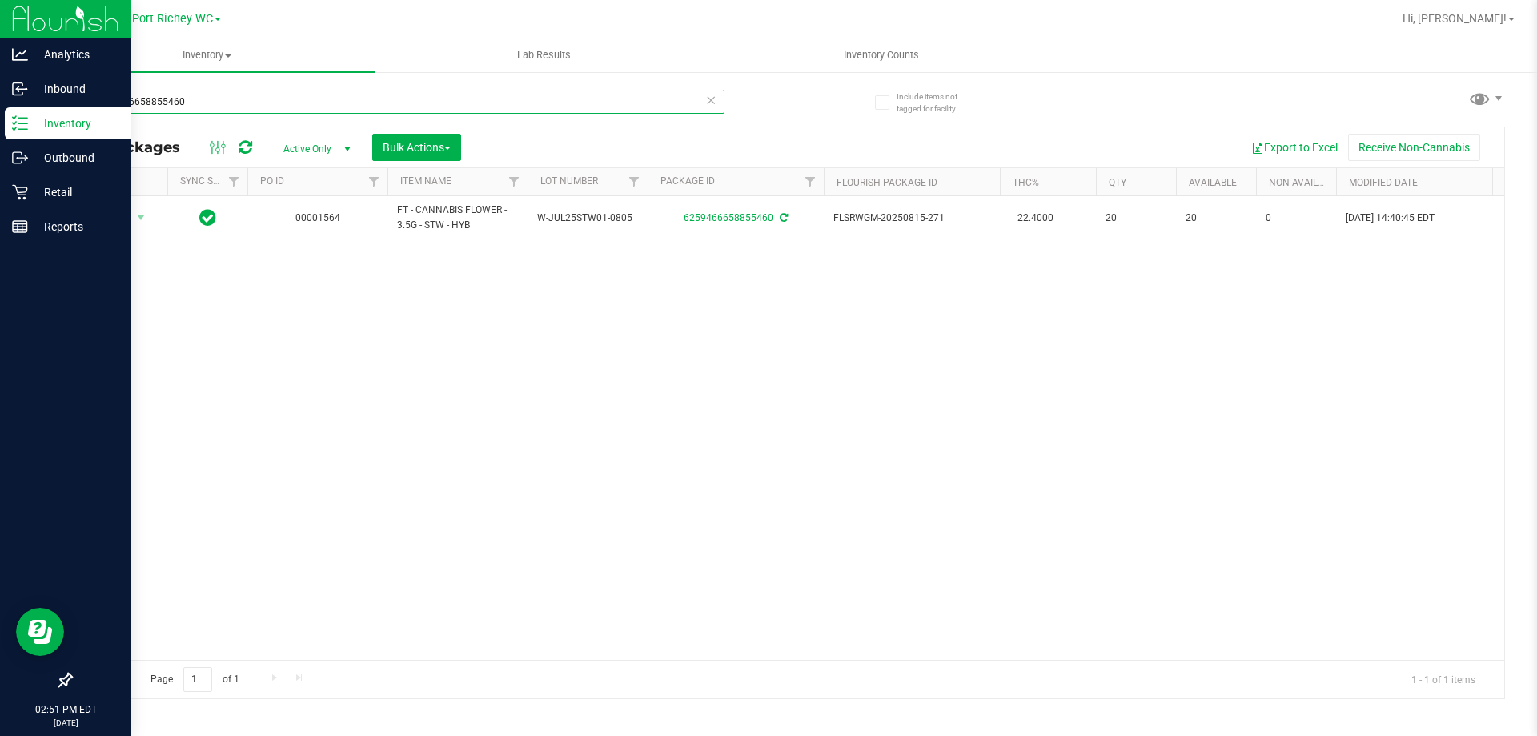
click at [230, 92] on input "6259466658855460" at bounding box center [397, 102] width 654 height 24
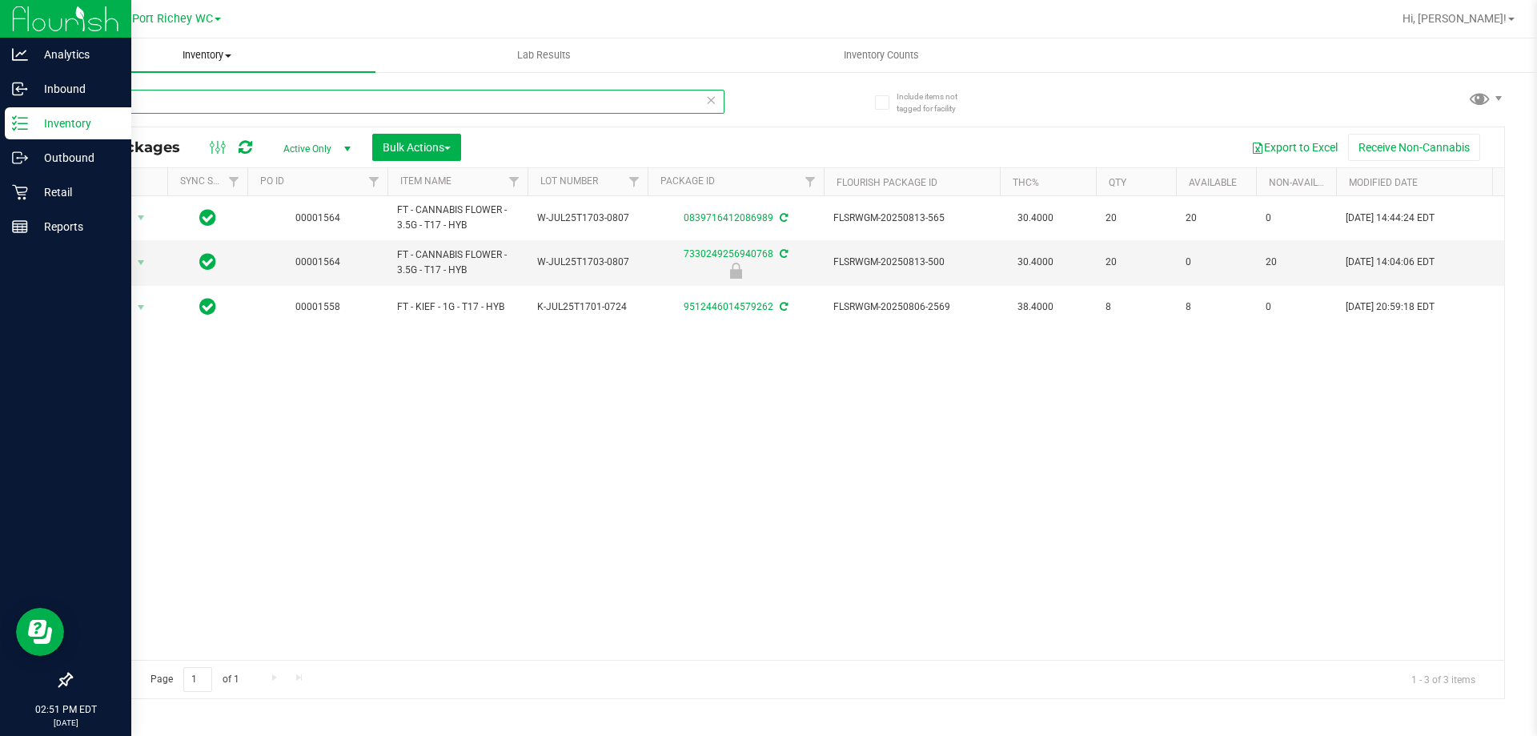
type input "t"
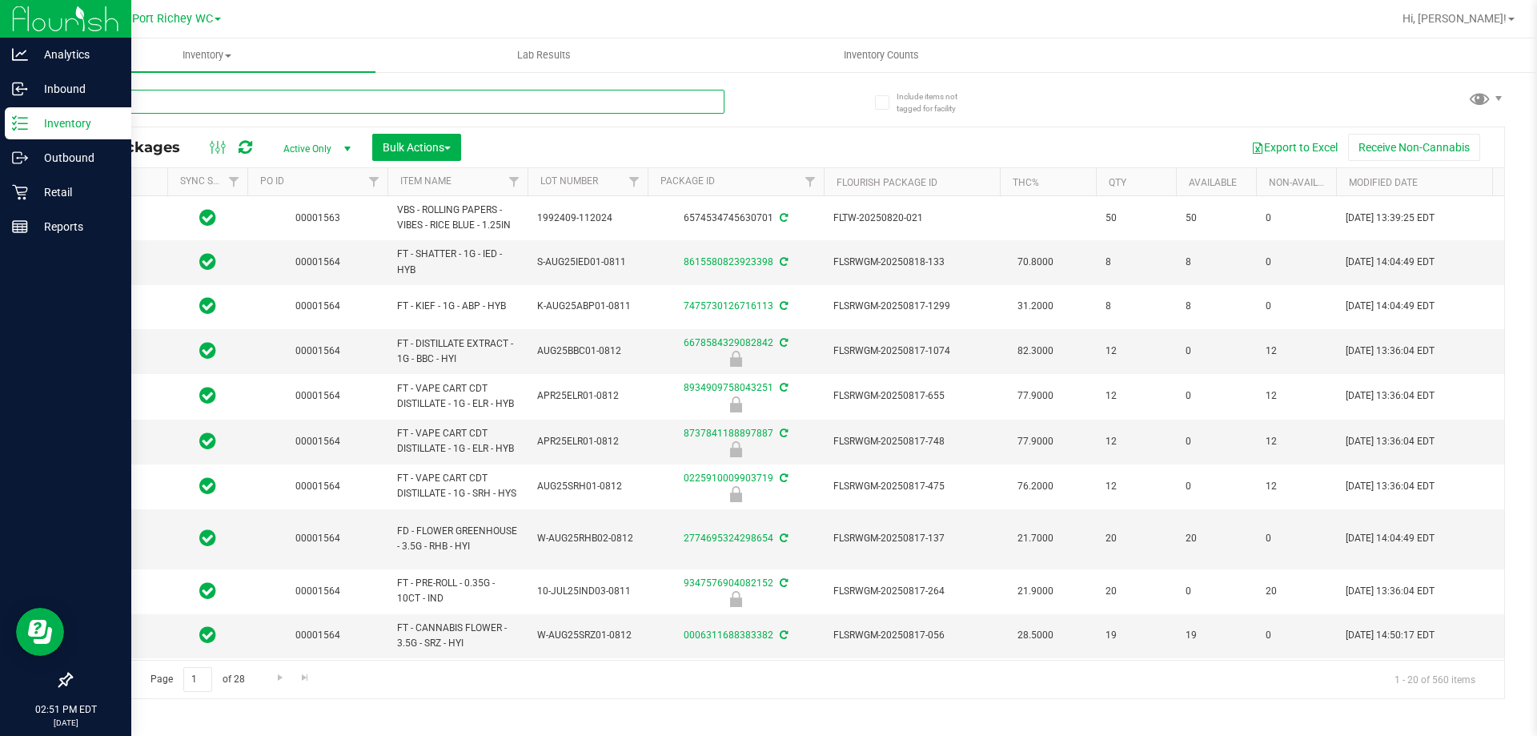
type input "[DATE]"
click at [307, 104] on input "text" at bounding box center [397, 102] width 654 height 24
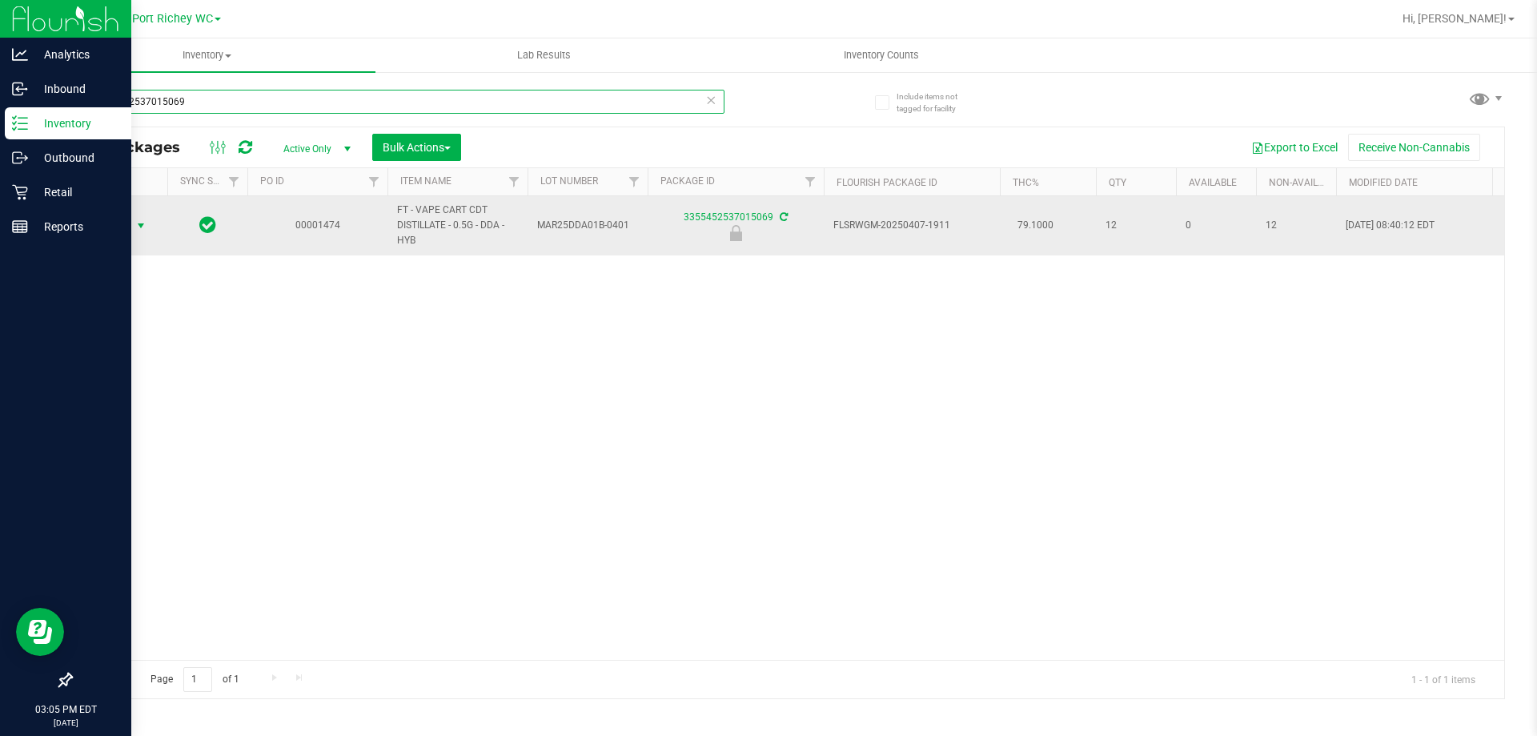
type input "3355452537015069"
click at [131, 227] on span "select" at bounding box center [141, 226] width 20 height 22
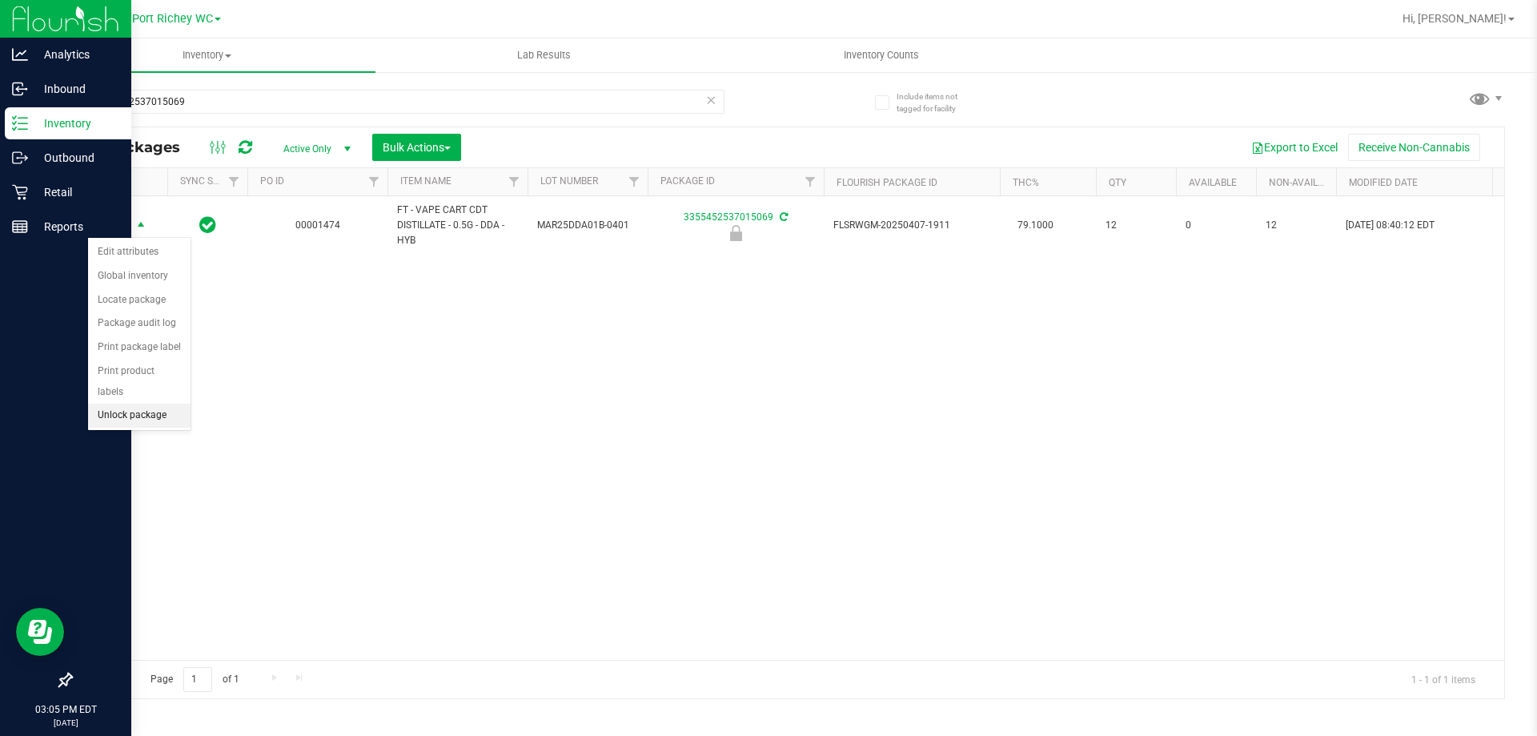
click at [157, 403] on li "Unlock package" at bounding box center [139, 415] width 102 height 24
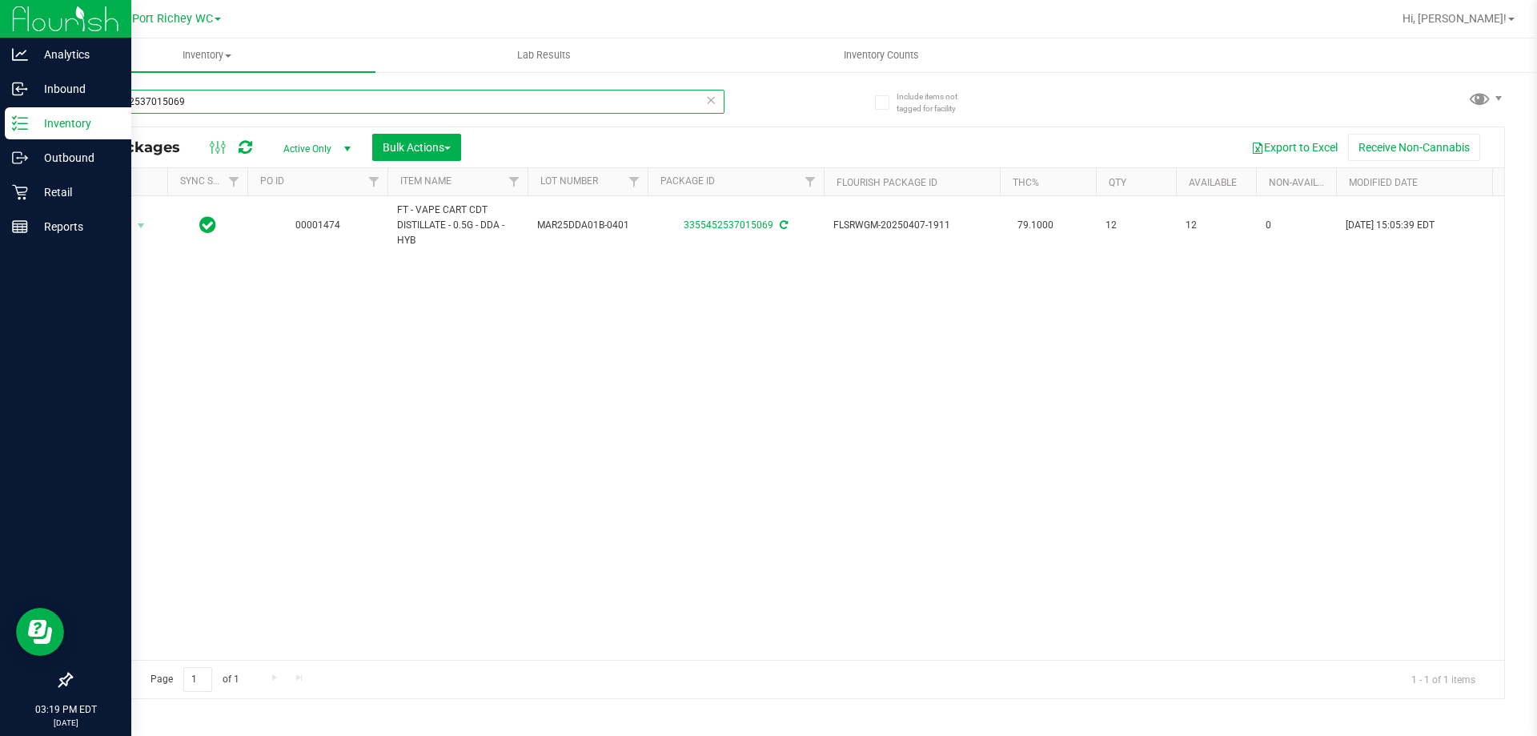
click at [215, 106] on input "3355452537015069" at bounding box center [397, 102] width 654 height 24
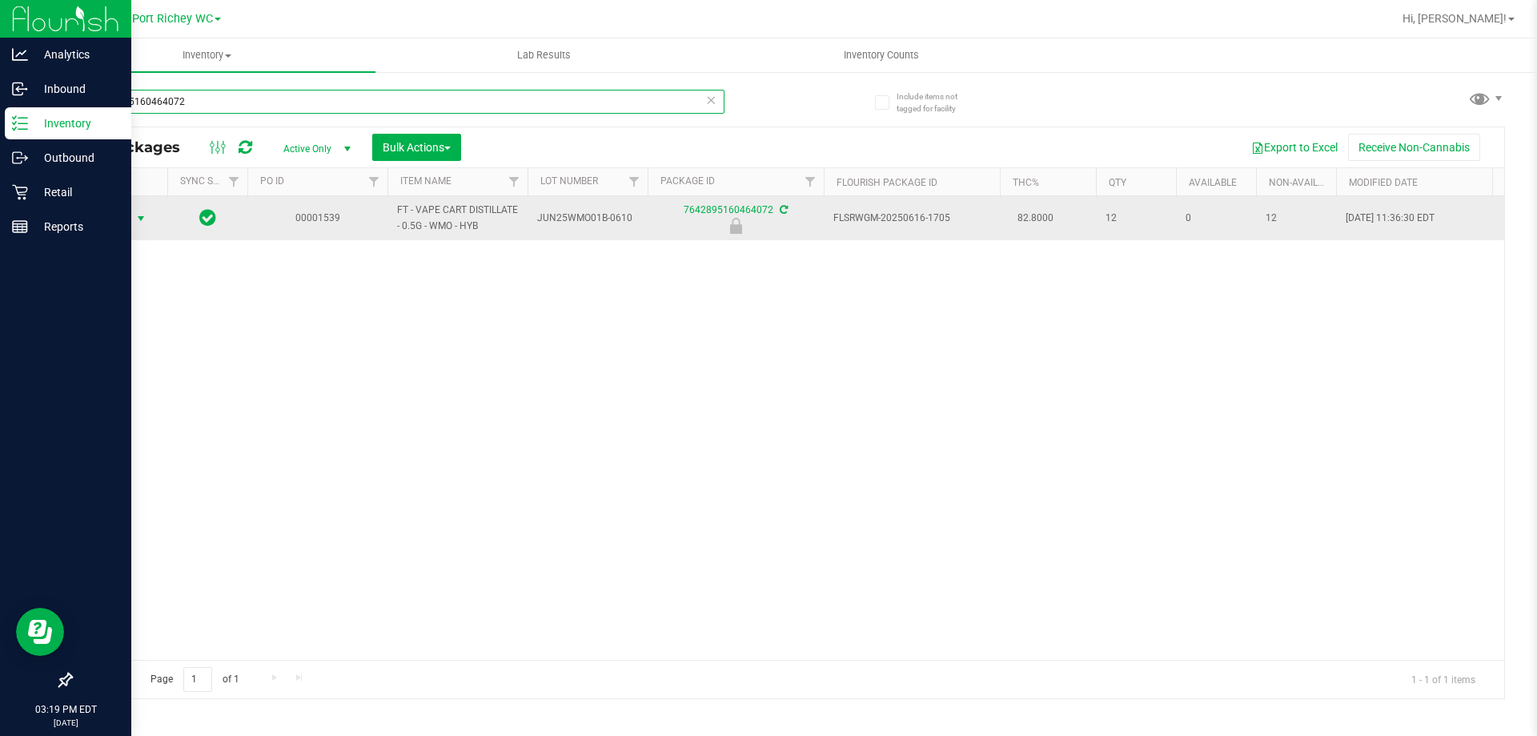
type input "7642895160464072"
click at [120, 218] on span "Action" at bounding box center [108, 218] width 43 height 22
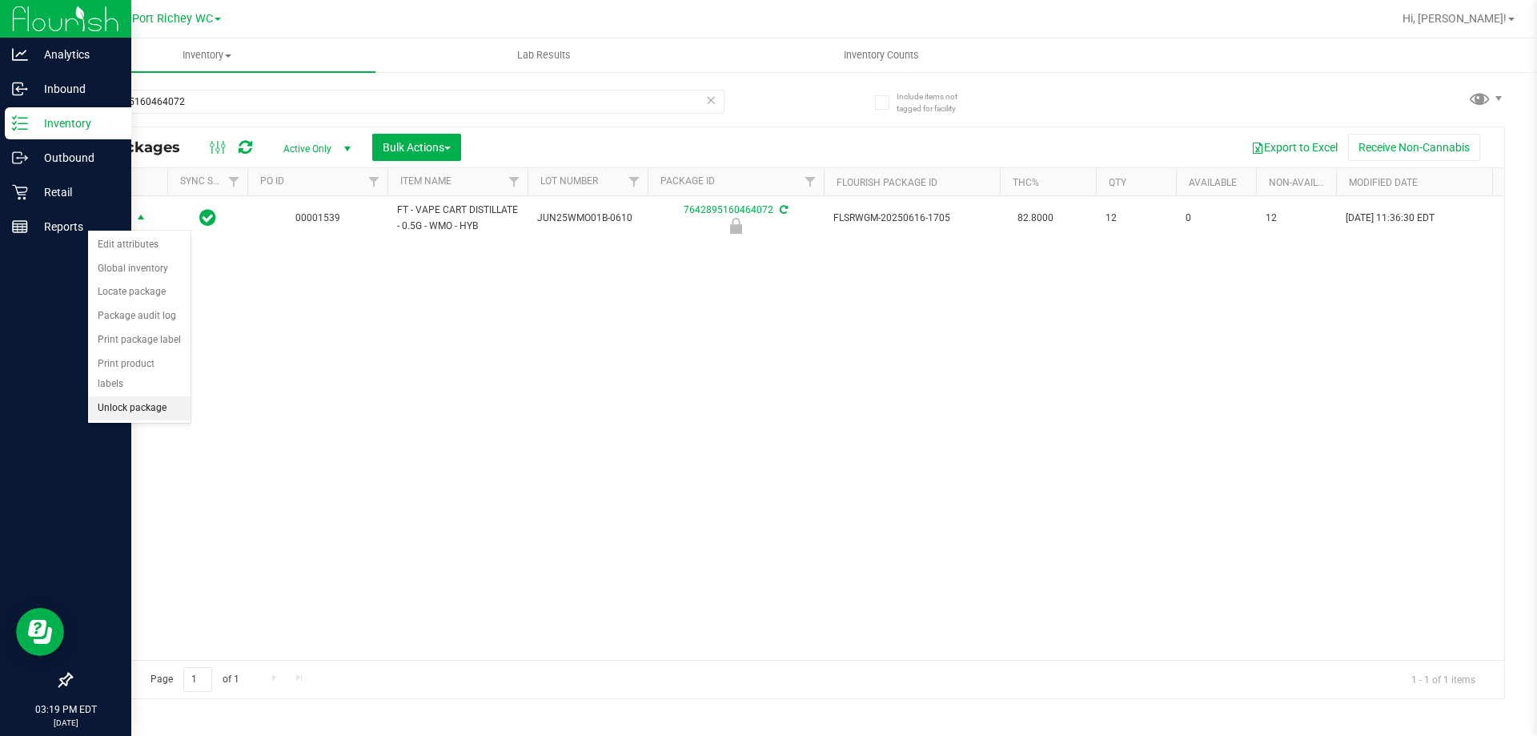
click at [140, 396] on li "Unlock package" at bounding box center [139, 408] width 102 height 24
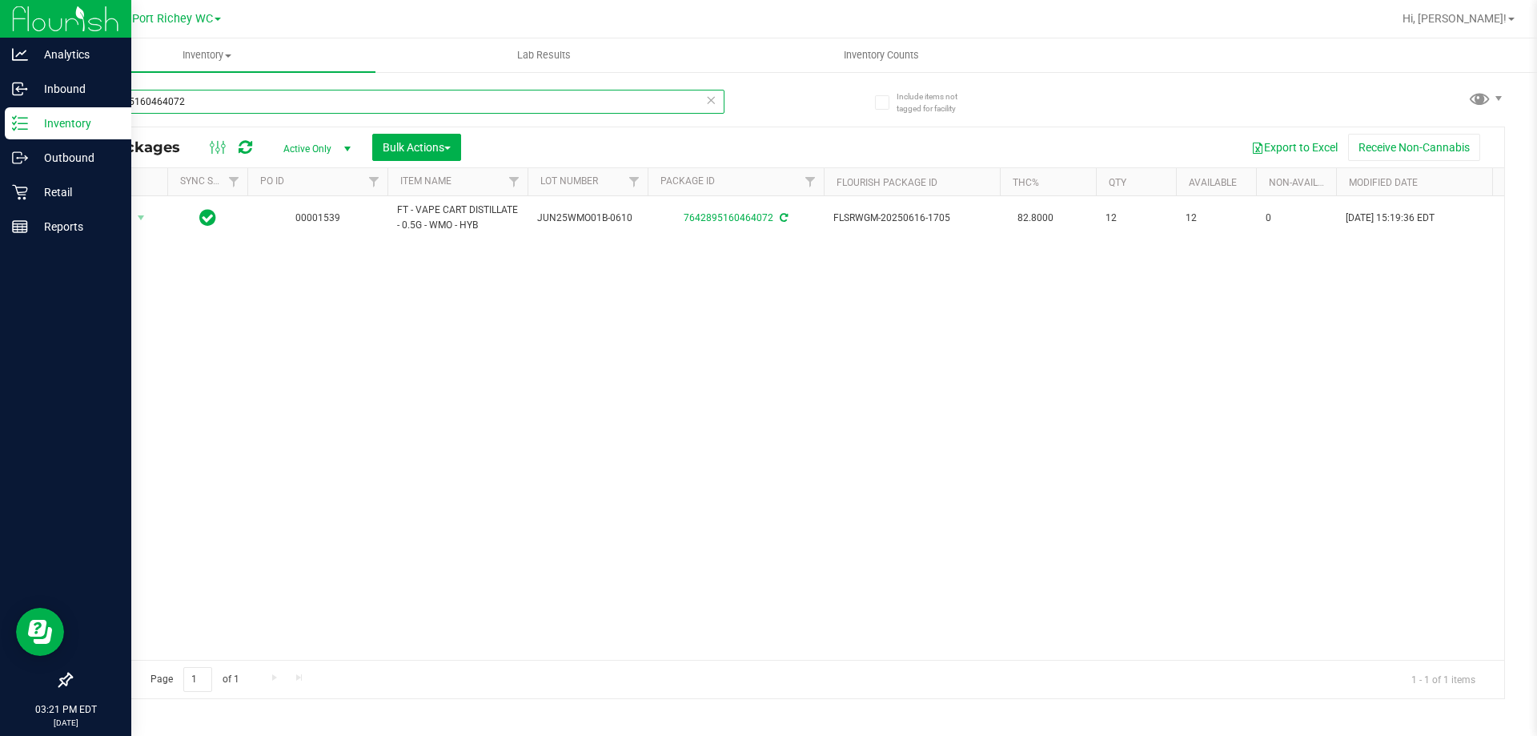
click at [207, 101] on input "7642895160464072" at bounding box center [397, 102] width 654 height 24
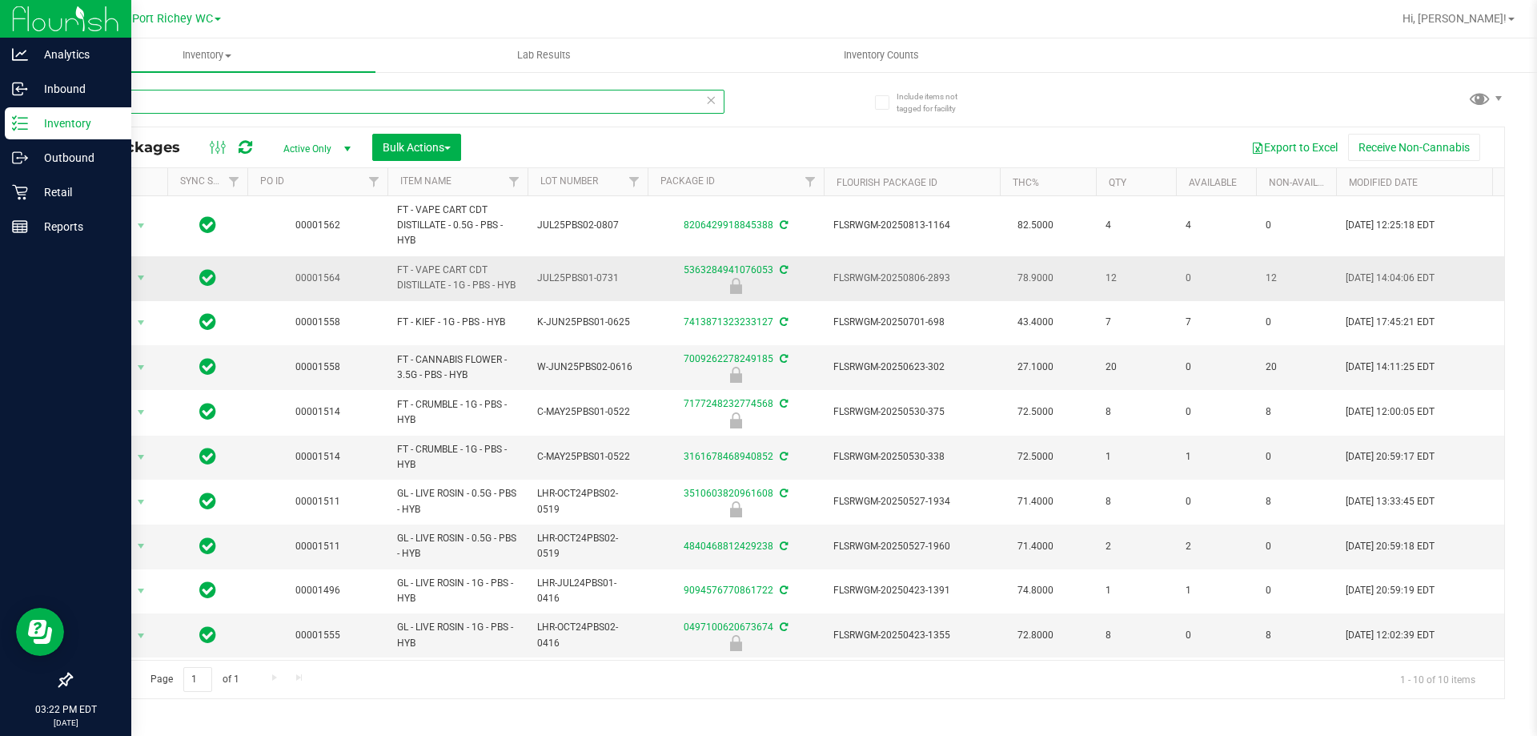
type input "p"
type input "7642895160464072"
